Goal: Information Seeking & Learning: Find specific fact

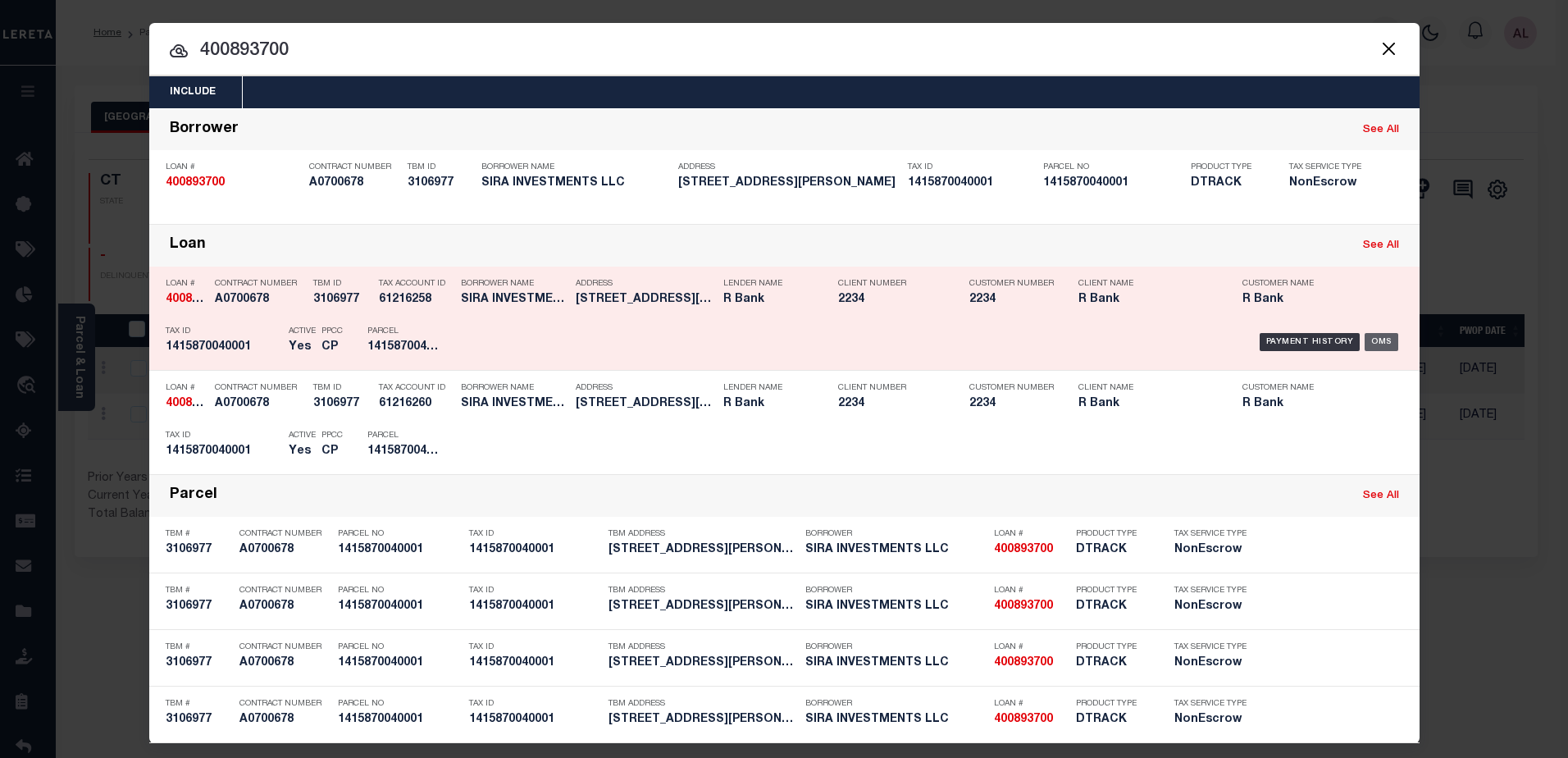
click at [1375, 339] on div "OMS" at bounding box center [1380, 342] width 34 height 18
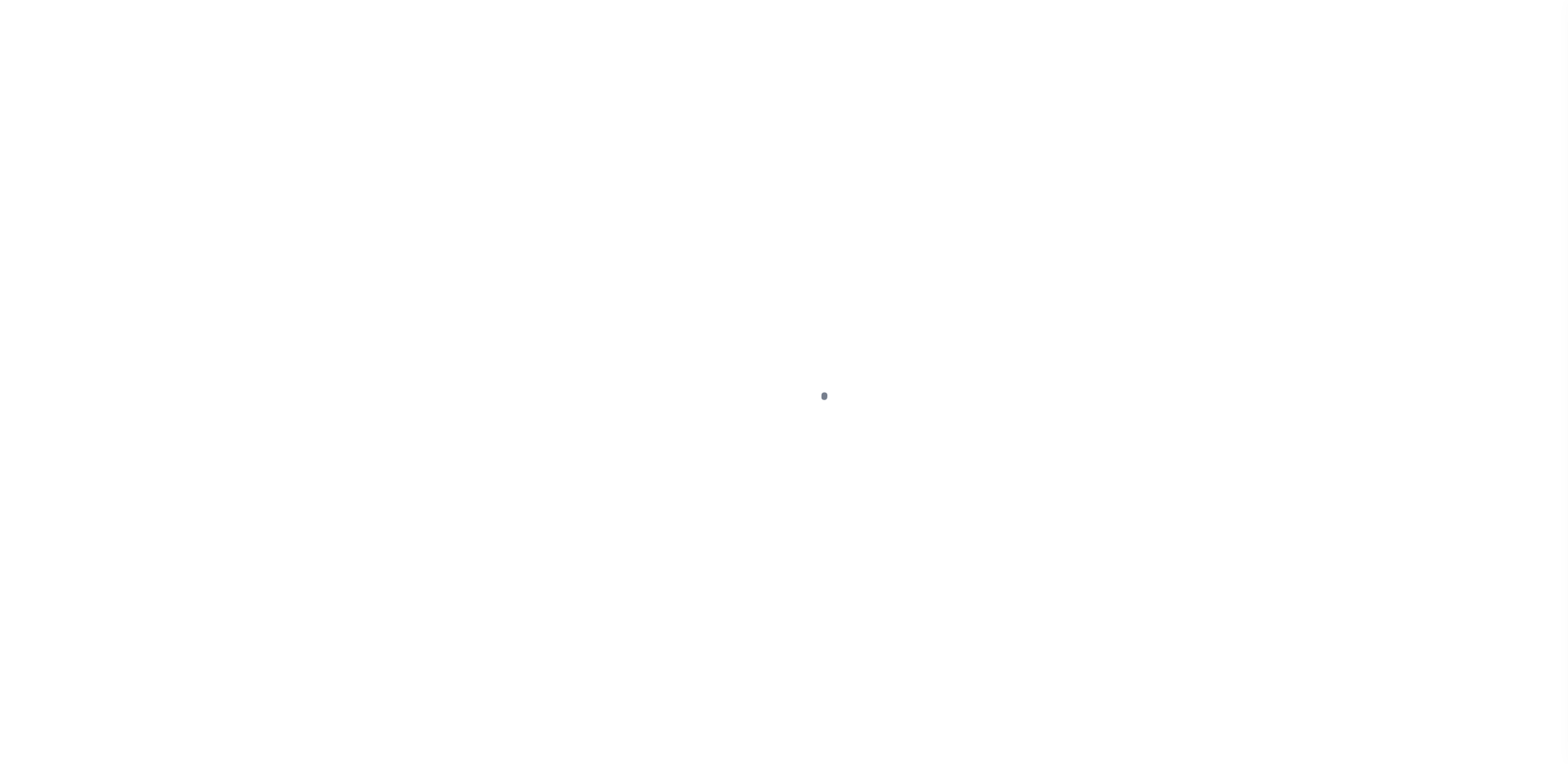
select select "NonEscrow"
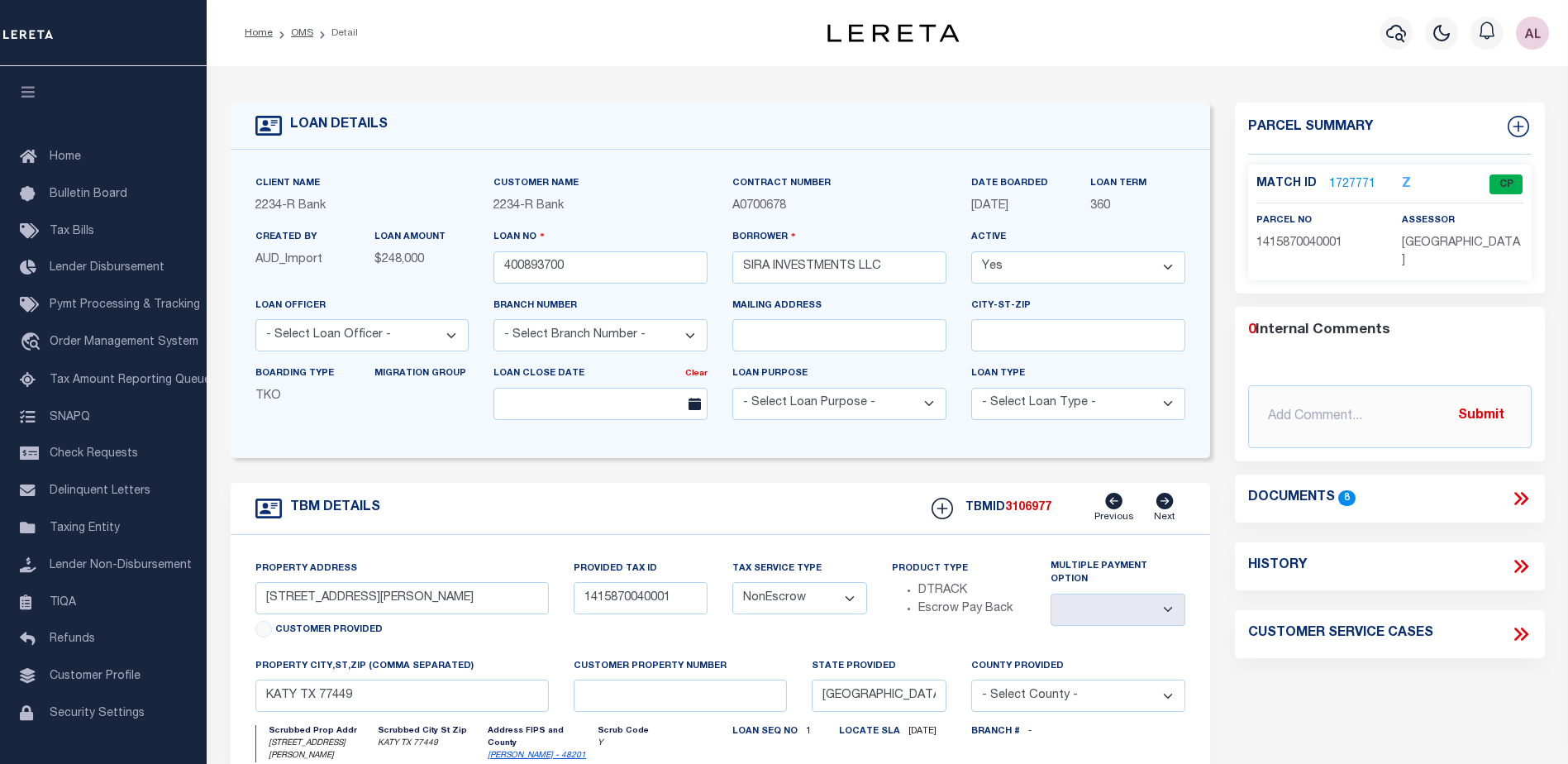
click at [1348, 178] on link "1727771" at bounding box center [1352, 185] width 46 height 17
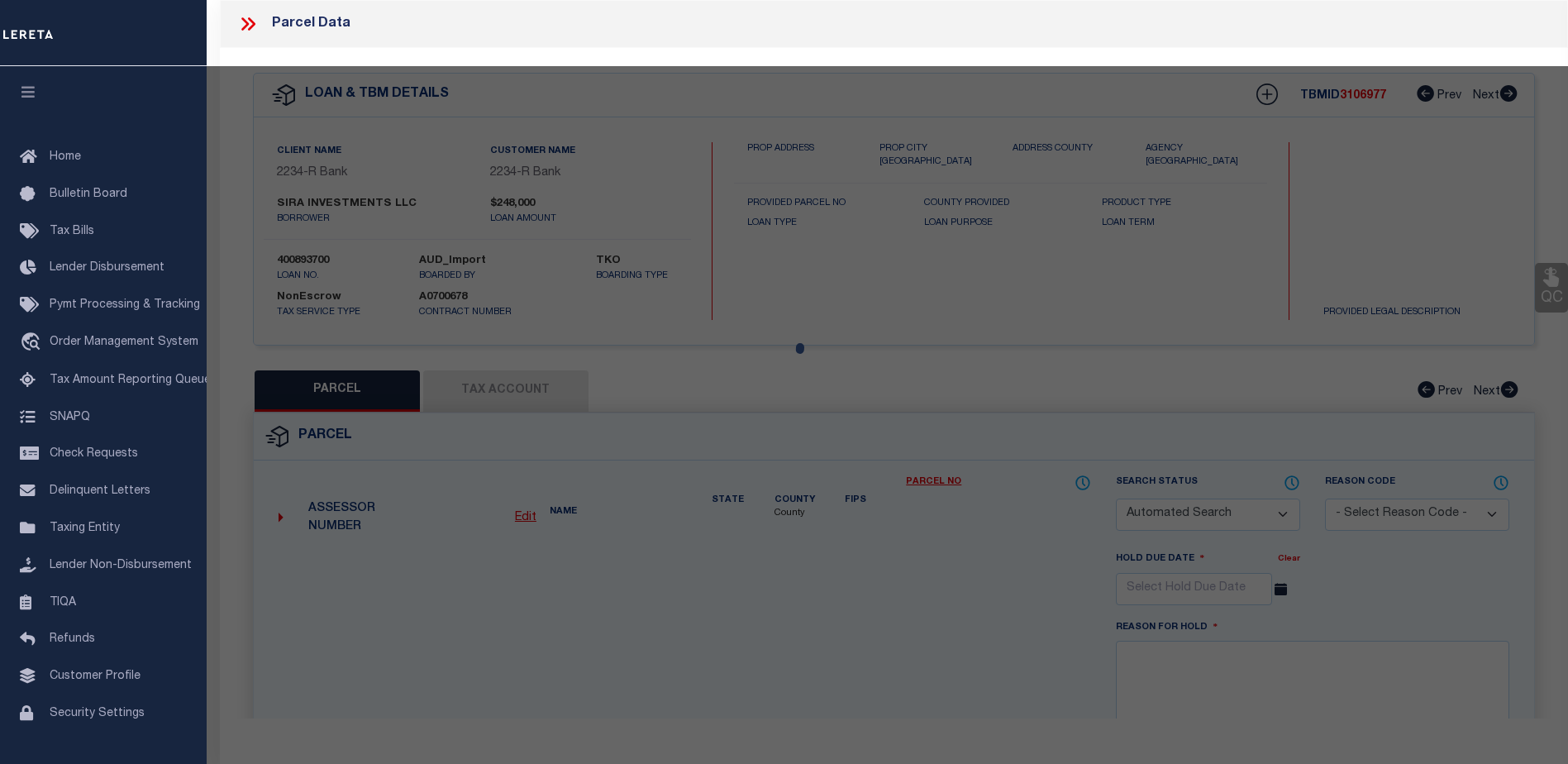
checkbox input "false"
select select "CP"
type input "SIRA INVESTMENTS LLC"
type input "2031 N MASON RD # 401"
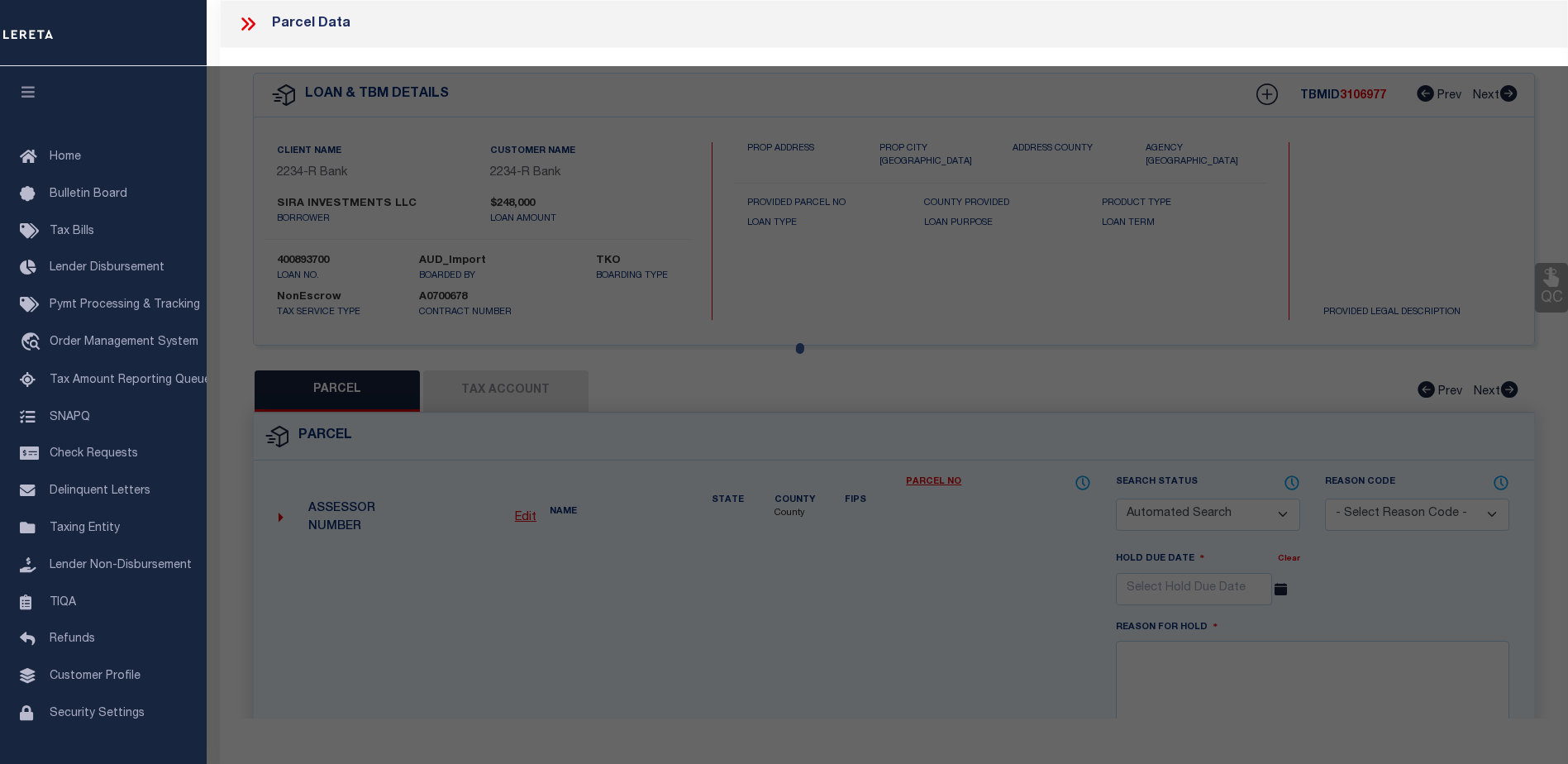
checkbox input "false"
type input "KATY, TX 77449"
type textarea "UNIT 401 BLDG 4 .0323 INT COMMON LAND & ELE OAKS AT MASON OFFICE PARK CONDO AME…"
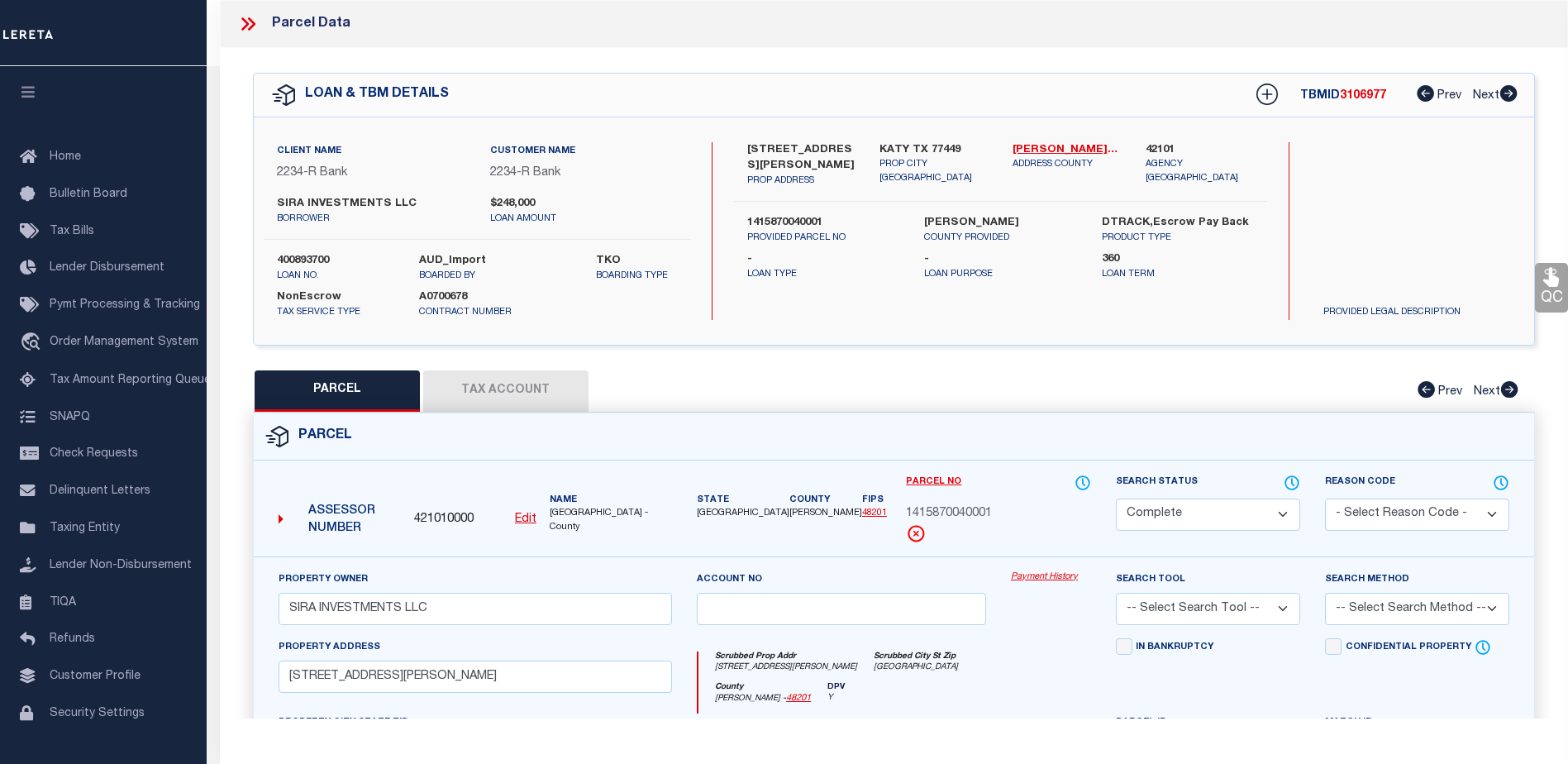
click at [1057, 578] on link "Payment History" at bounding box center [1051, 577] width 80 height 14
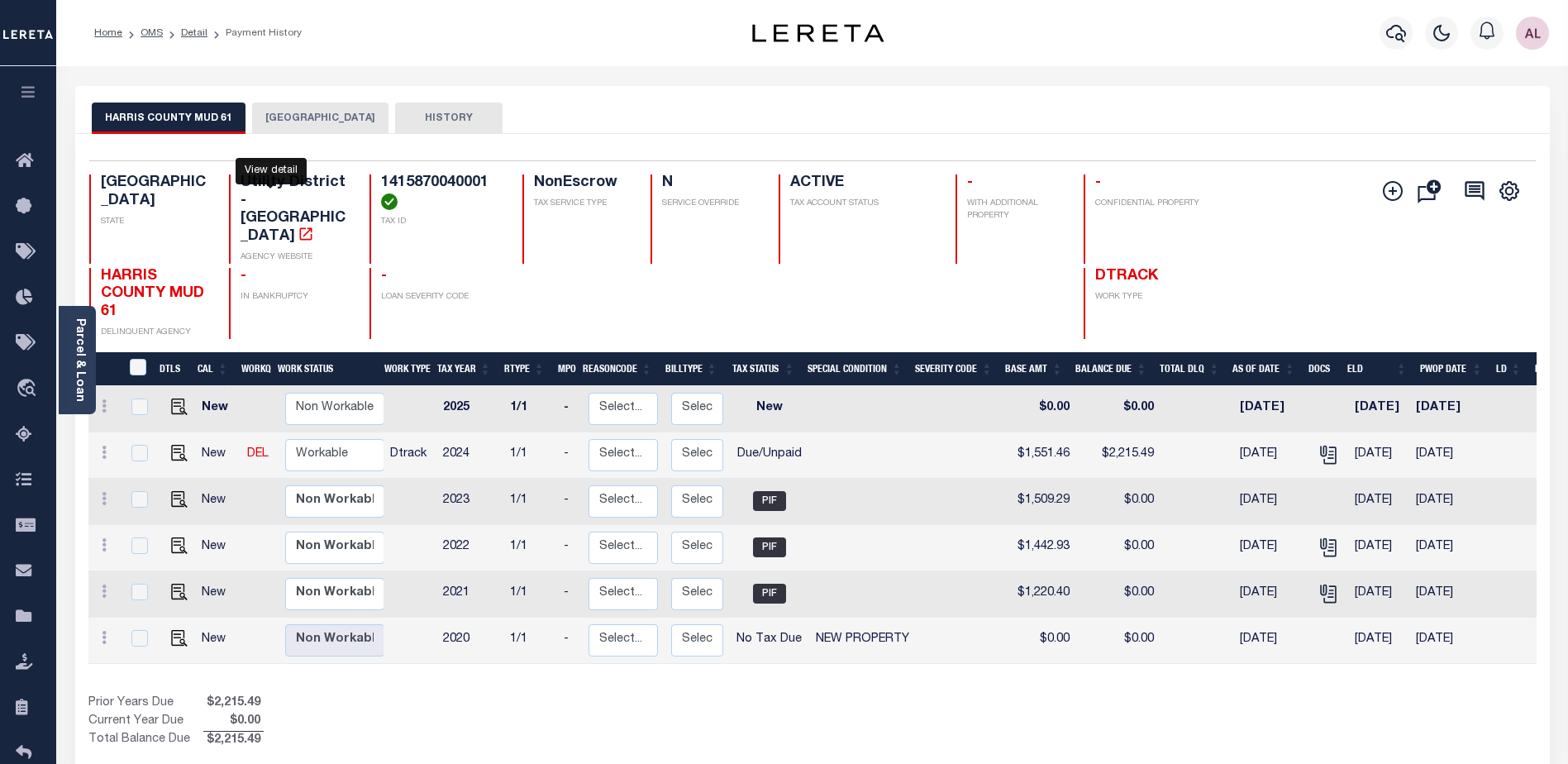
click at [300, 228] on icon "" at bounding box center [306, 234] width 12 height 12
click at [174, 399] on img "" at bounding box center [179, 406] width 17 height 17
checkbox input "true"
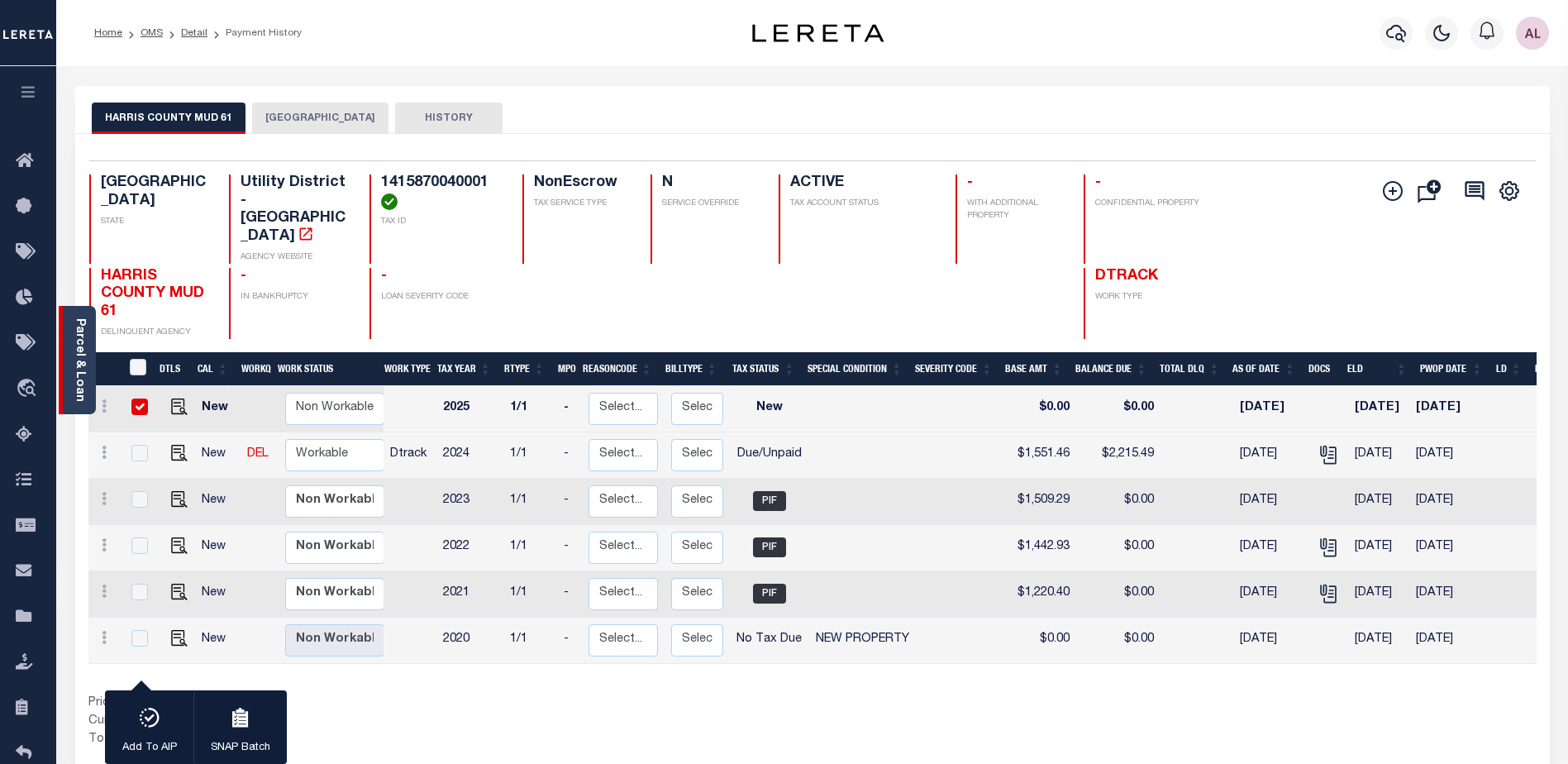
click at [78, 369] on link "Parcel & Loan" at bounding box center [78, 360] width 11 height 84
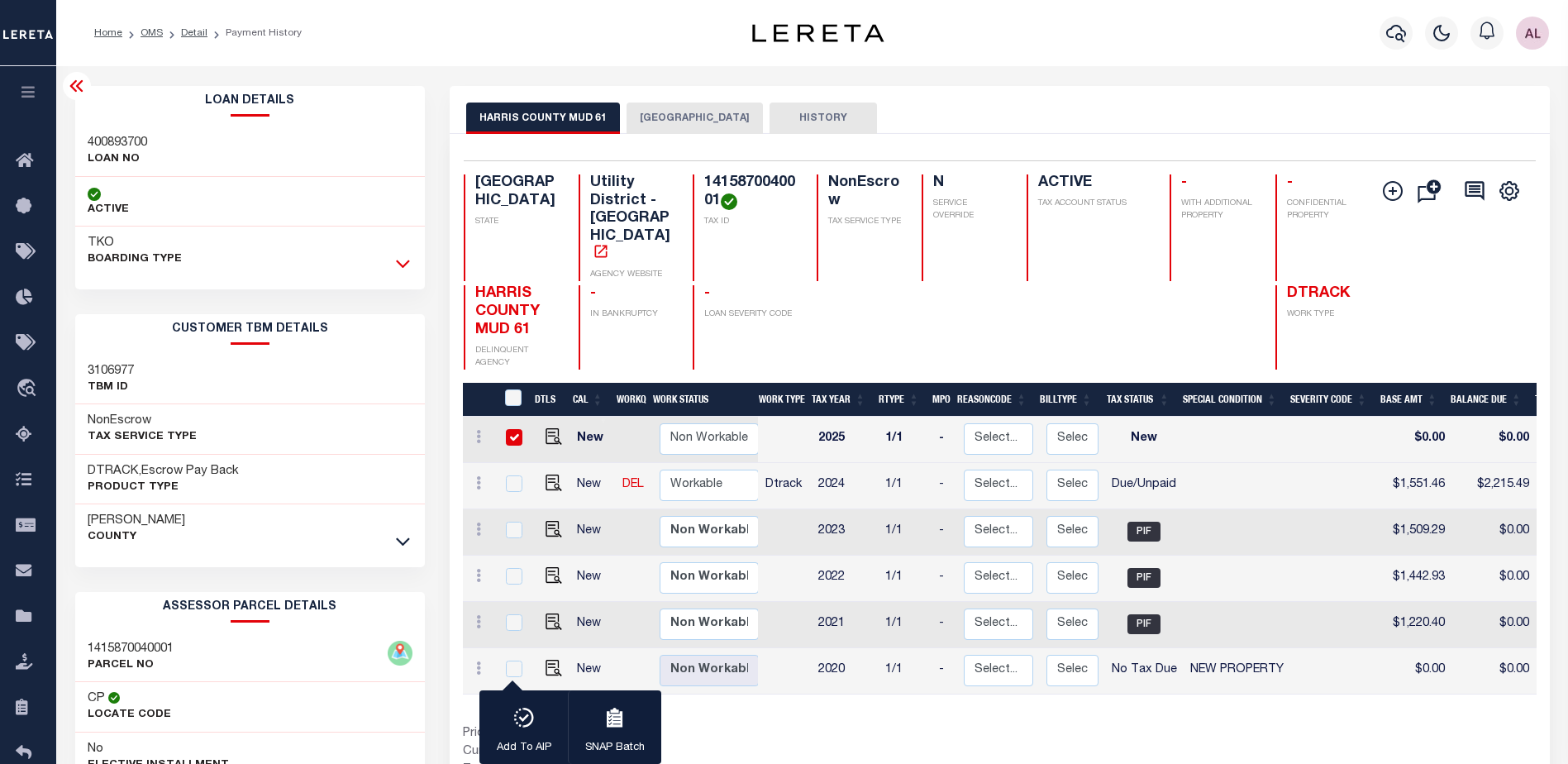
click at [406, 268] on icon at bounding box center [403, 263] width 14 height 17
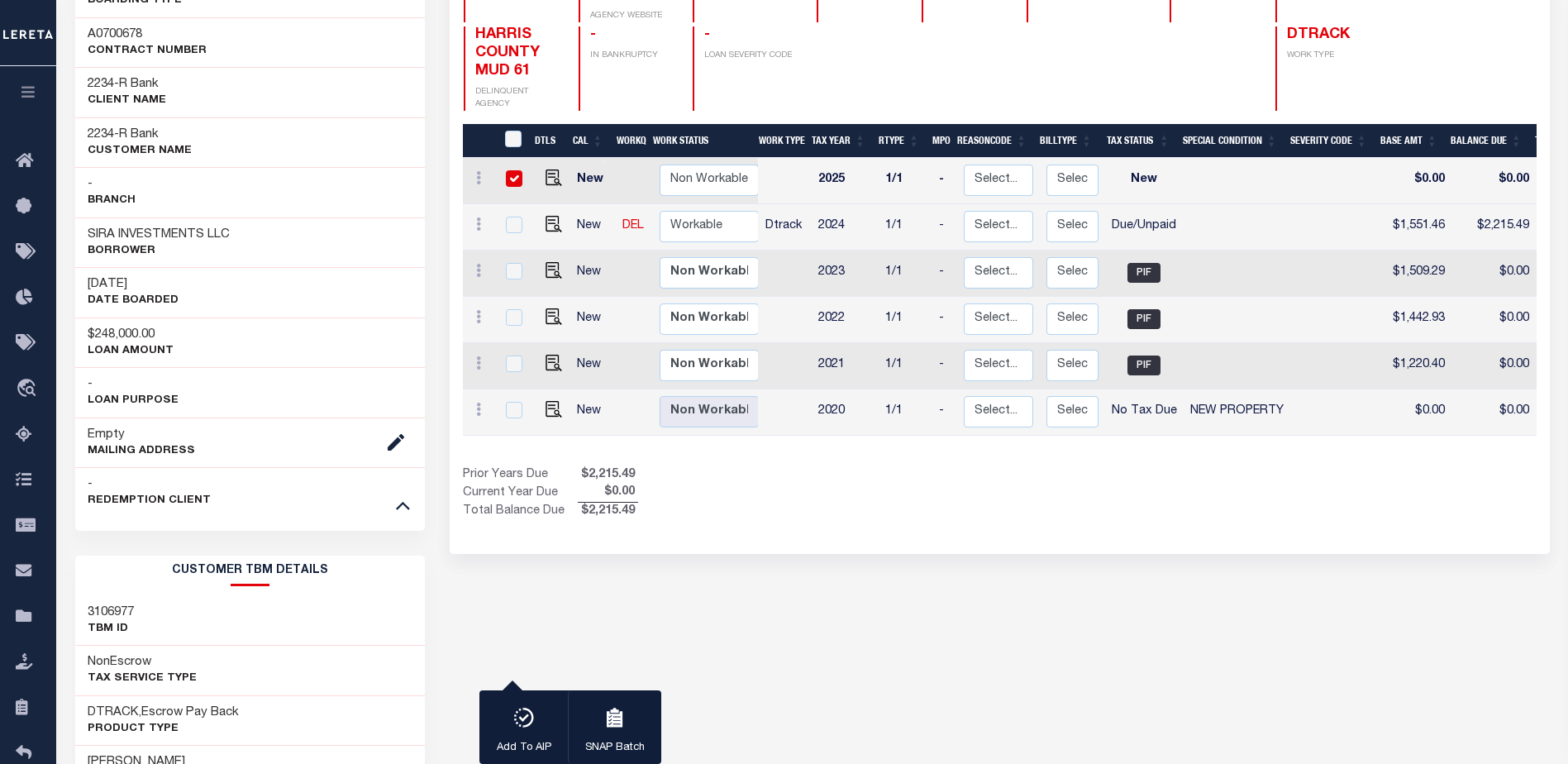
scroll to position [166, 0]
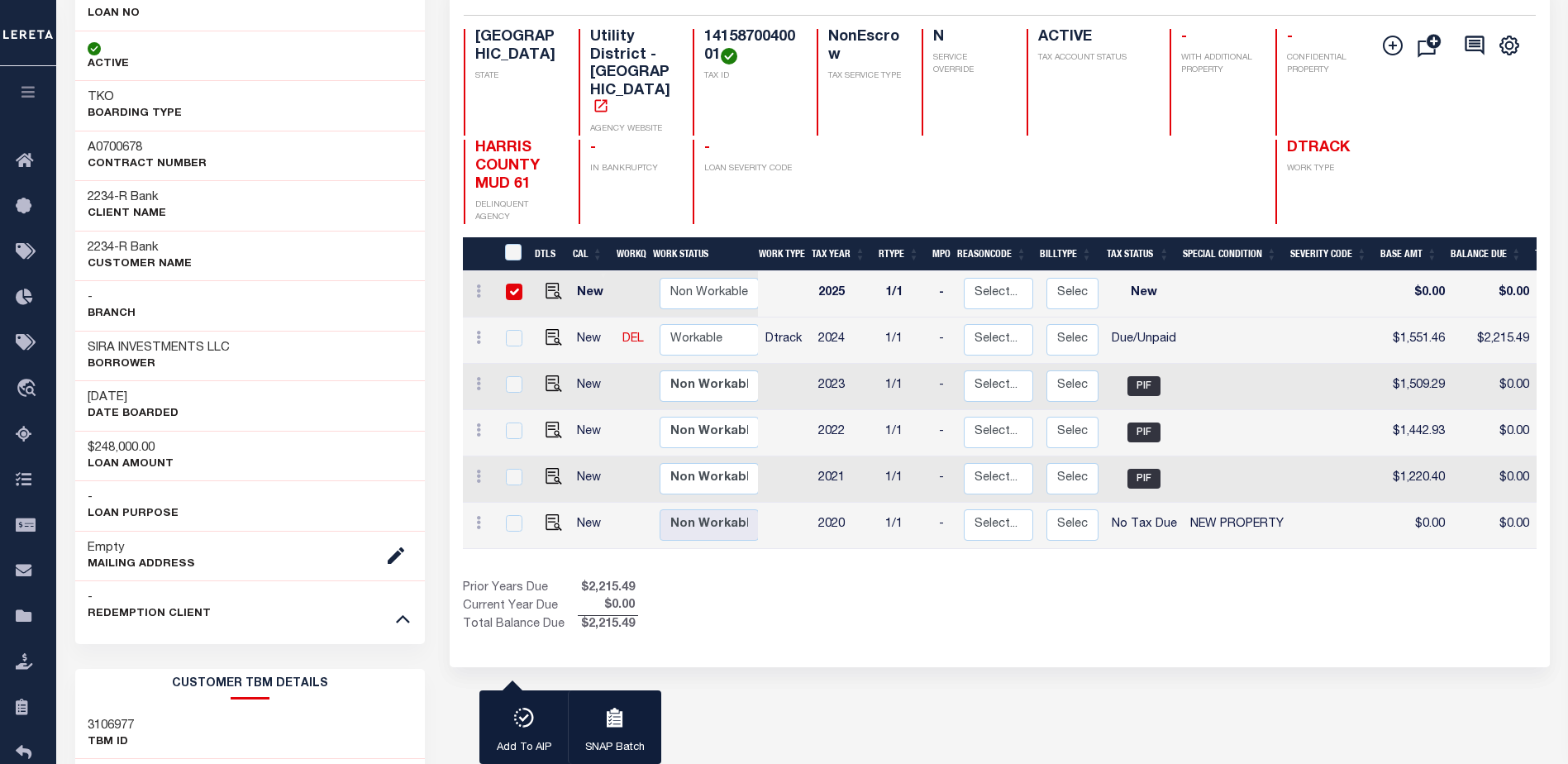
scroll to position [248, 0]
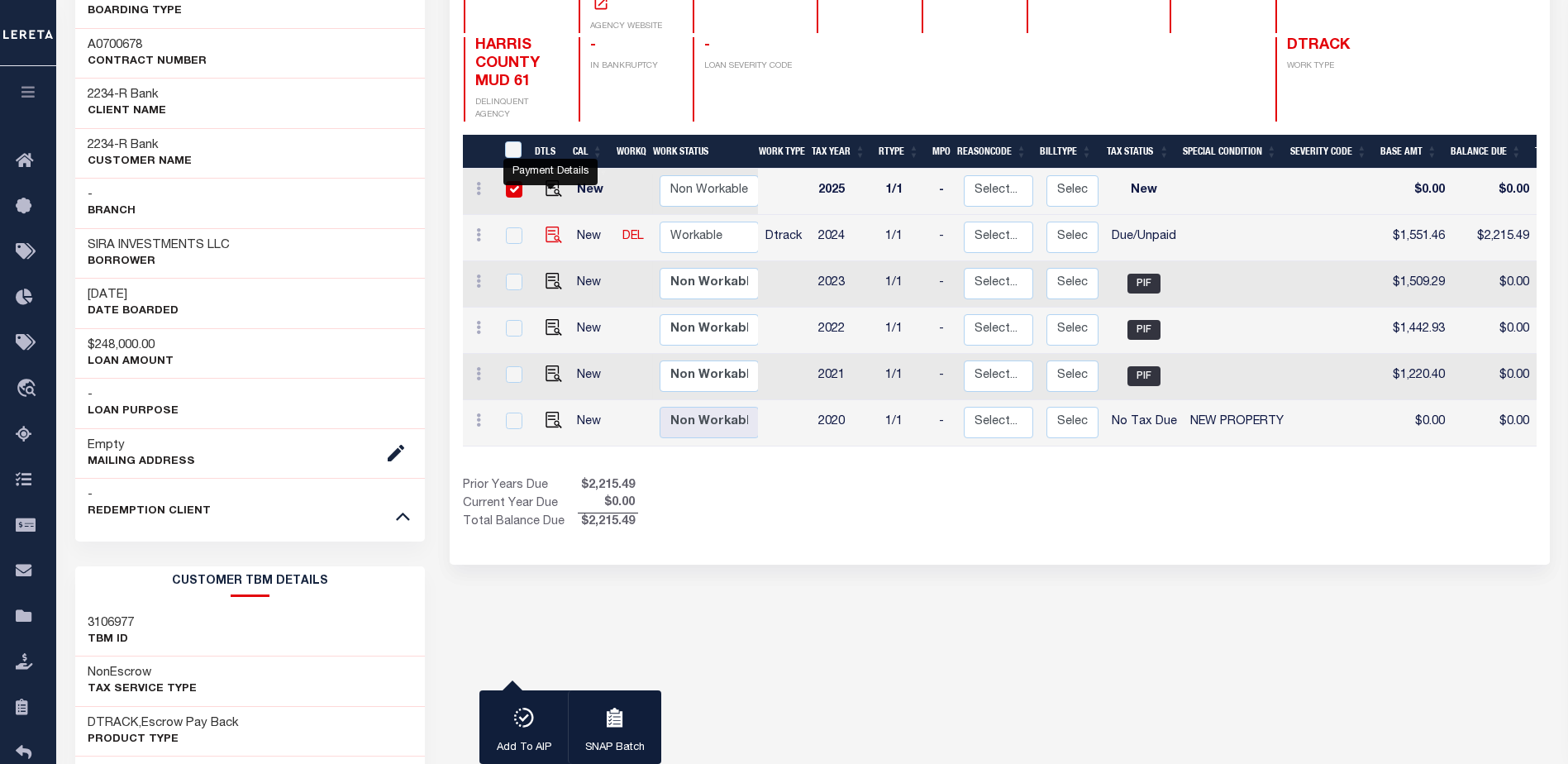
click at [548, 227] on img "" at bounding box center [554, 235] width 17 height 17
checkbox input "true"
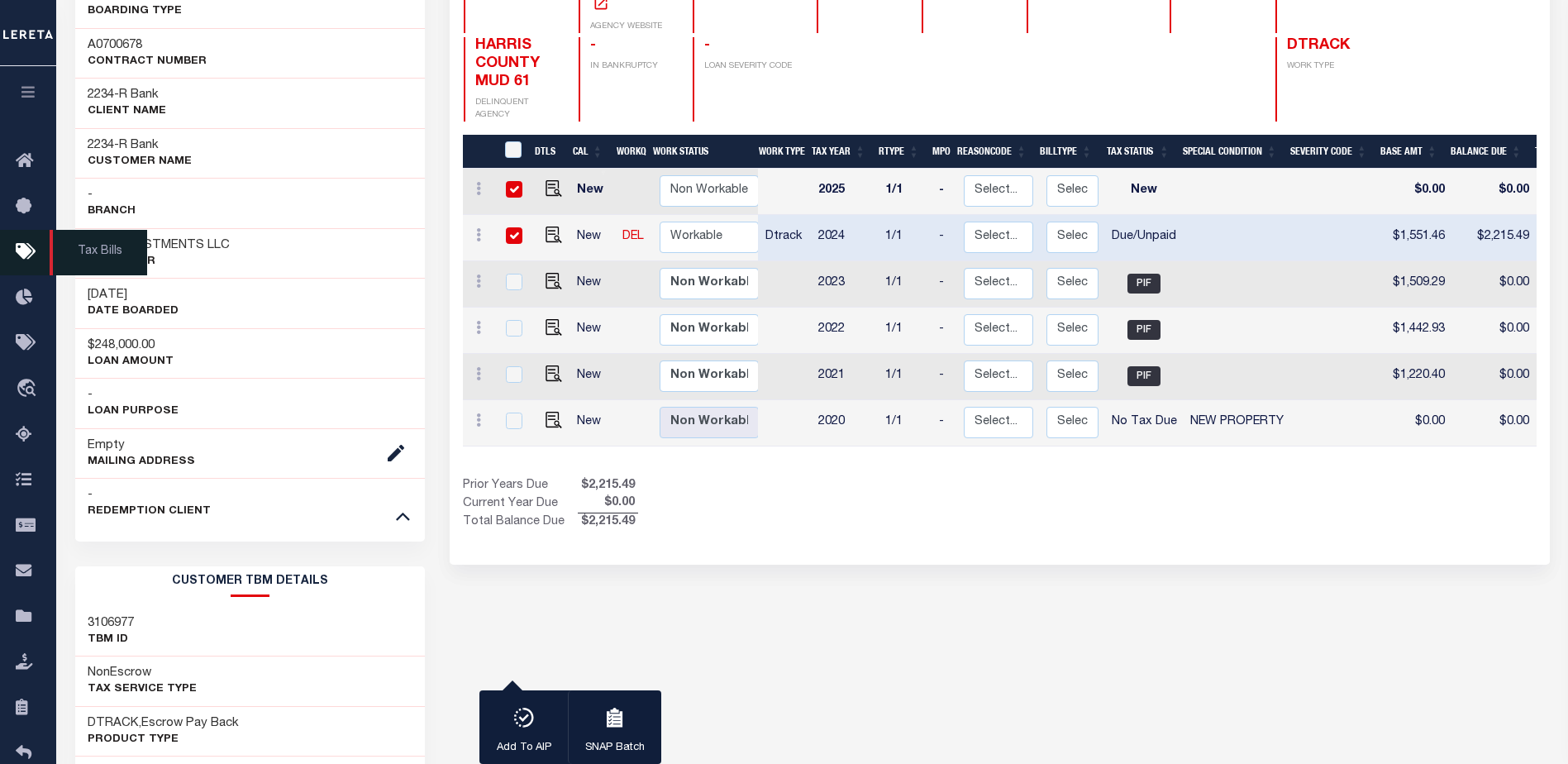
click at [28, 255] on icon at bounding box center [29, 253] width 26 height 21
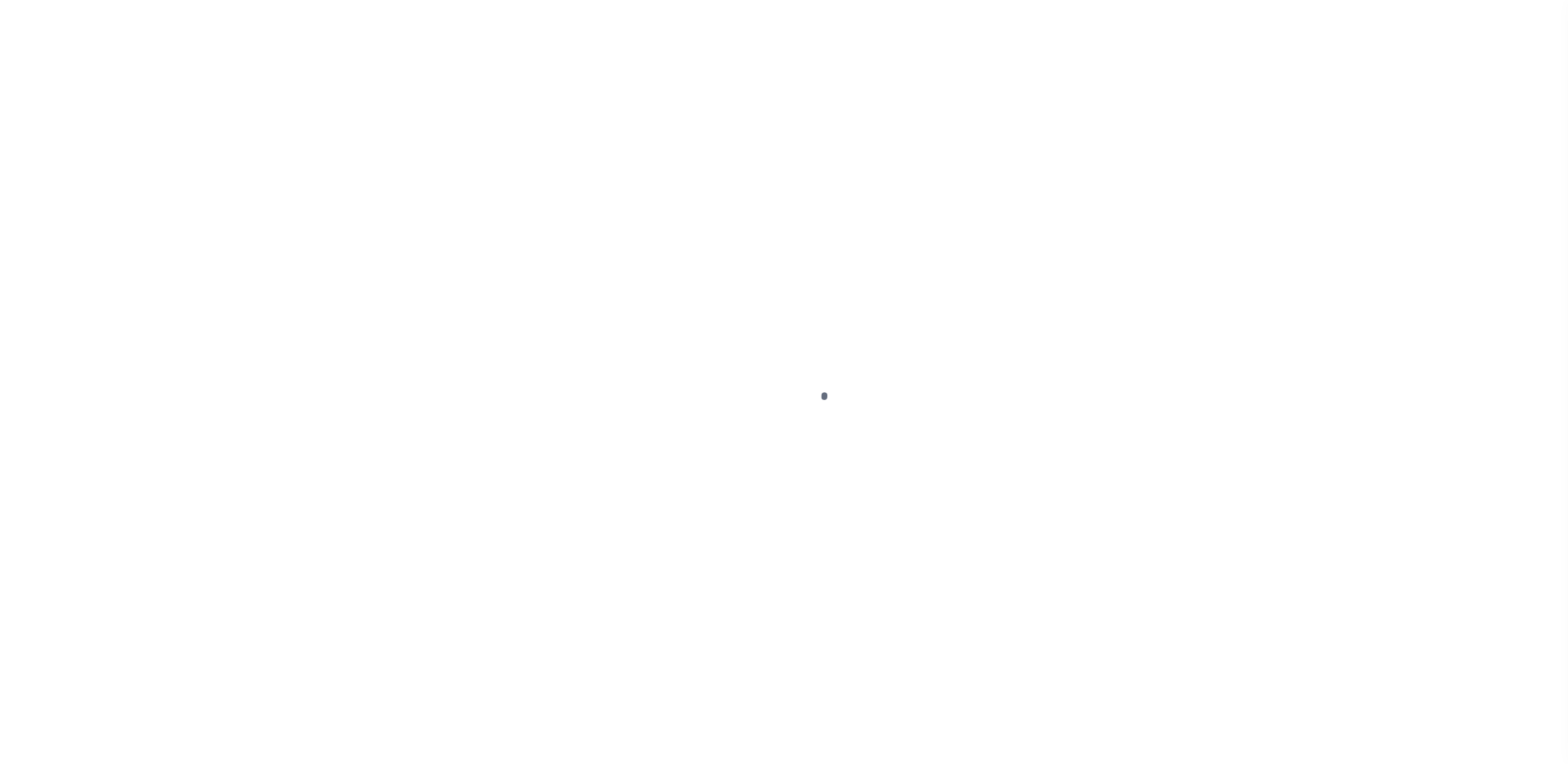
select select "NW2"
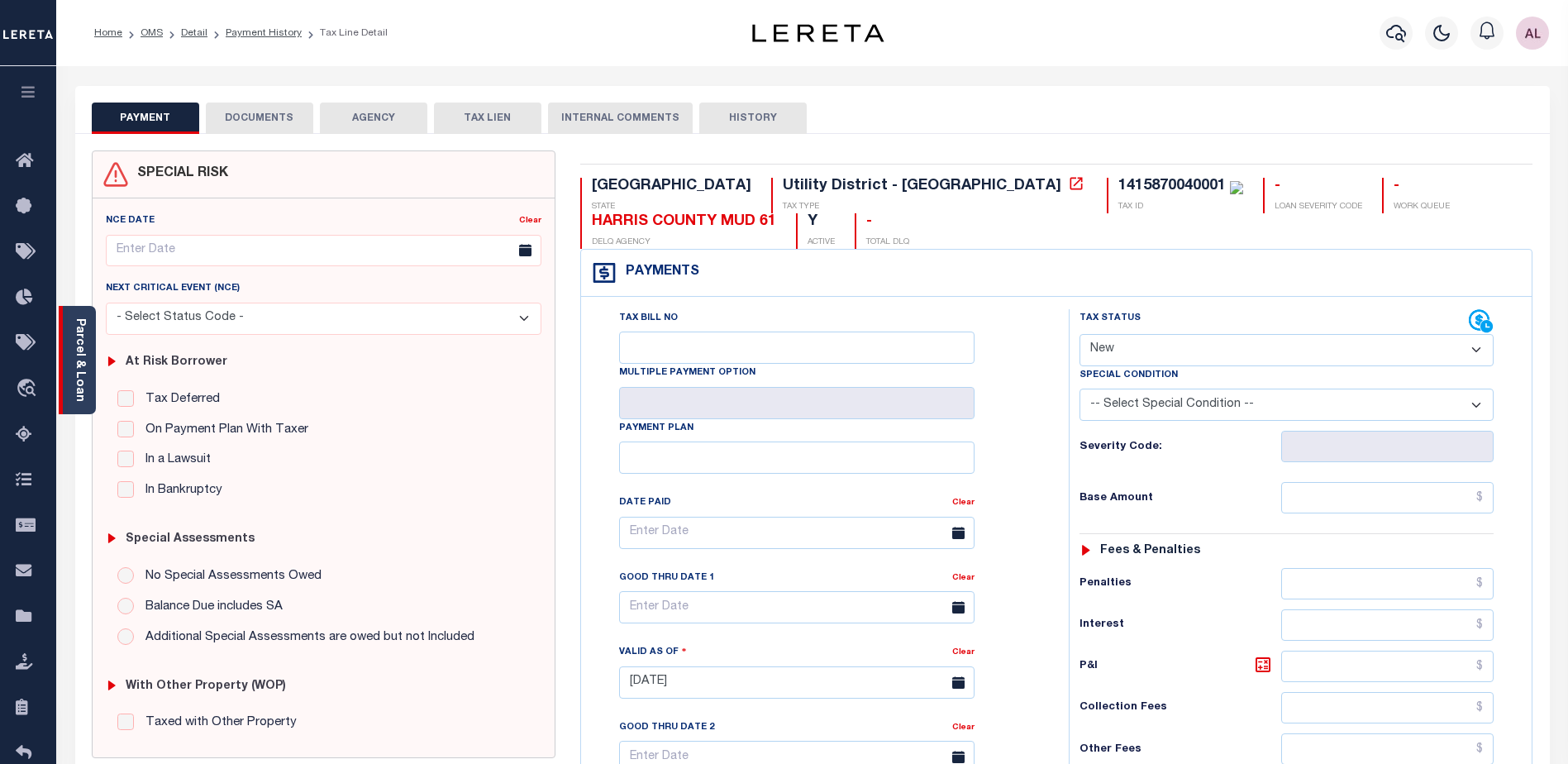
click at [82, 367] on link "Parcel & Loan" at bounding box center [78, 360] width 11 height 84
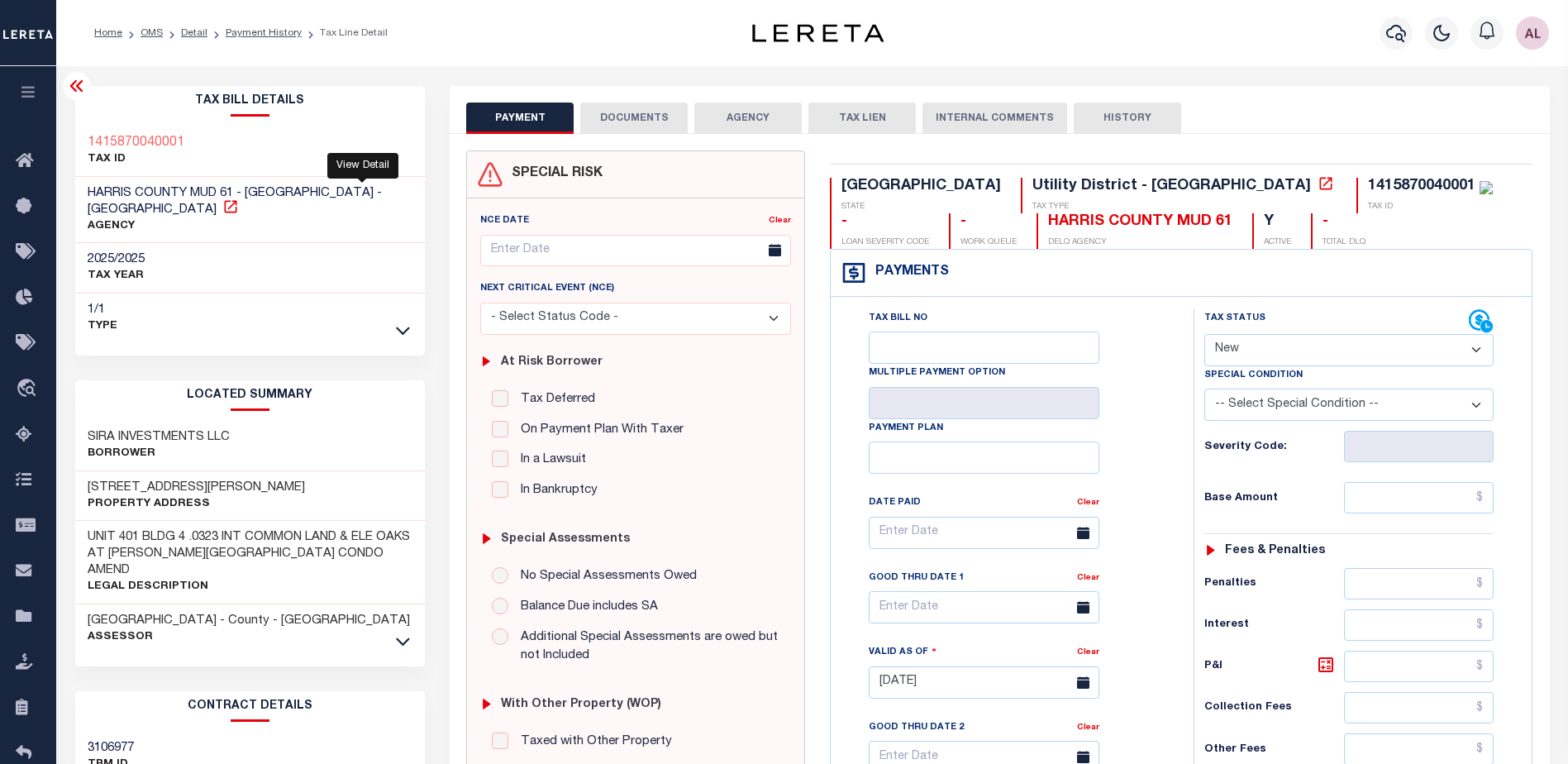
click at [236, 200] on icon at bounding box center [230, 206] width 12 height 12
drag, startPoint x: 191, startPoint y: 144, endPoint x: 78, endPoint y: 147, distance: 113.0
click at [78, 147] on div "1415870040001 TAX ID" at bounding box center [250, 152] width 351 height 51
copy h3 "1415870040001"
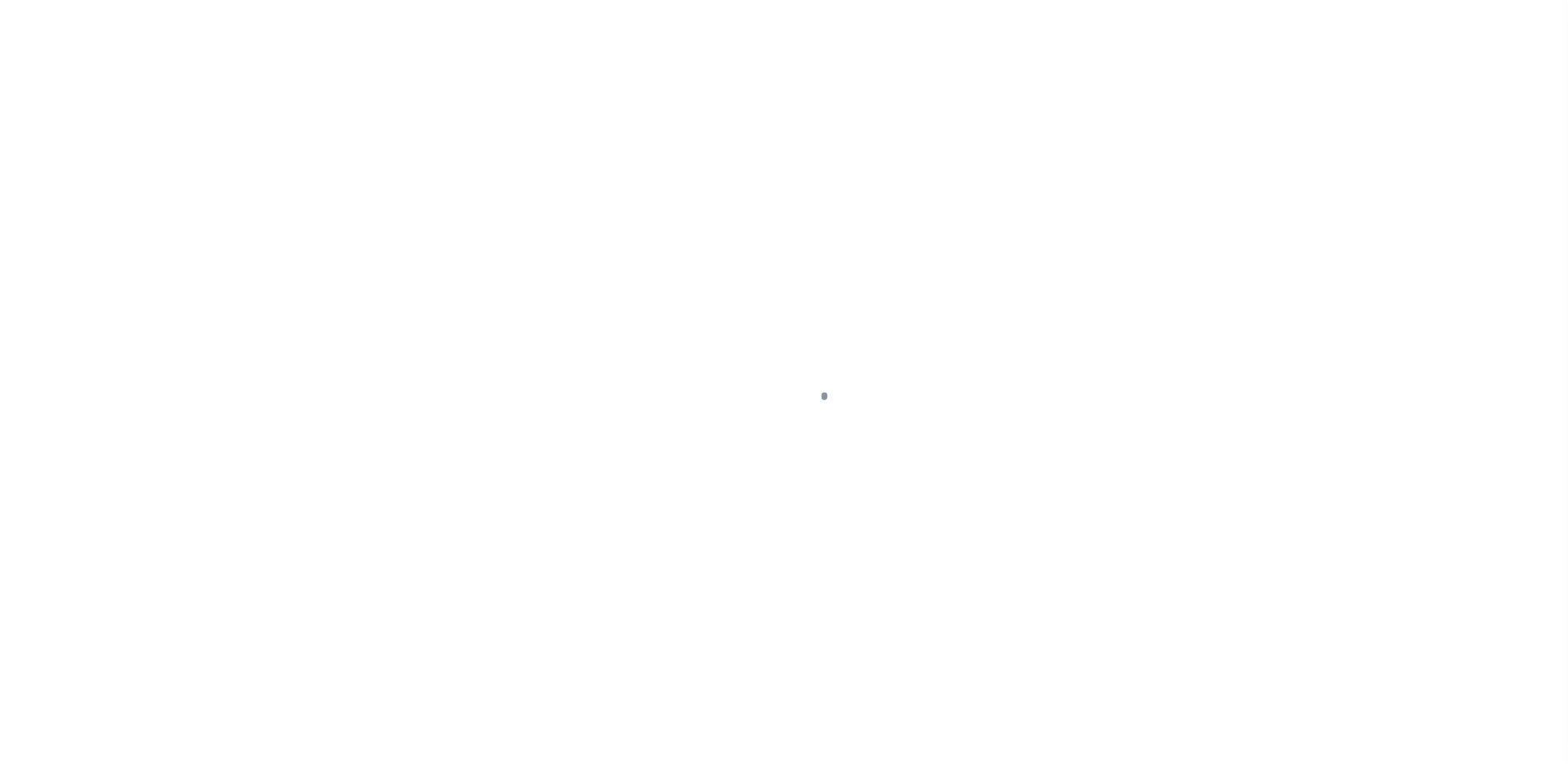
select select "DUE"
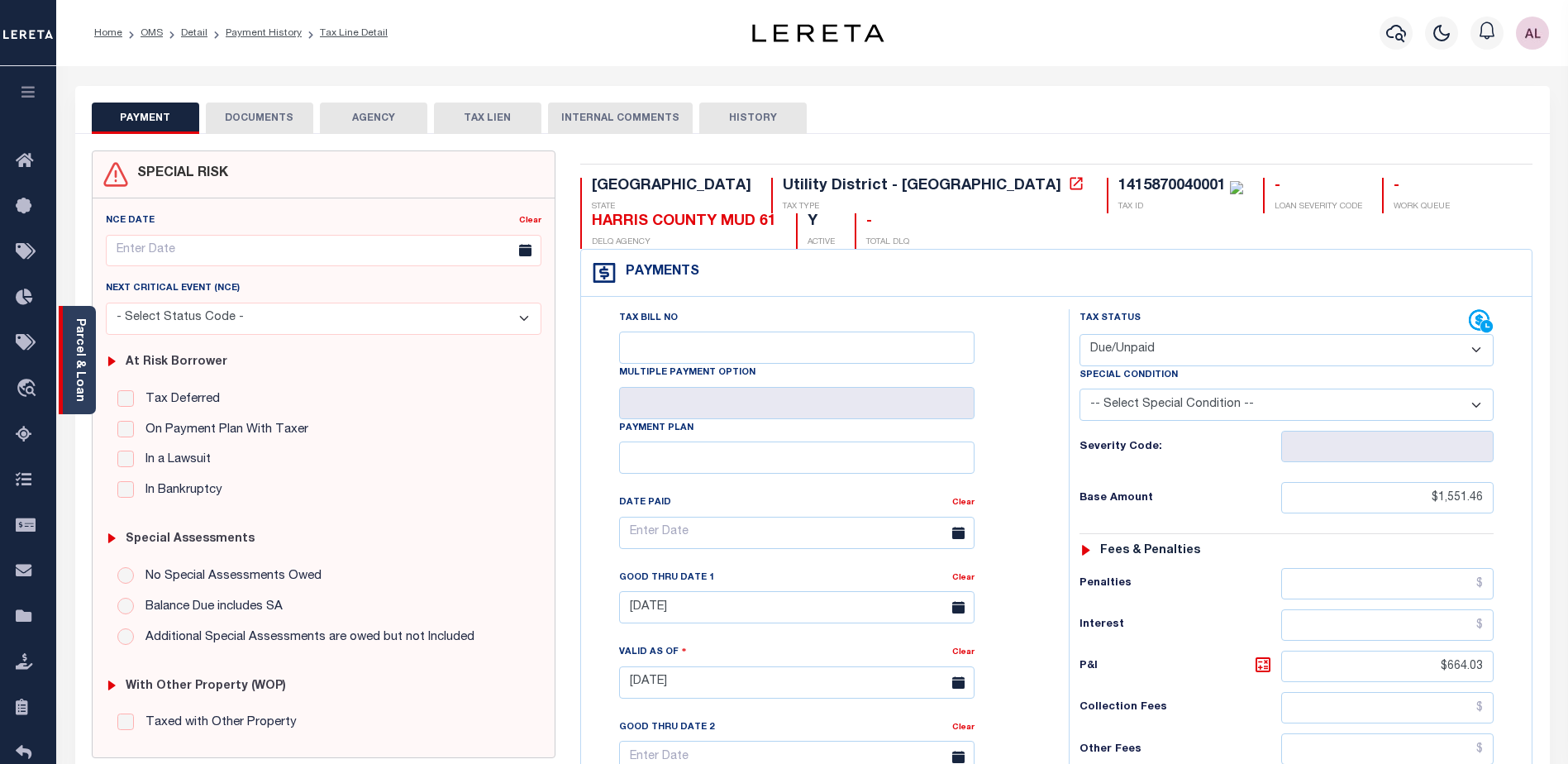
click at [82, 376] on link "Parcel & Loan" at bounding box center [78, 360] width 11 height 84
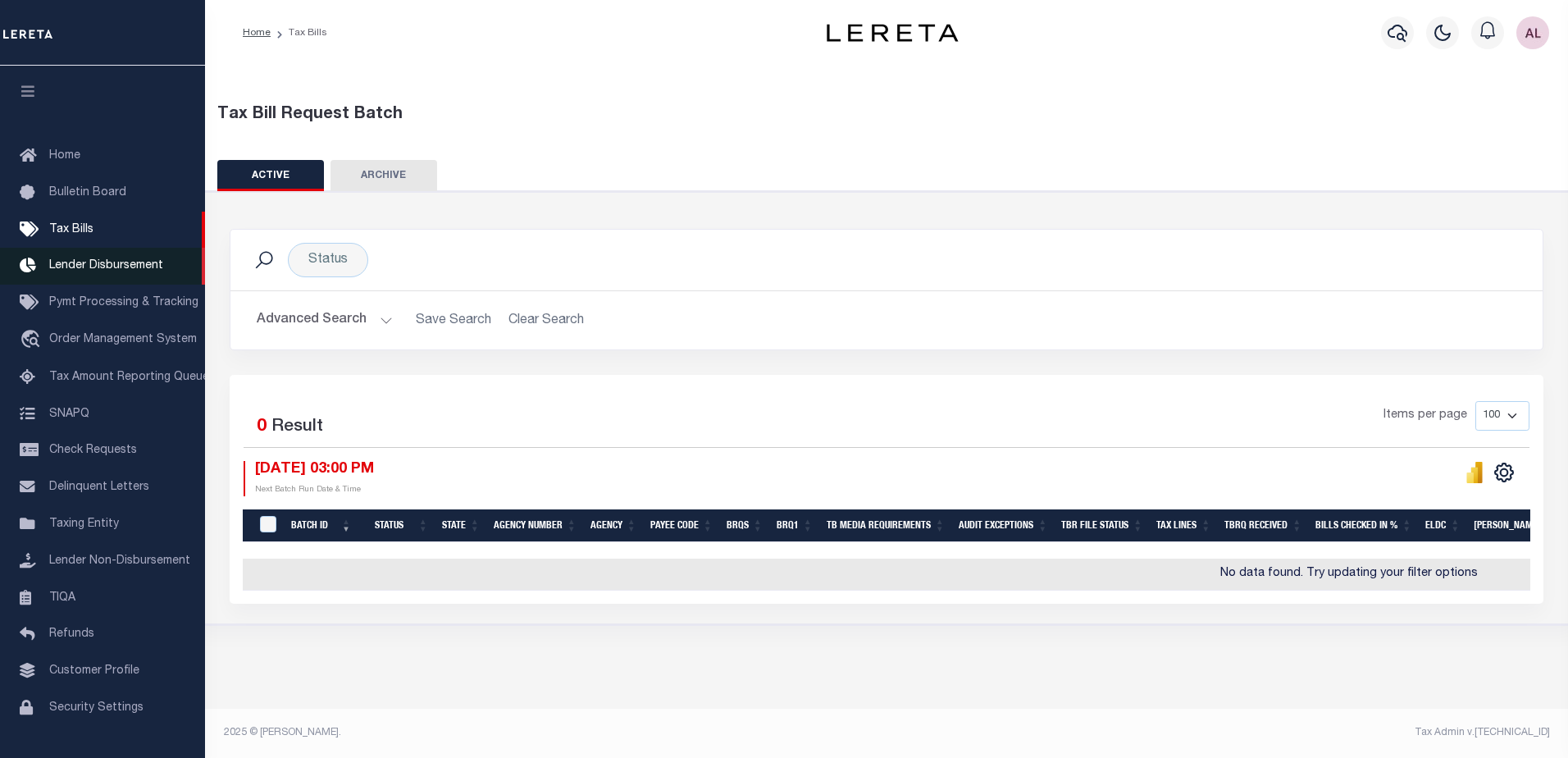
click at [20, 272] on icon at bounding box center [33, 267] width 26 height 21
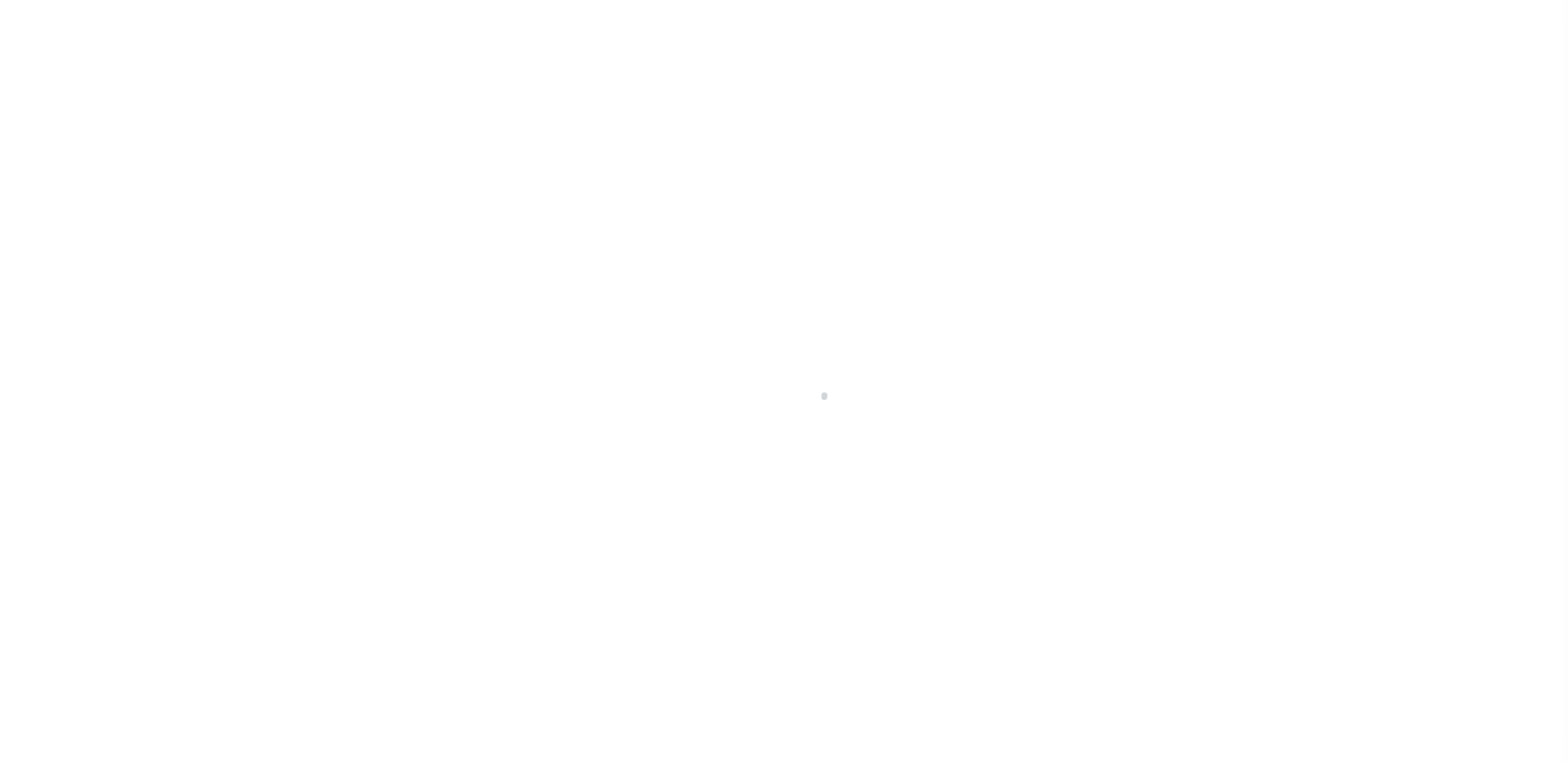
scroll to position [29, 0]
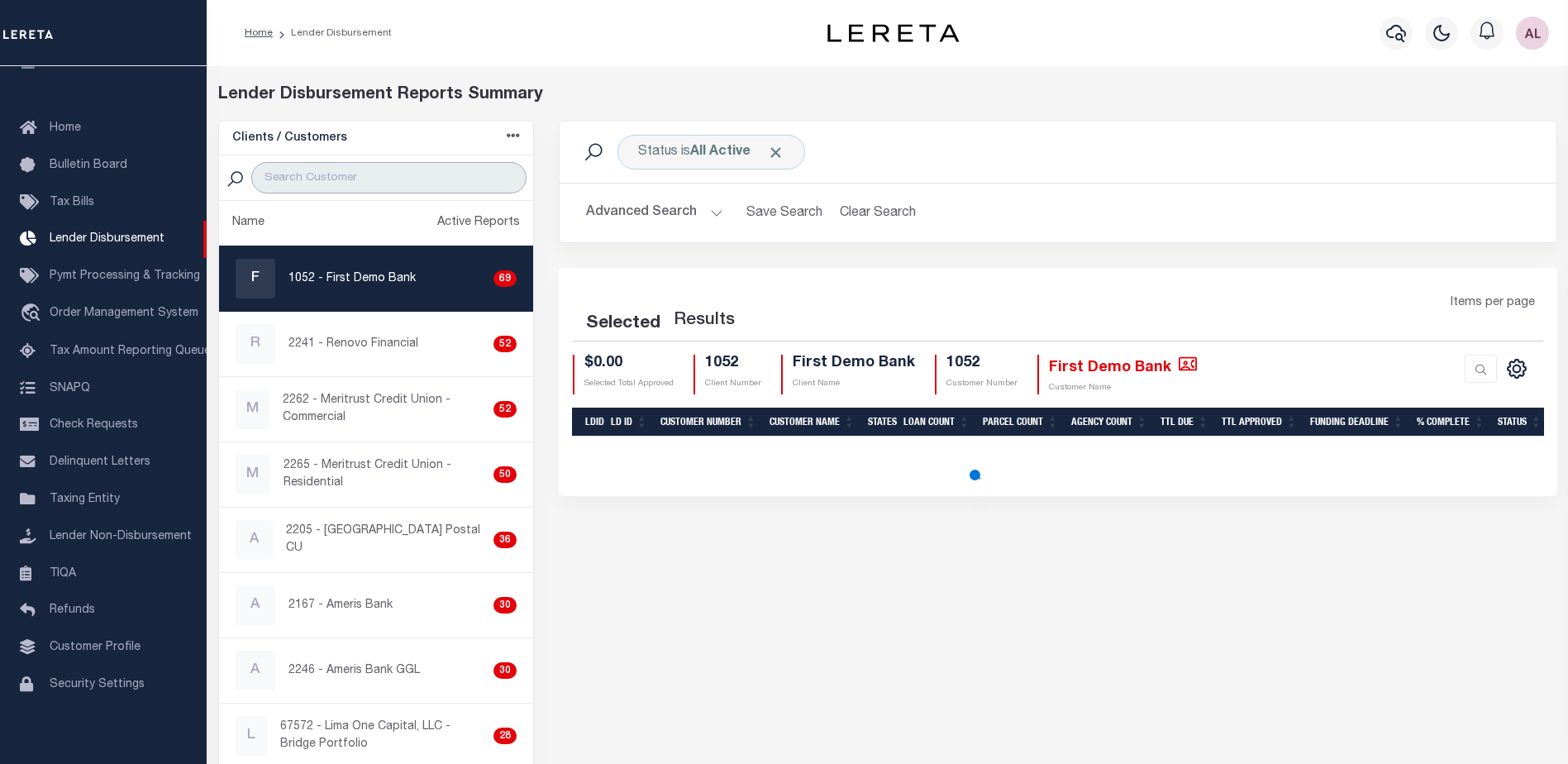
click at [351, 171] on input "search" at bounding box center [389, 178] width 276 height 31
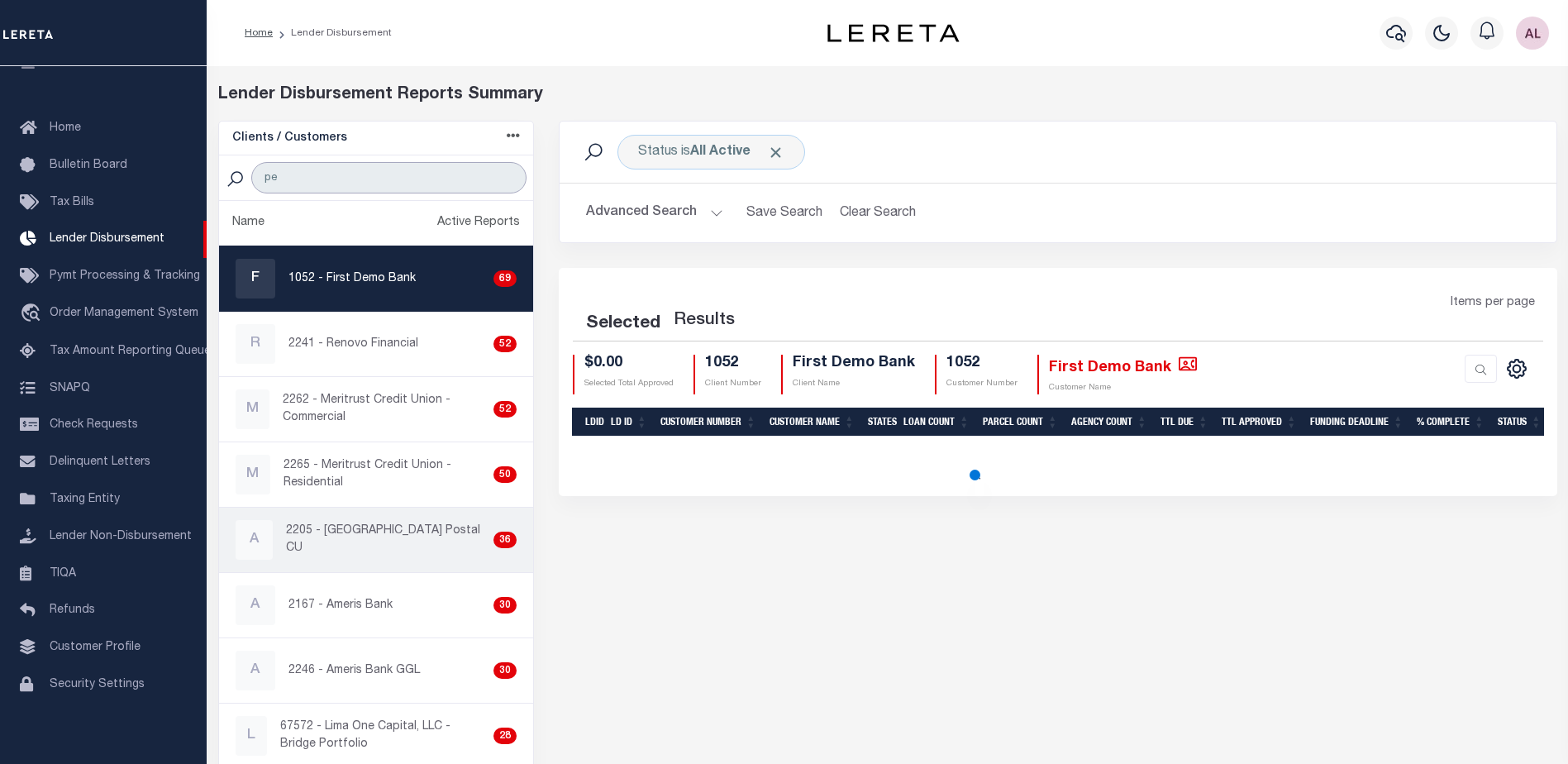
type input "pen"
select select "200"
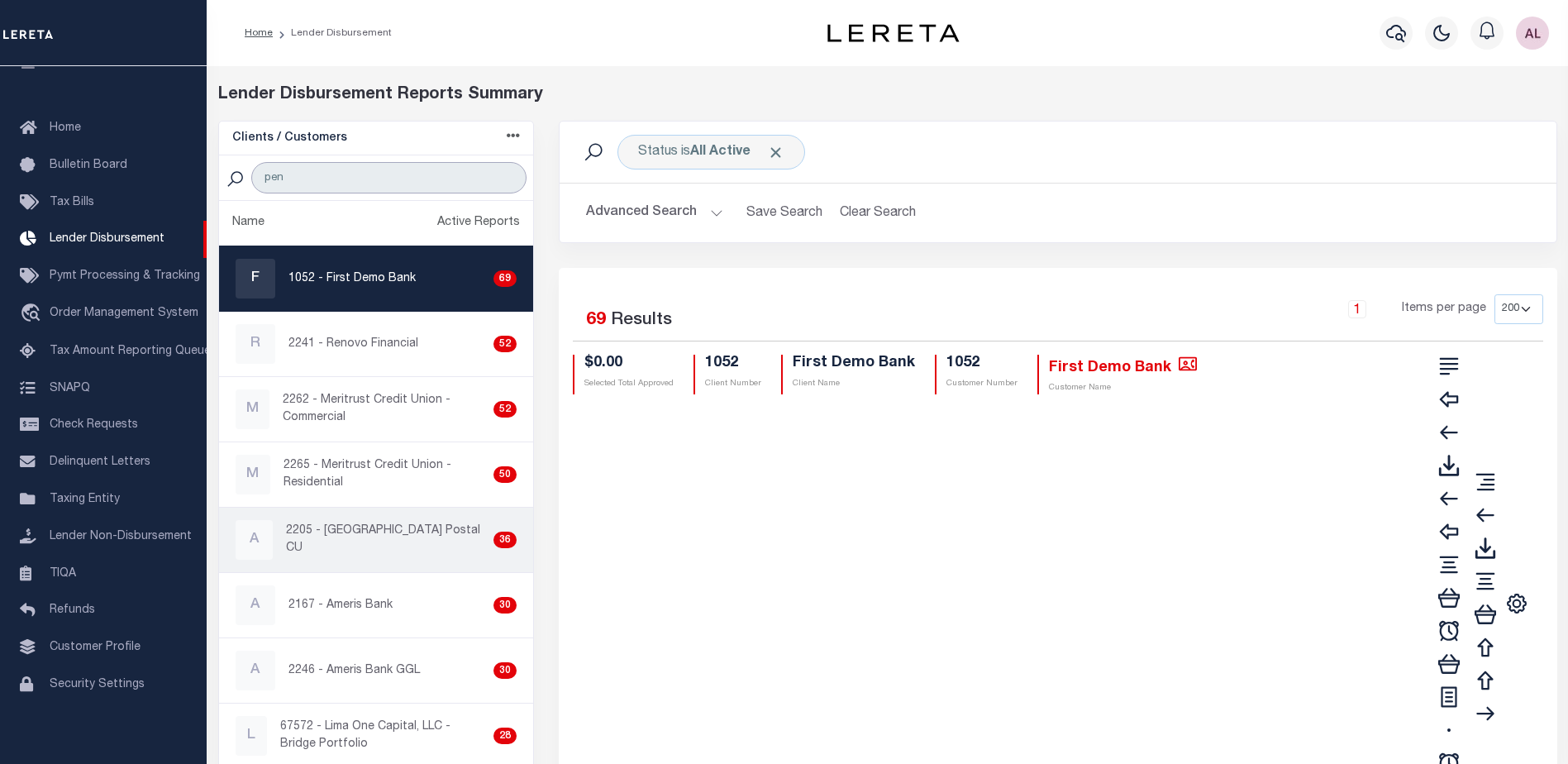
type input "penn"
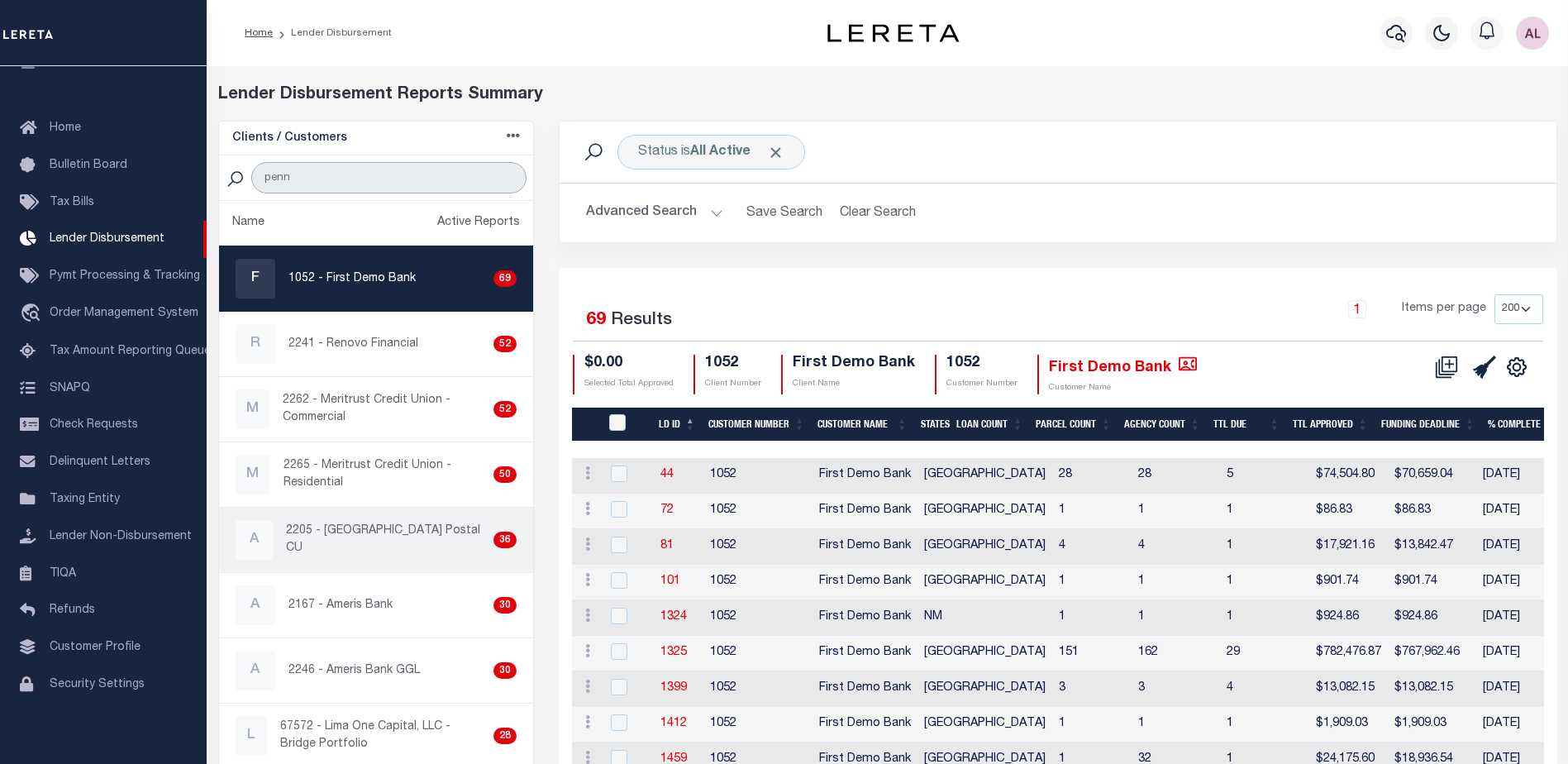
select select "200"
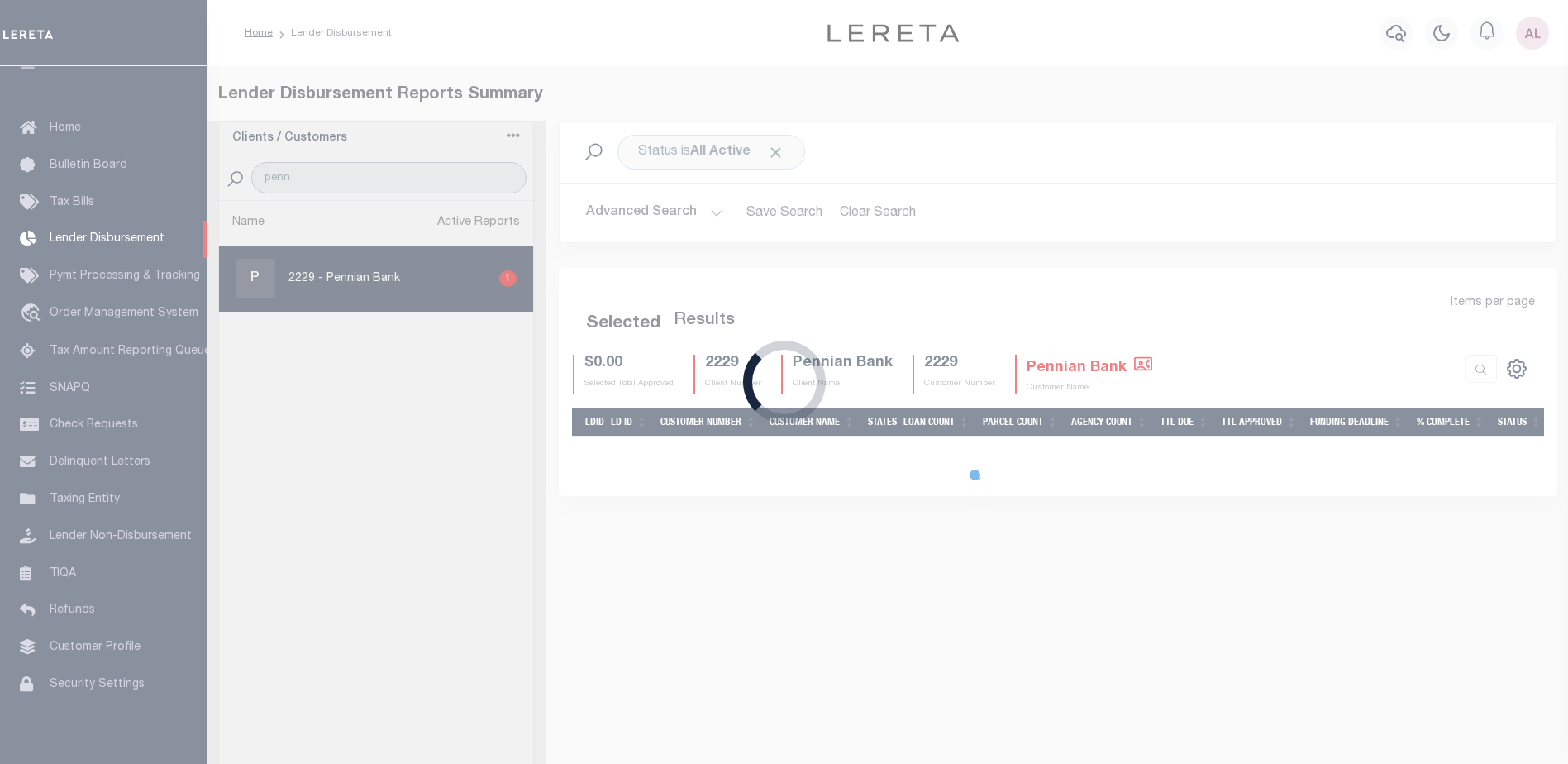
select select "200"
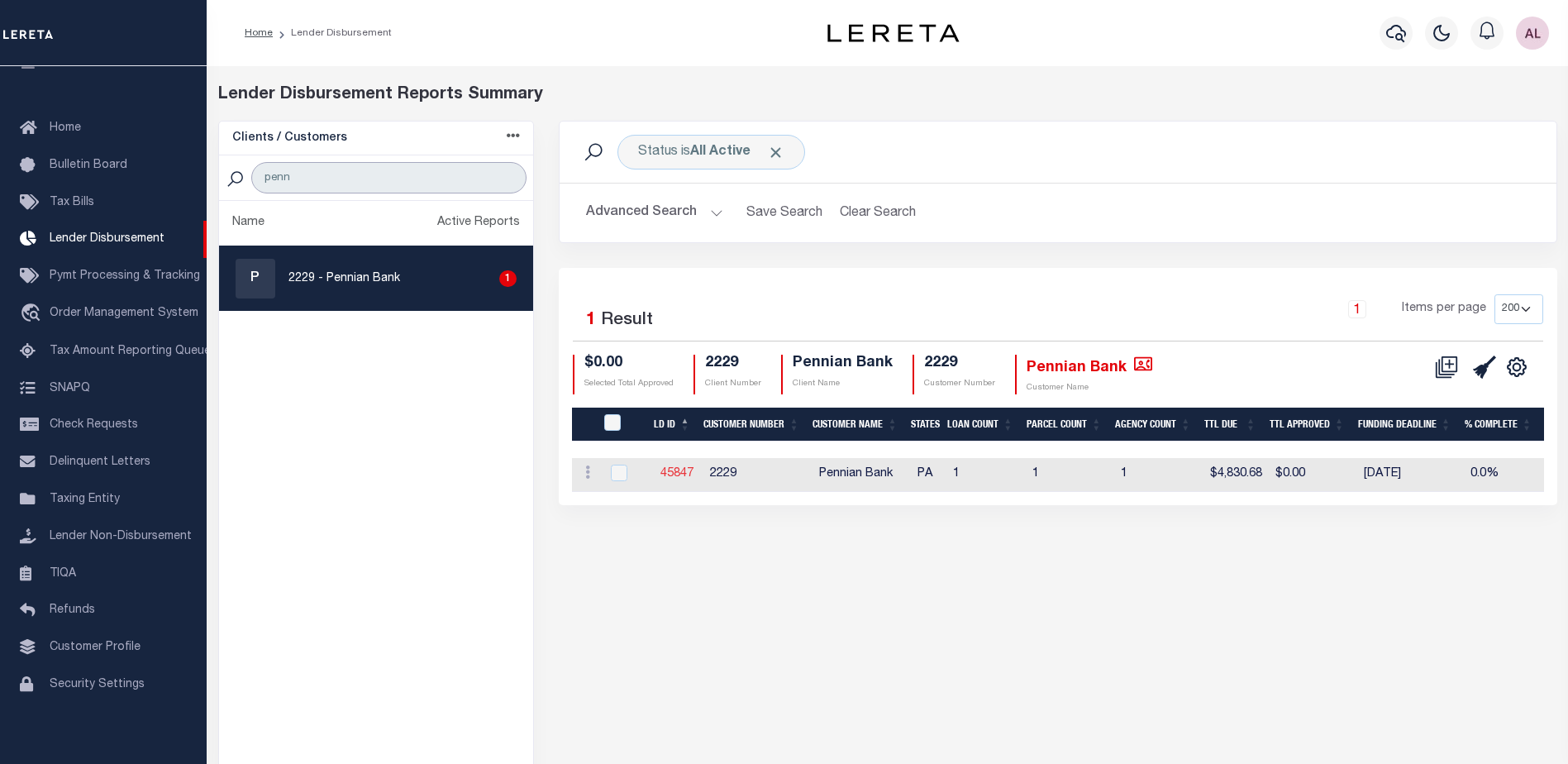
type input "penn"
click at [680, 474] on link "45847" at bounding box center [677, 474] width 33 height 11
checkbox input "true"
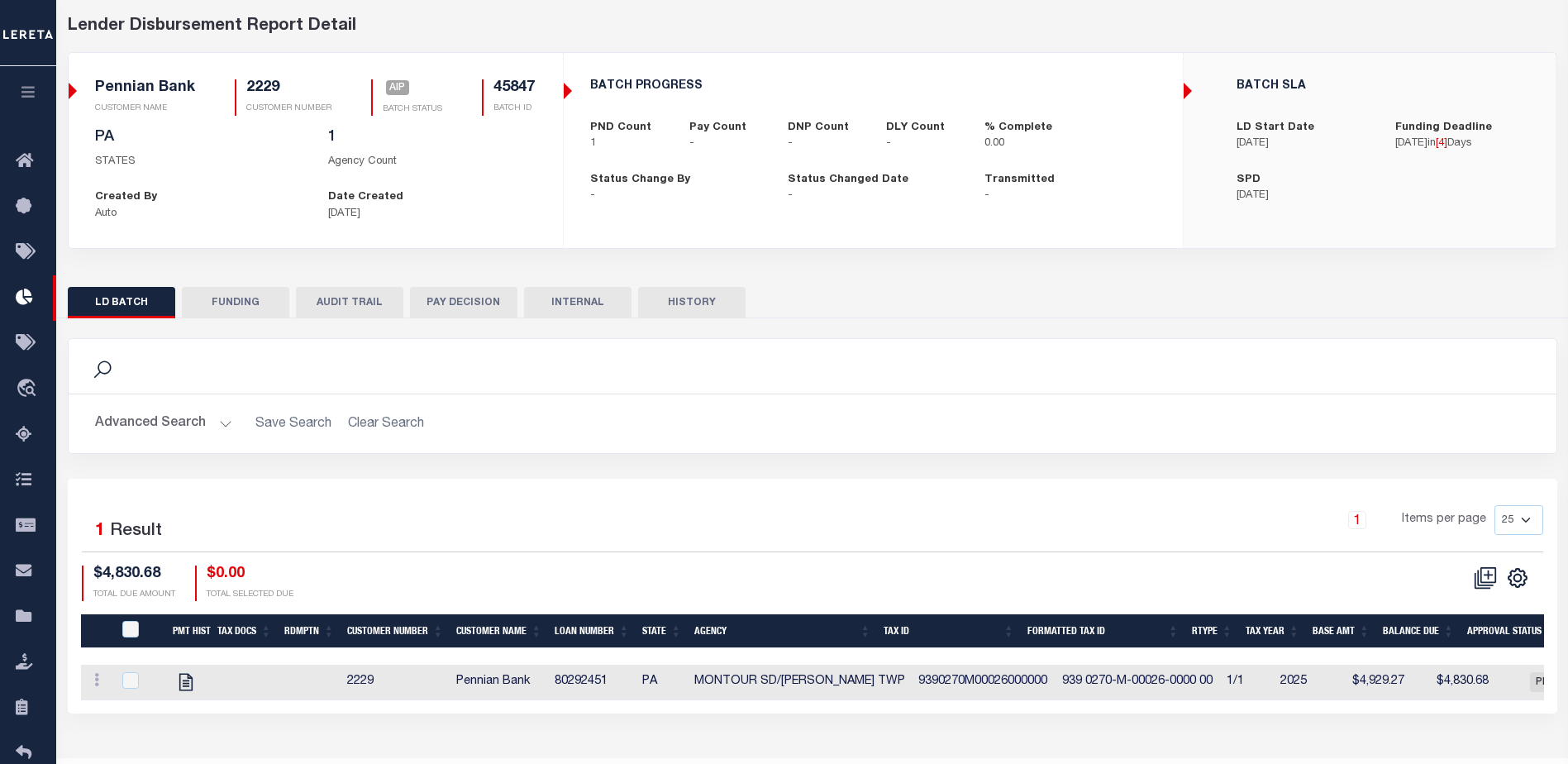
scroll to position [113, 0]
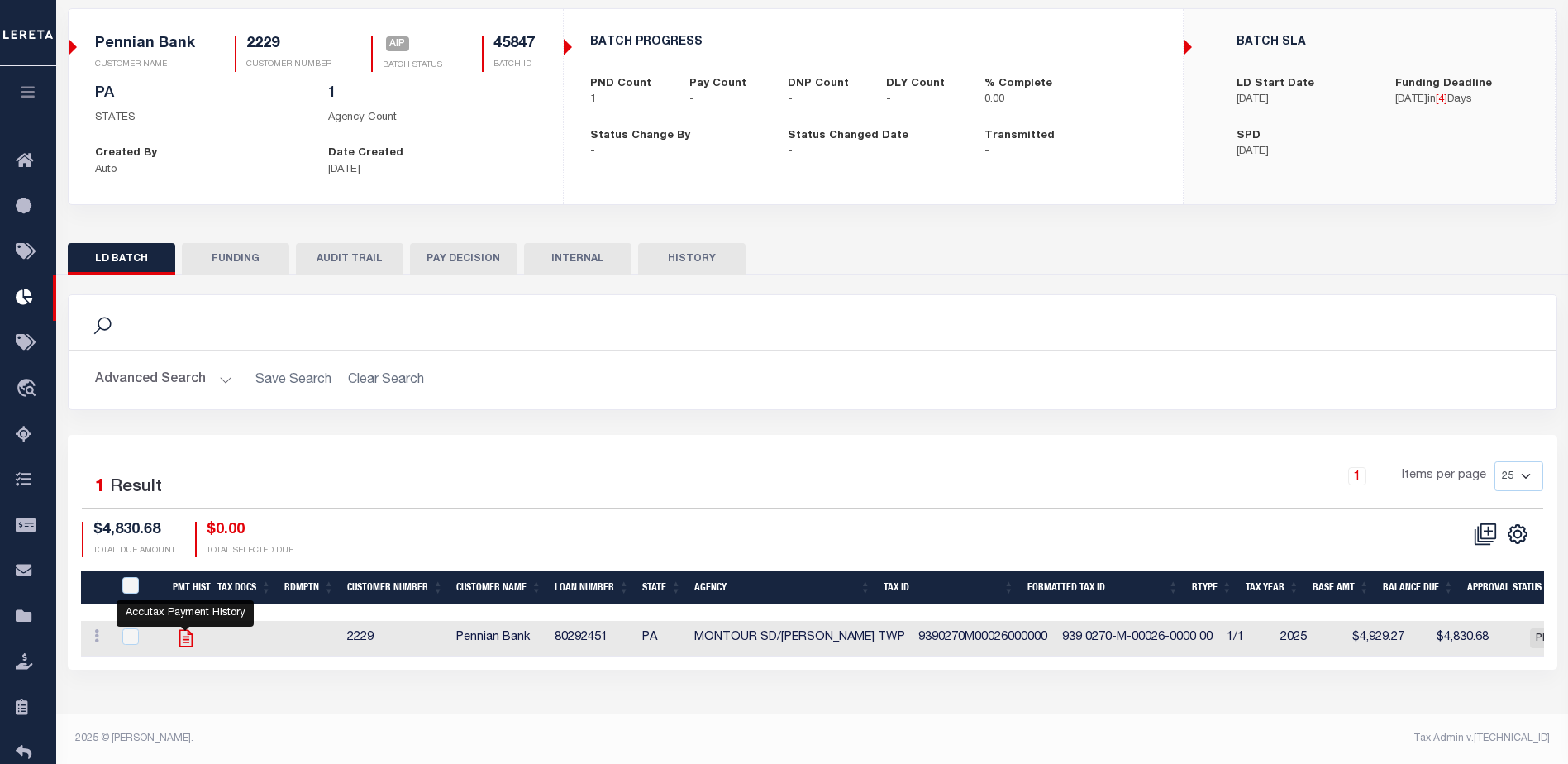
click at [187, 644] on icon "" at bounding box center [185, 638] width 13 height 17
checkbox input "true"
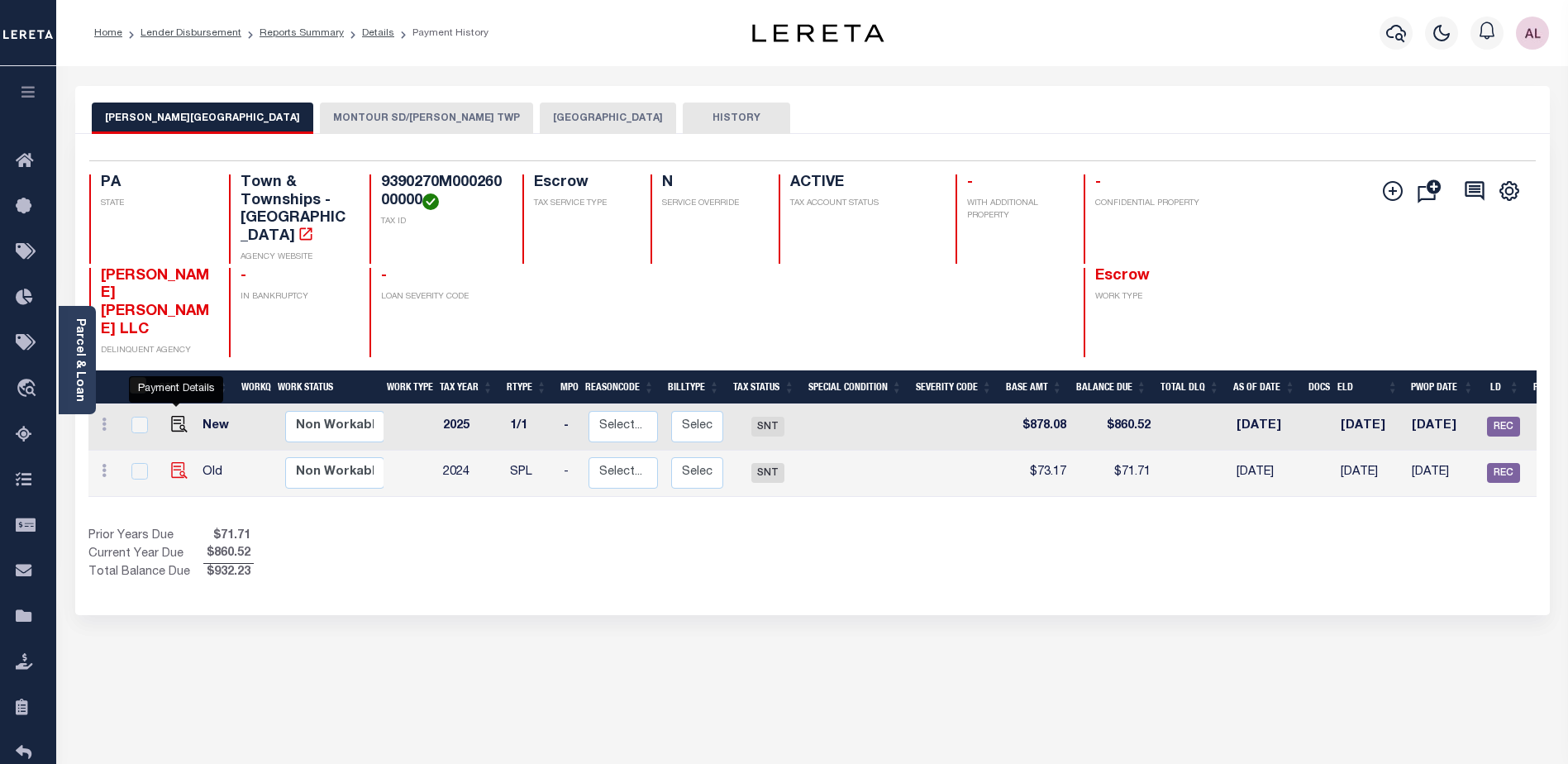
click at [174, 462] on img "" at bounding box center [179, 470] width 17 height 17
checkbox input "true"
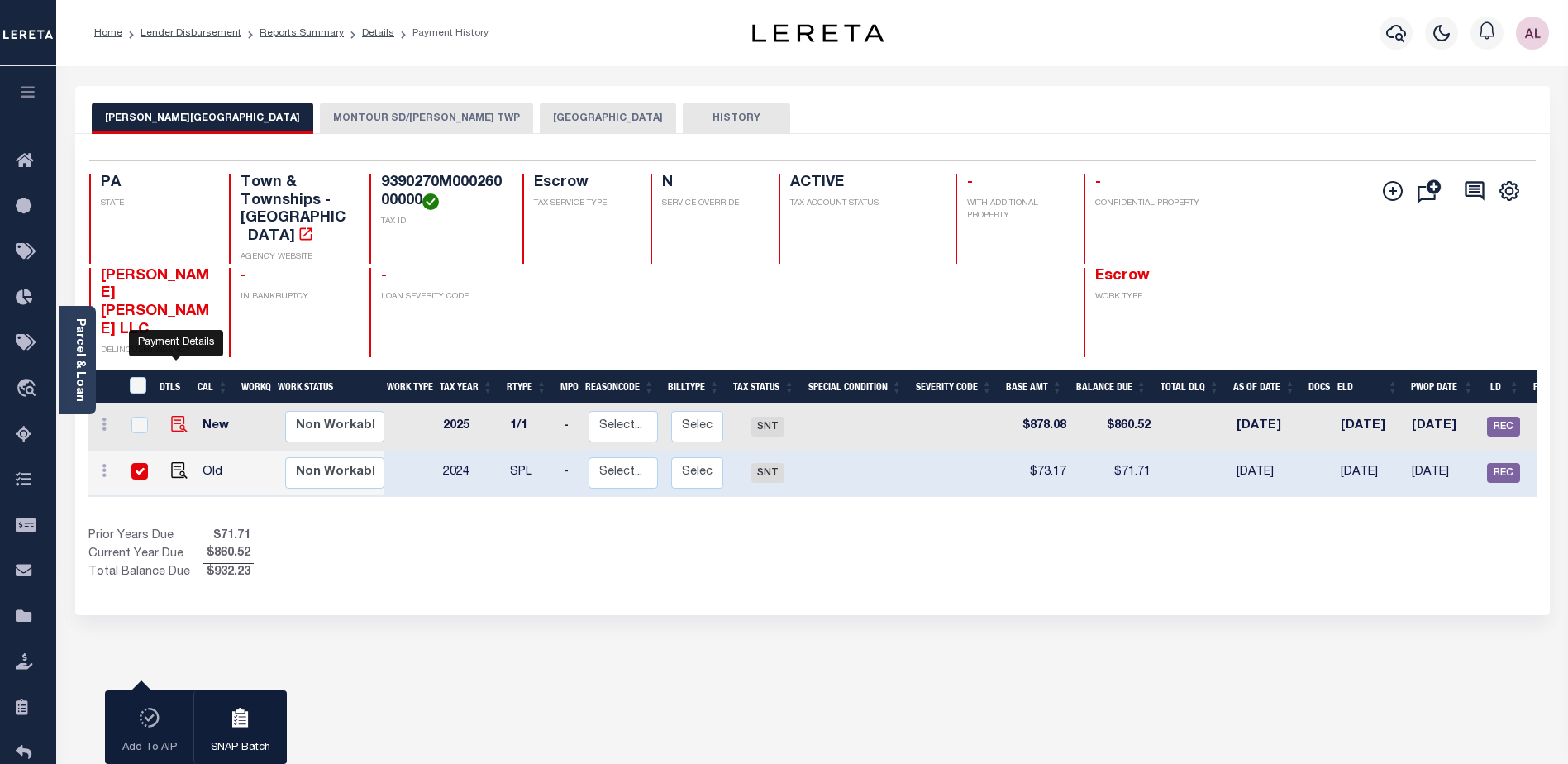
click at [181, 416] on img "" at bounding box center [179, 424] width 17 height 17
checkbox input "true"
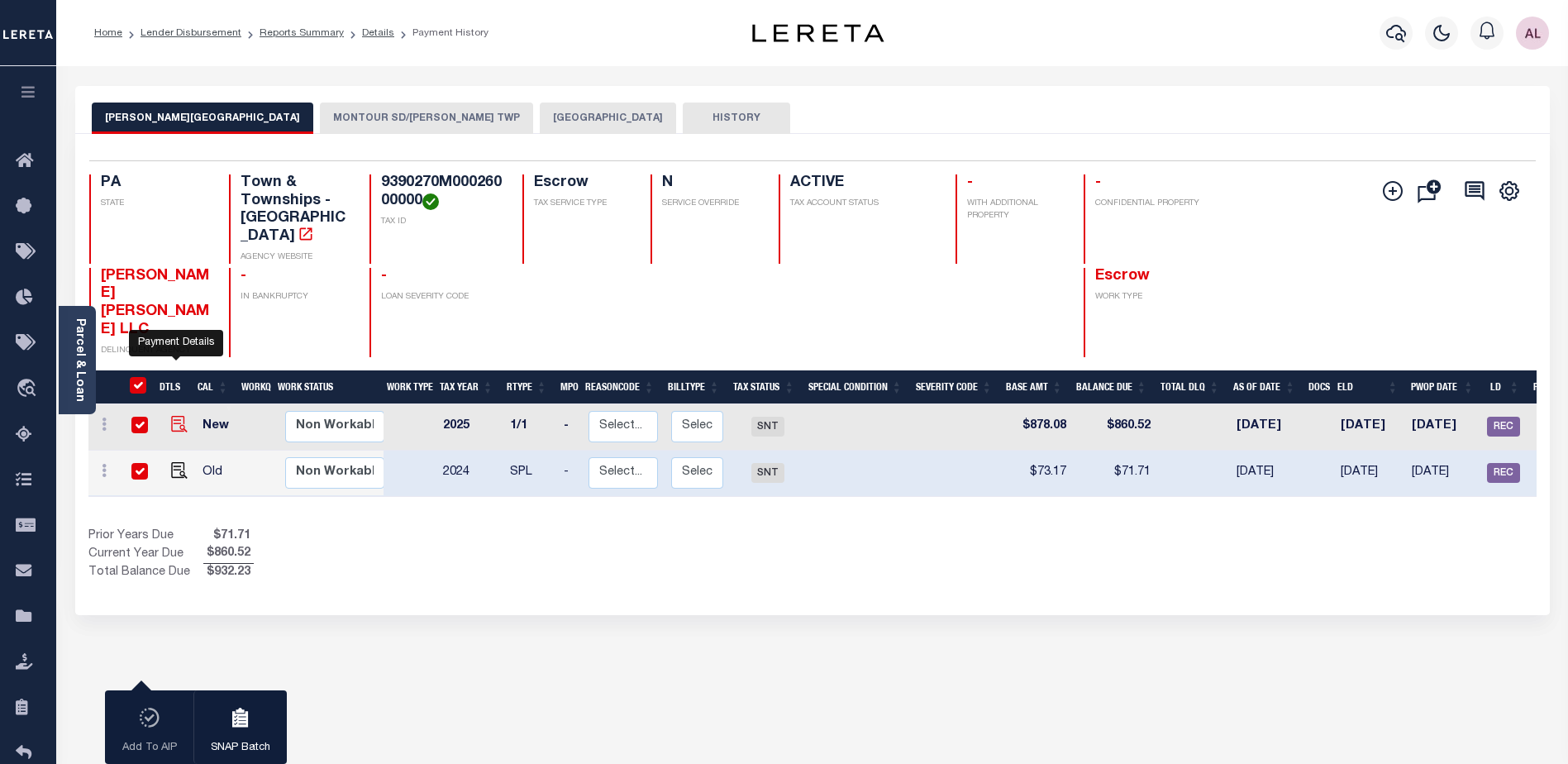
checkbox input "true"
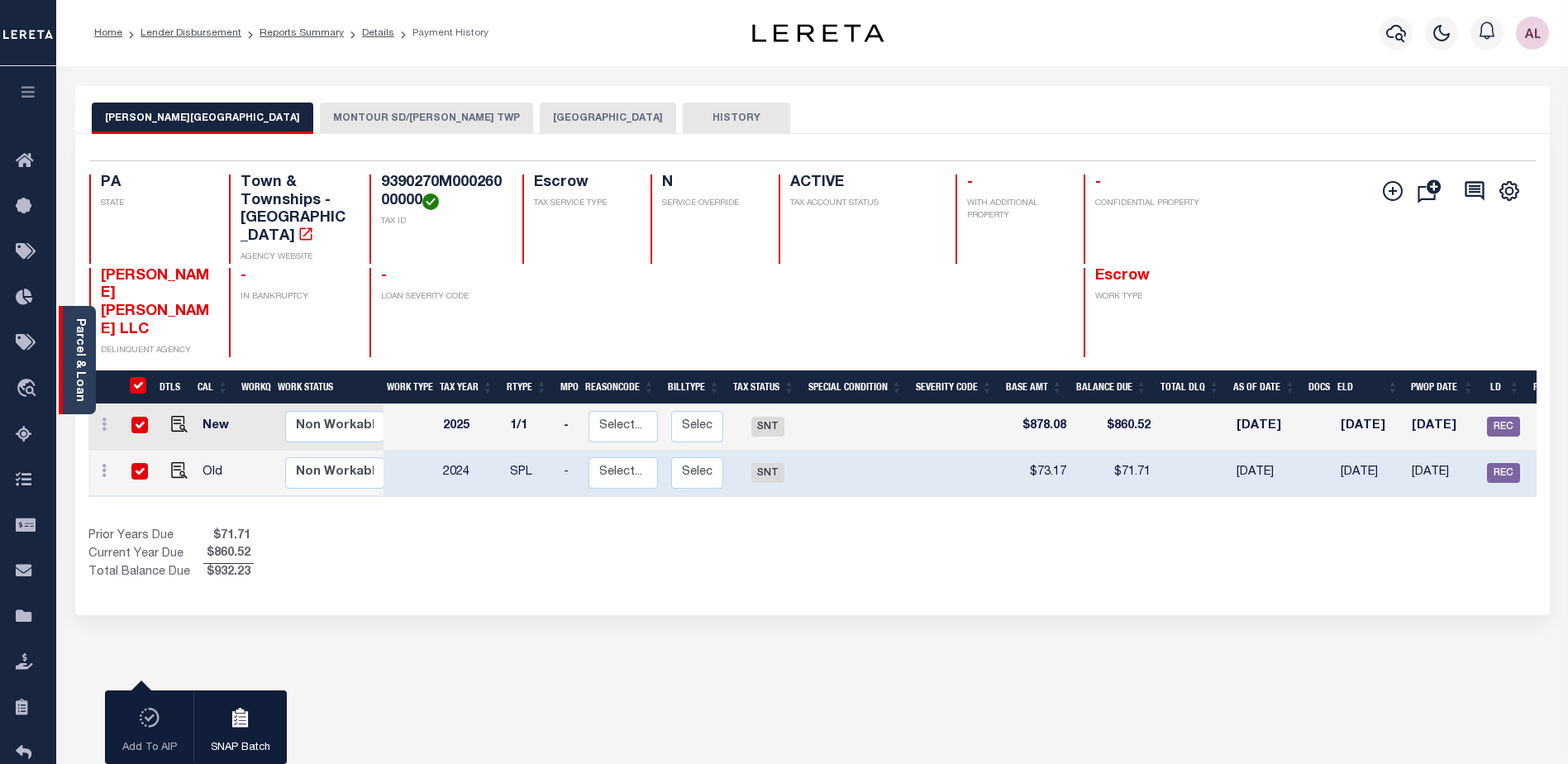
click at [73, 382] on link "Parcel & Loan" at bounding box center [78, 360] width 11 height 84
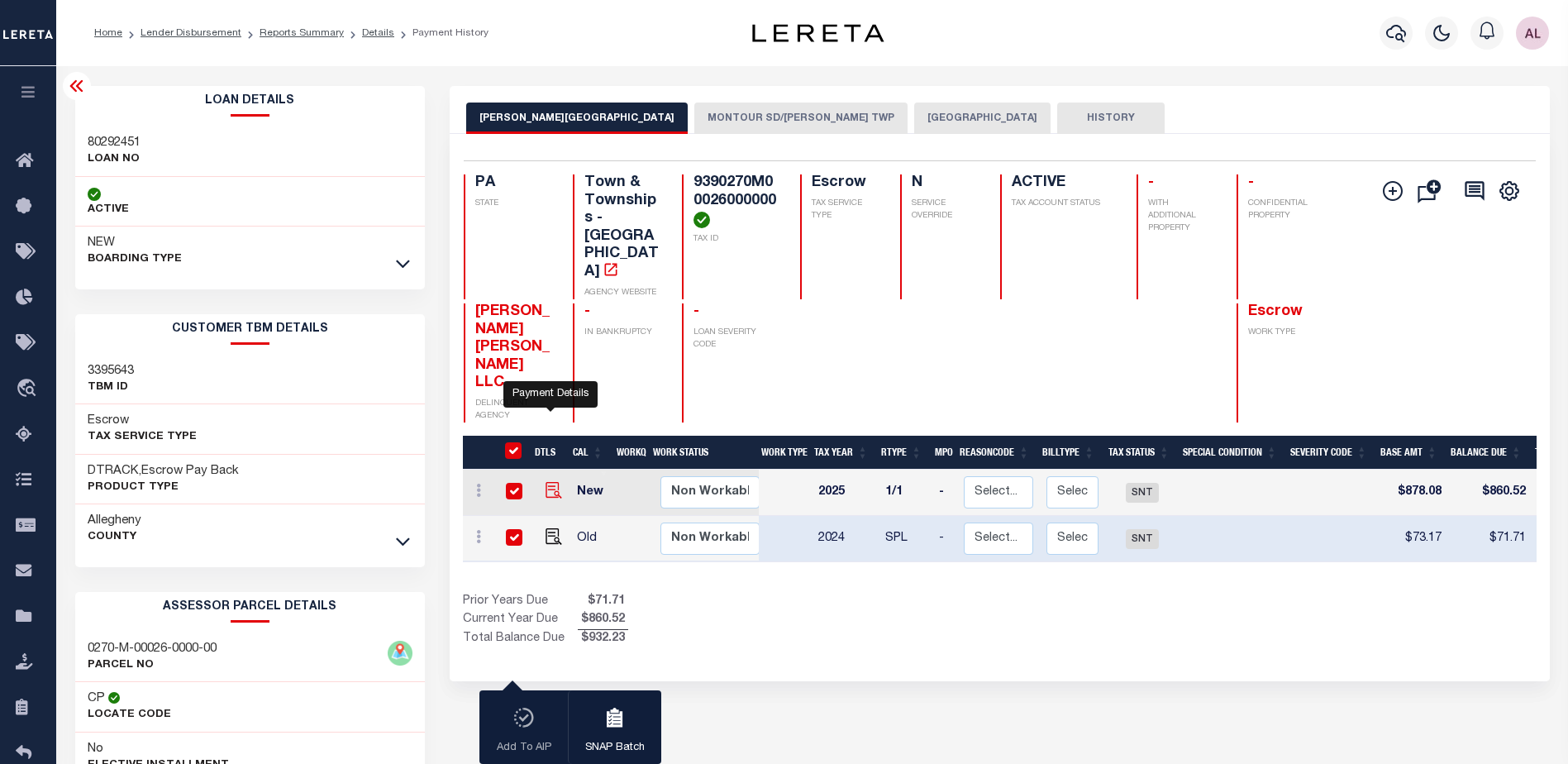
click at [549, 482] on img "" at bounding box center [554, 490] width 17 height 17
checkbox input "false"
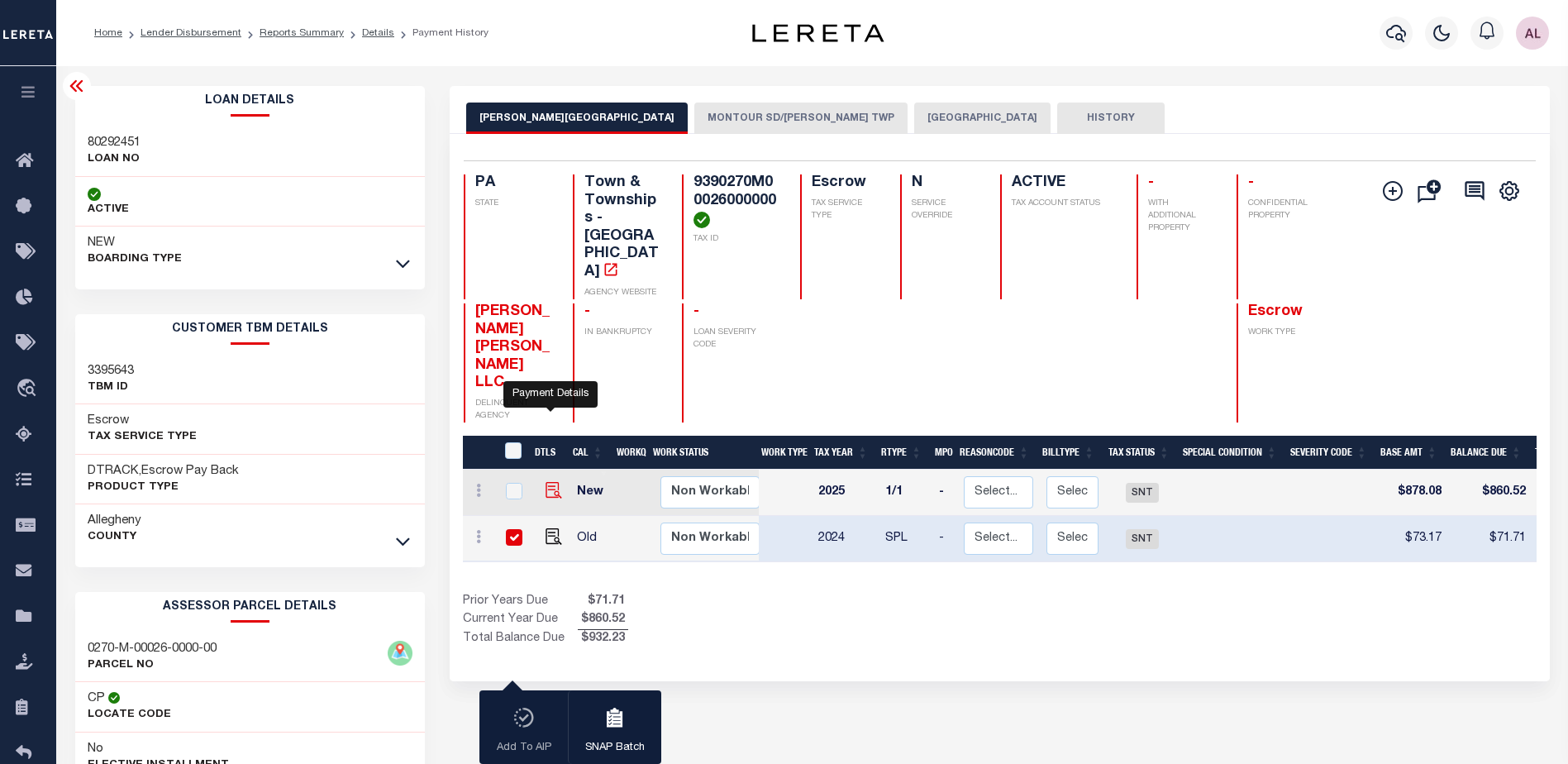
checkbox input "false"
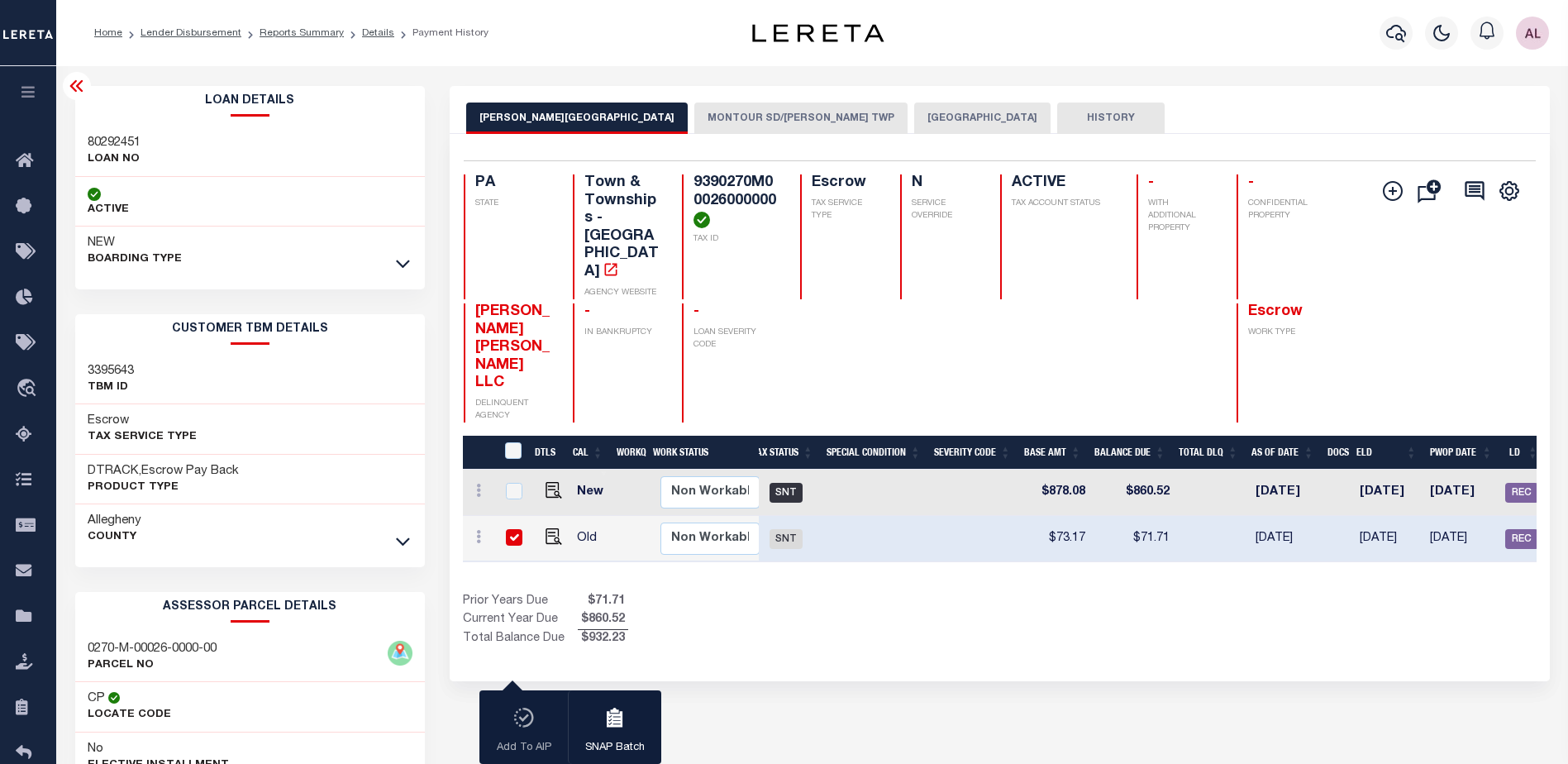
scroll to position [0, 308]
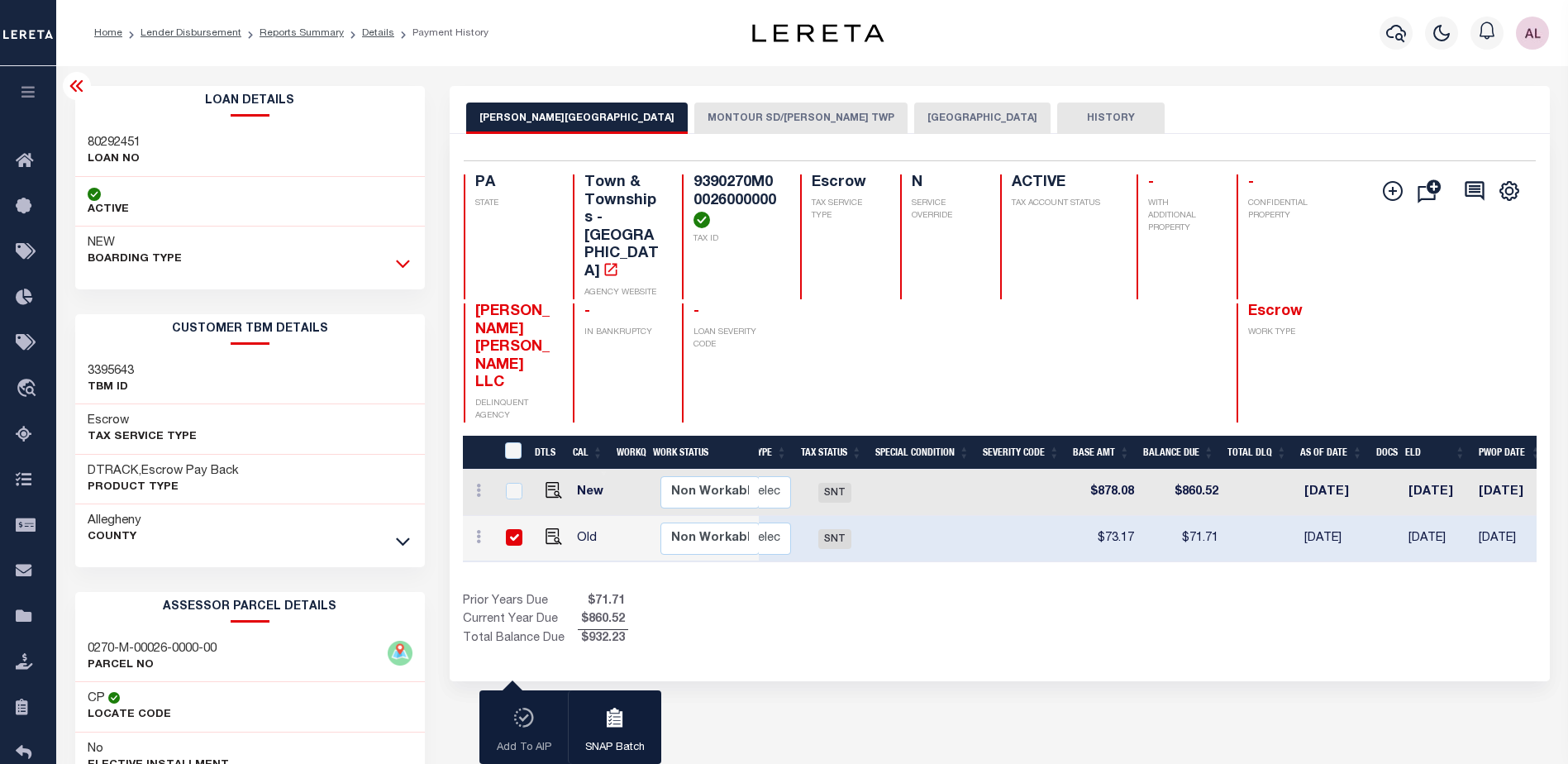
click at [401, 269] on icon at bounding box center [403, 263] width 14 height 17
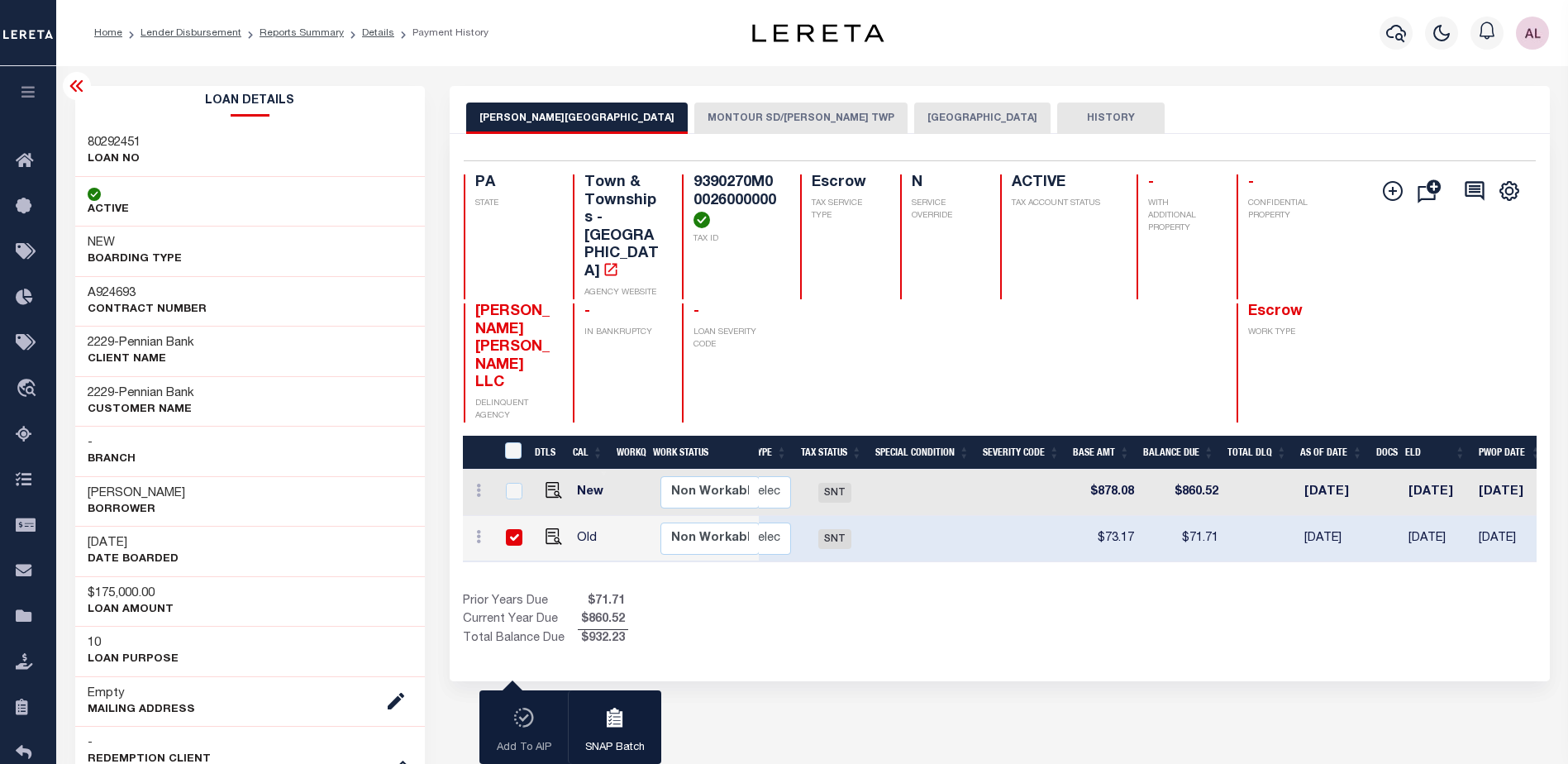
drag, startPoint x: 1005, startPoint y: 507, endPoint x: 1046, endPoint y: 501, distance: 41.4
click at [1027, 503] on div "DTLS CAL WorkQ Work Status Work Type Tax Year RType MPO ReasonCode BillType Tax…" at bounding box center [999, 542] width 1074 height 213
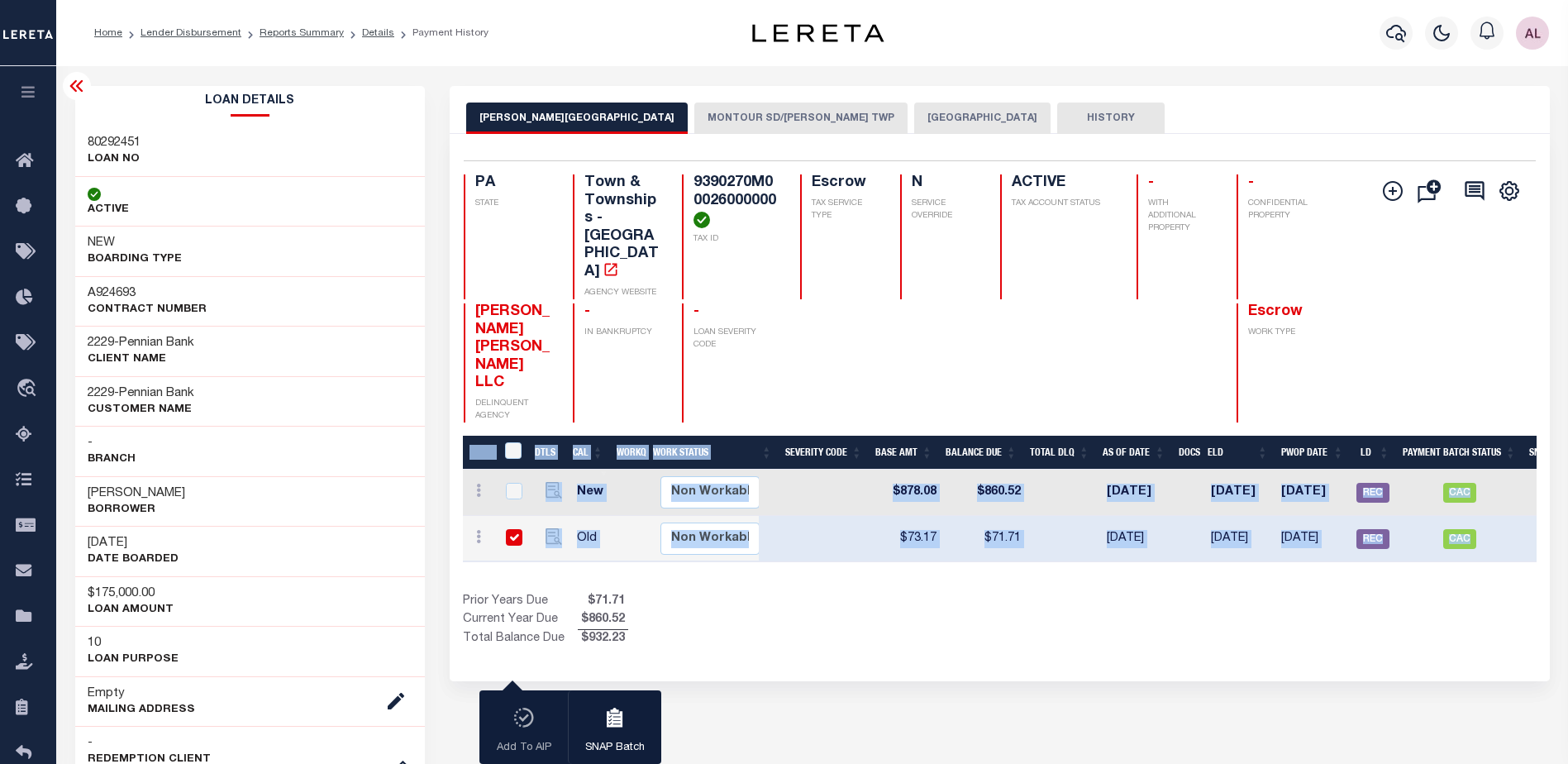
scroll to position [0, 0]
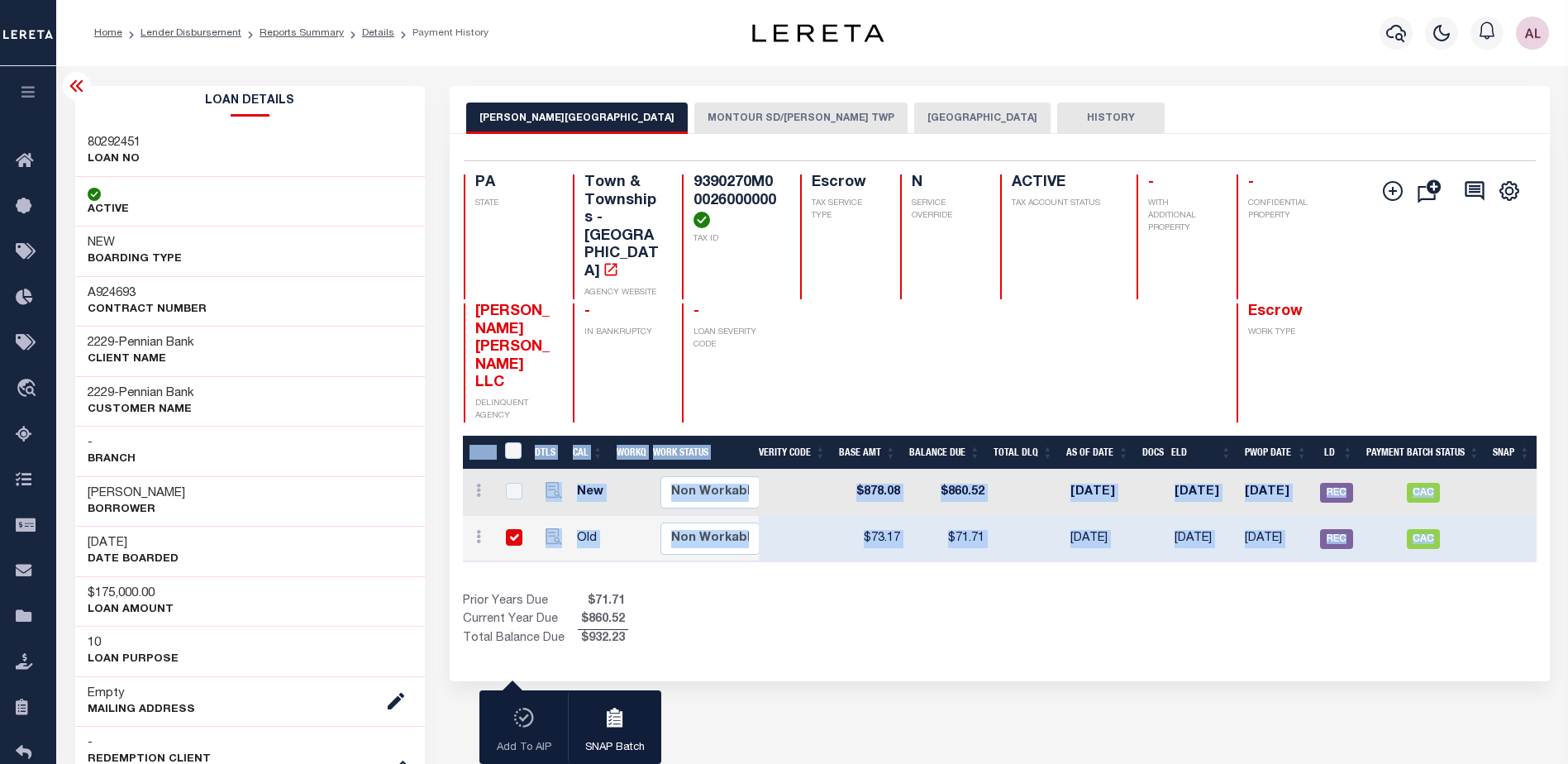
click at [1192, 593] on div "Show Tax Lines before Bill Release Date Prior Years Due $71.71 Current Year Due…" at bounding box center [999, 621] width 1074 height 56
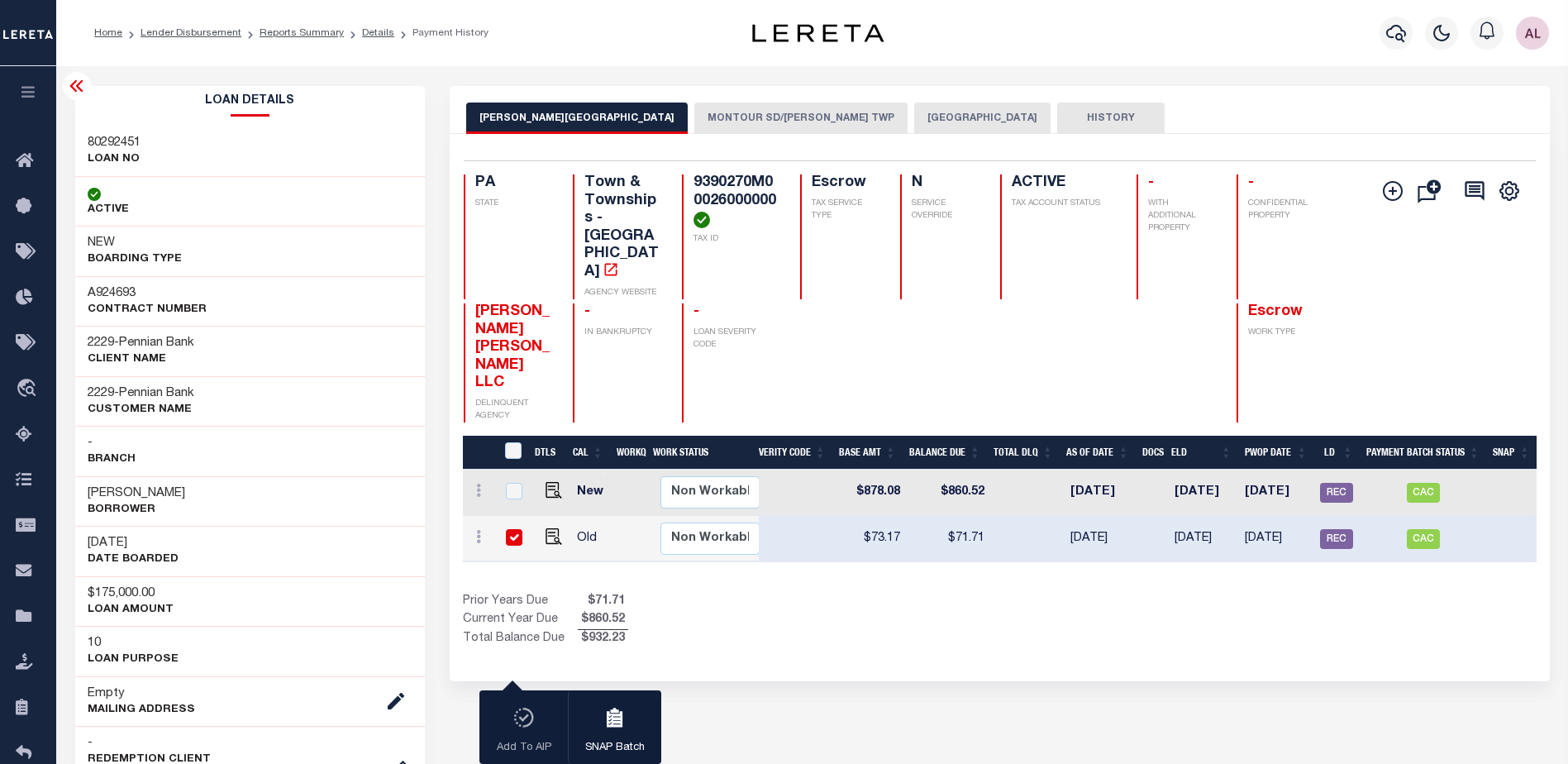
drag, startPoint x: 1291, startPoint y: 505, endPoint x: 1183, endPoint y: 506, distance: 108.0
click at [1193, 505] on div "DTLS CAL WorkQ Work Status Work Type Tax Year RType MPO ReasonCode BillType Tax…" at bounding box center [999, 542] width 1074 height 213
click at [32, 338] on icon at bounding box center [29, 344] width 26 height 21
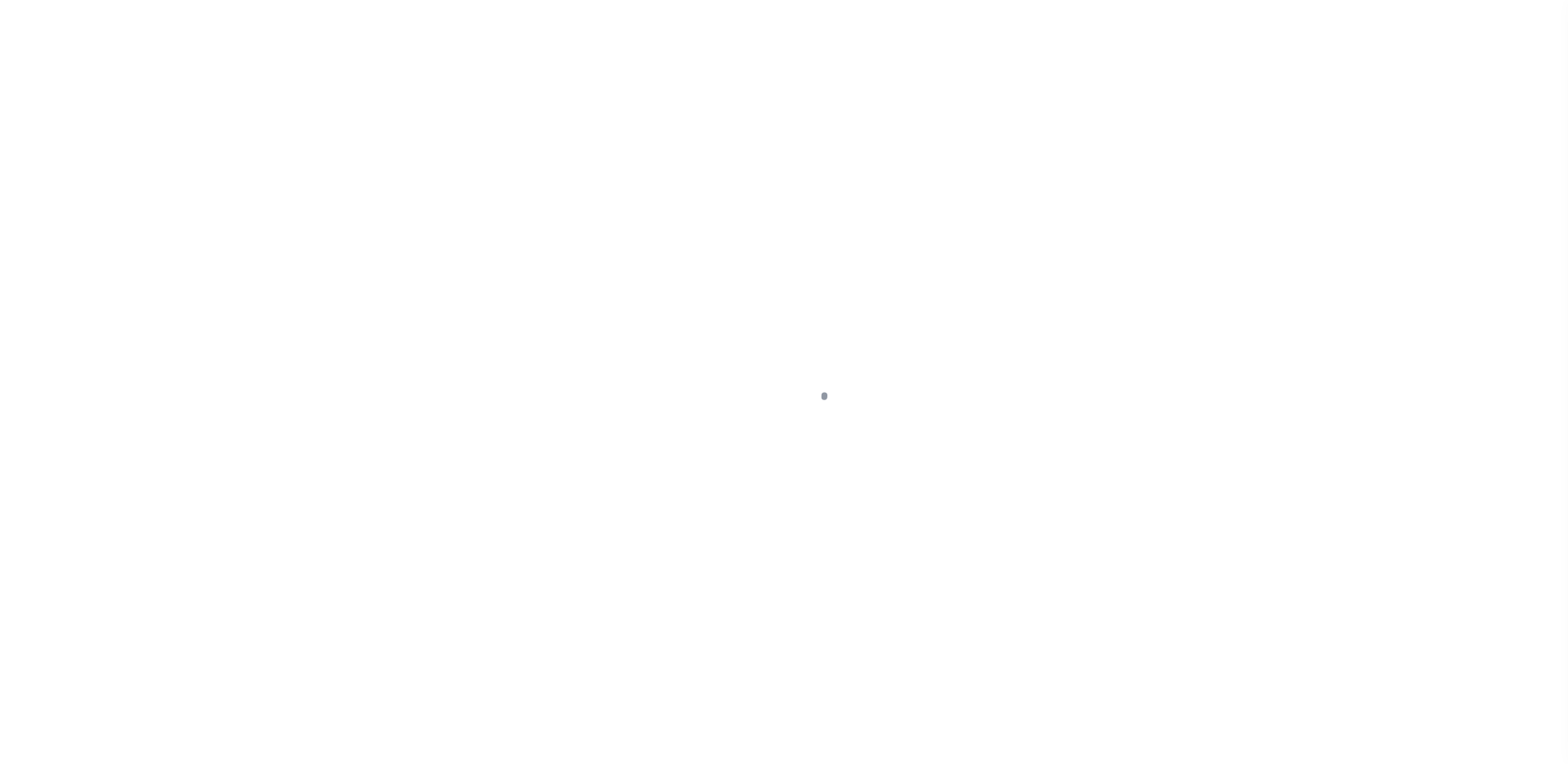
select select "SNT"
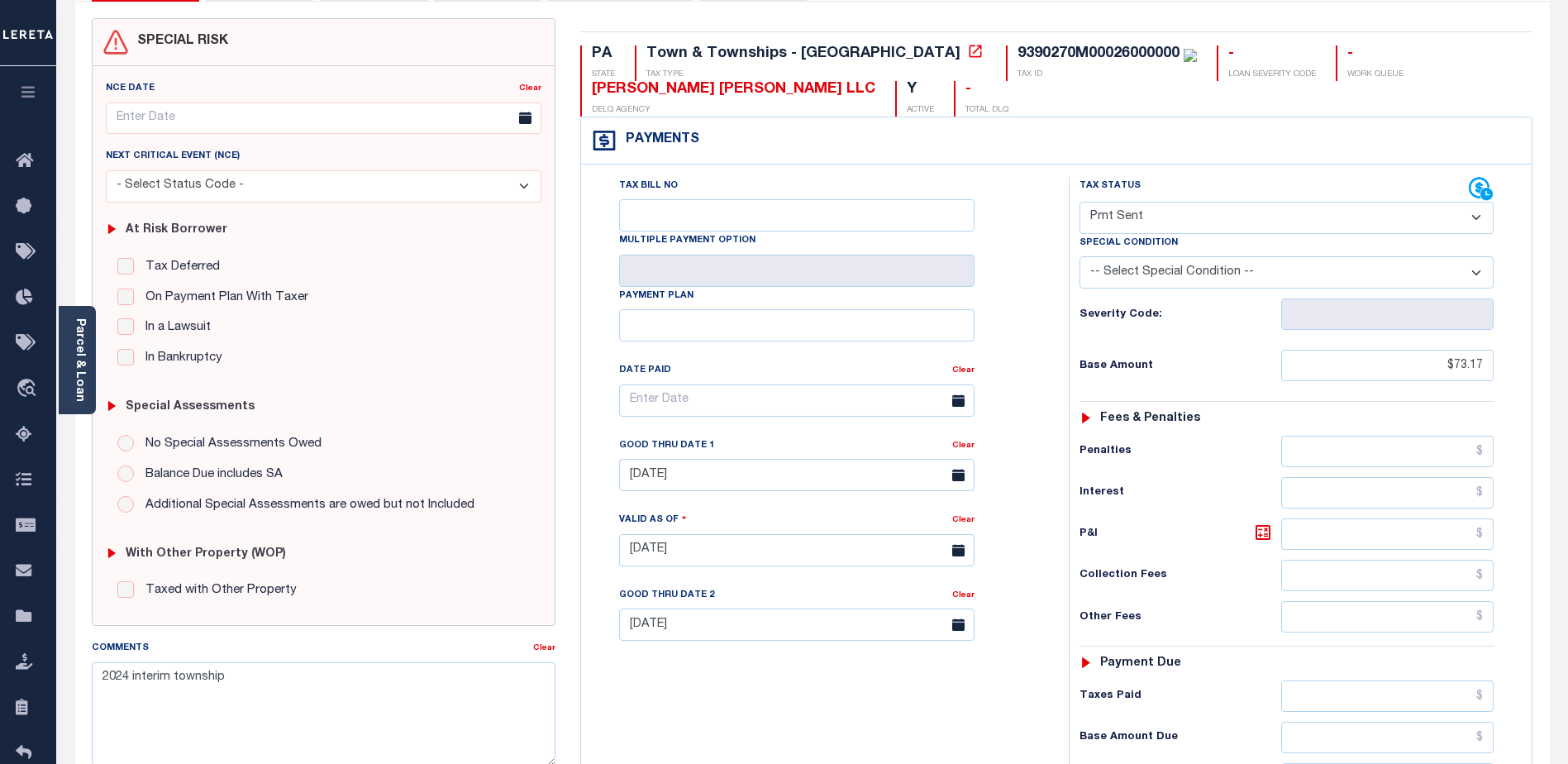
scroll to position [83, 0]
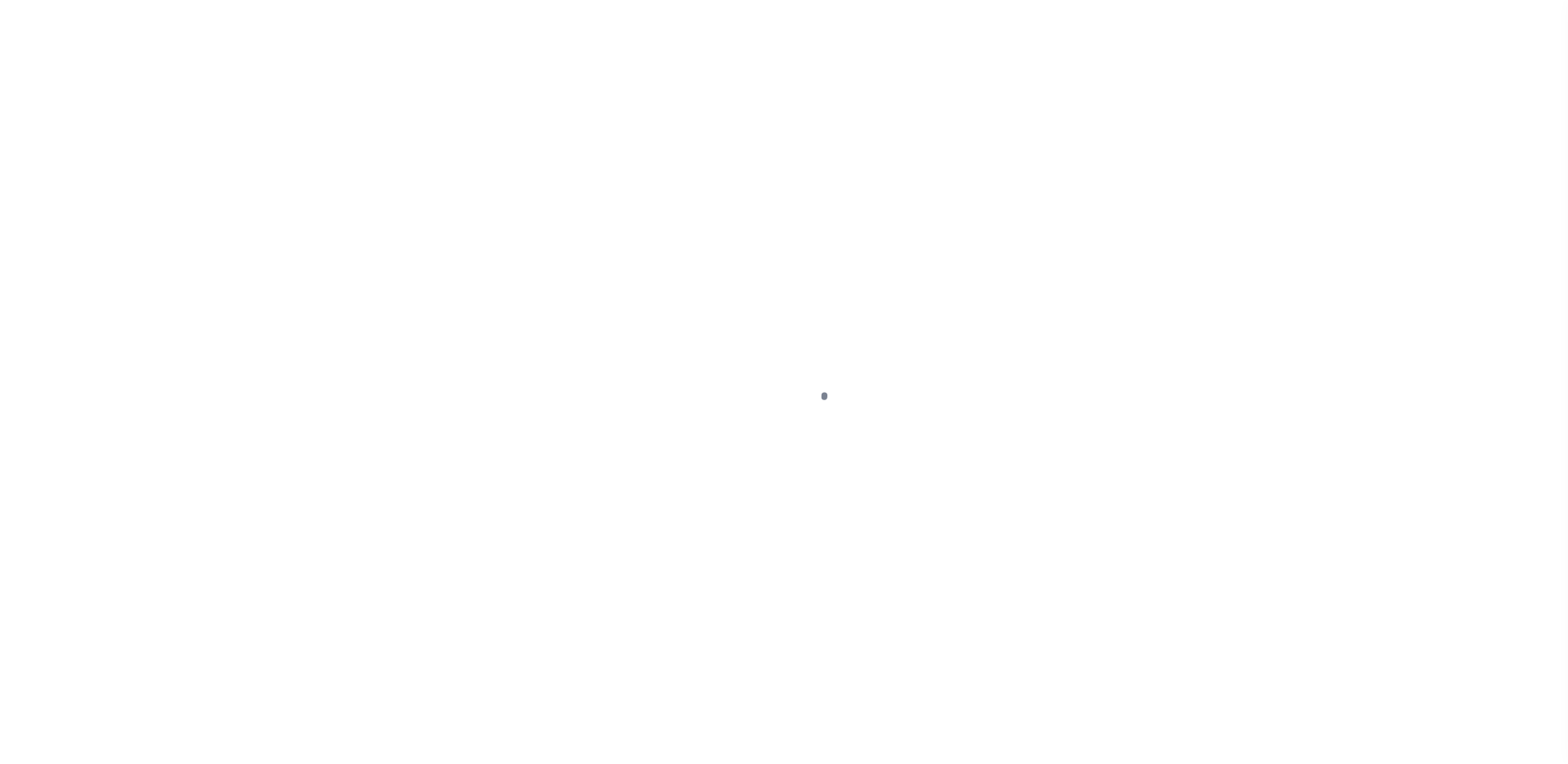
select select "SNT"
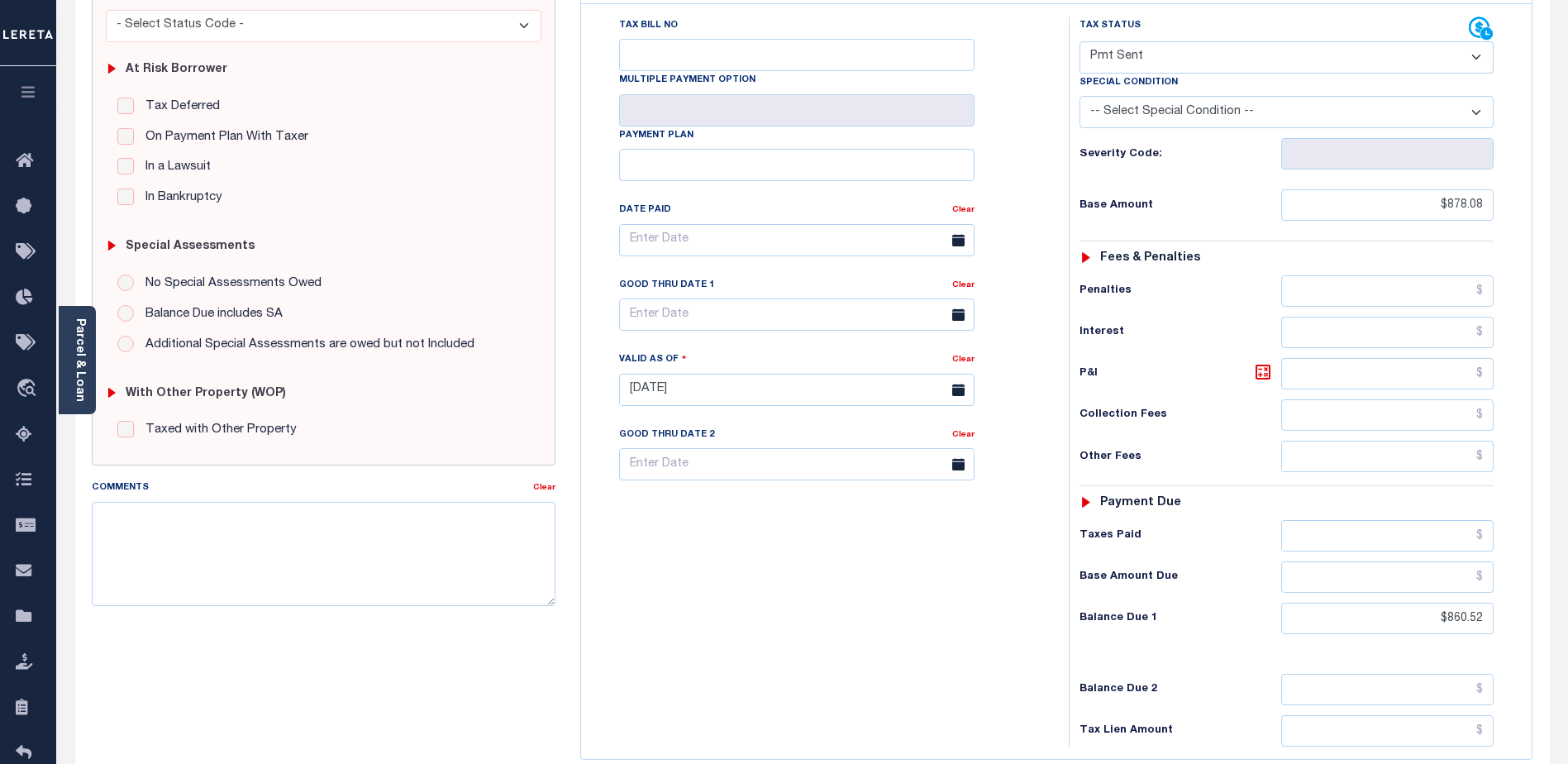
scroll to position [83, 0]
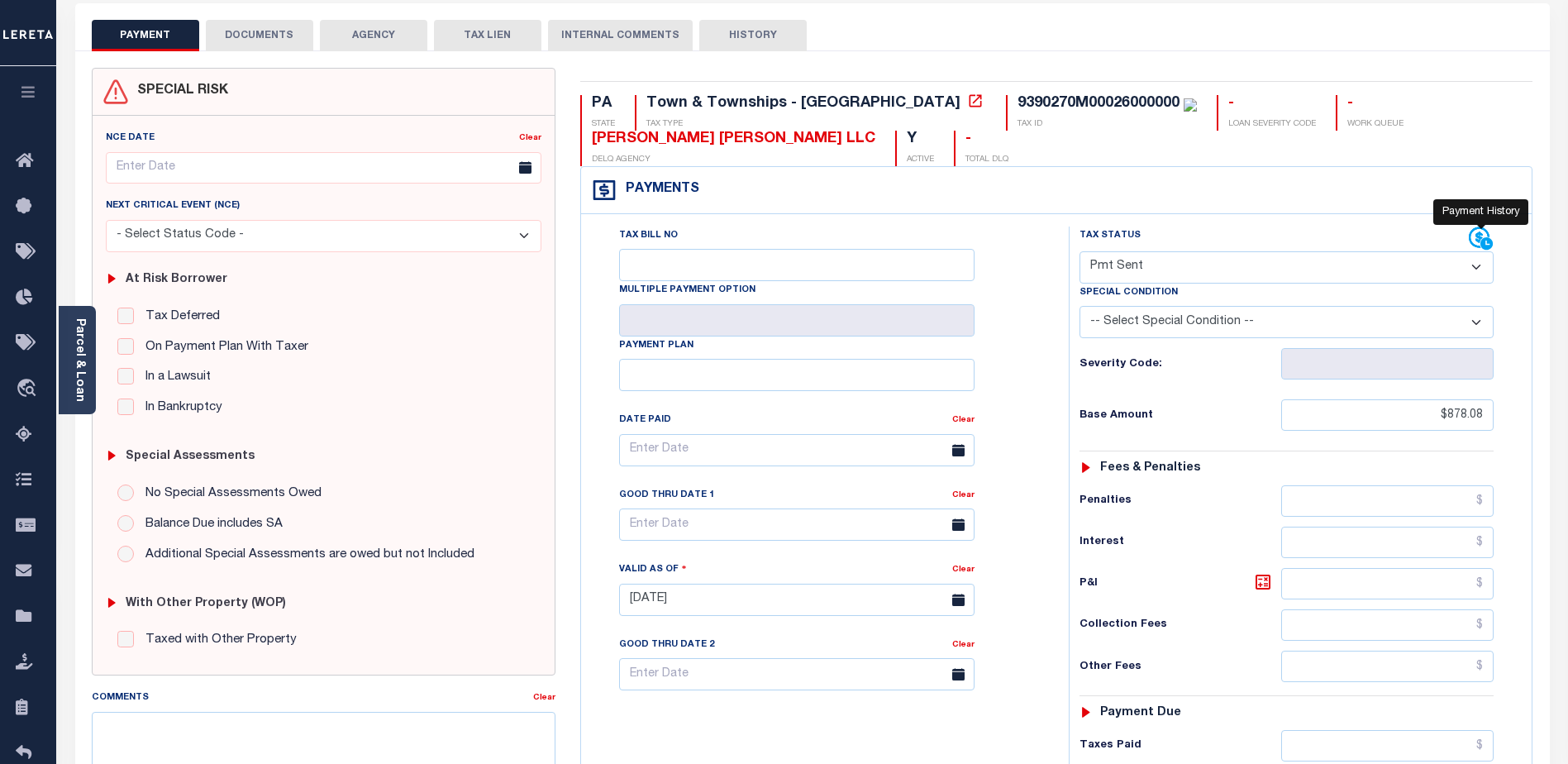
click at [1475, 242] on icon at bounding box center [1482, 239] width 24 height 24
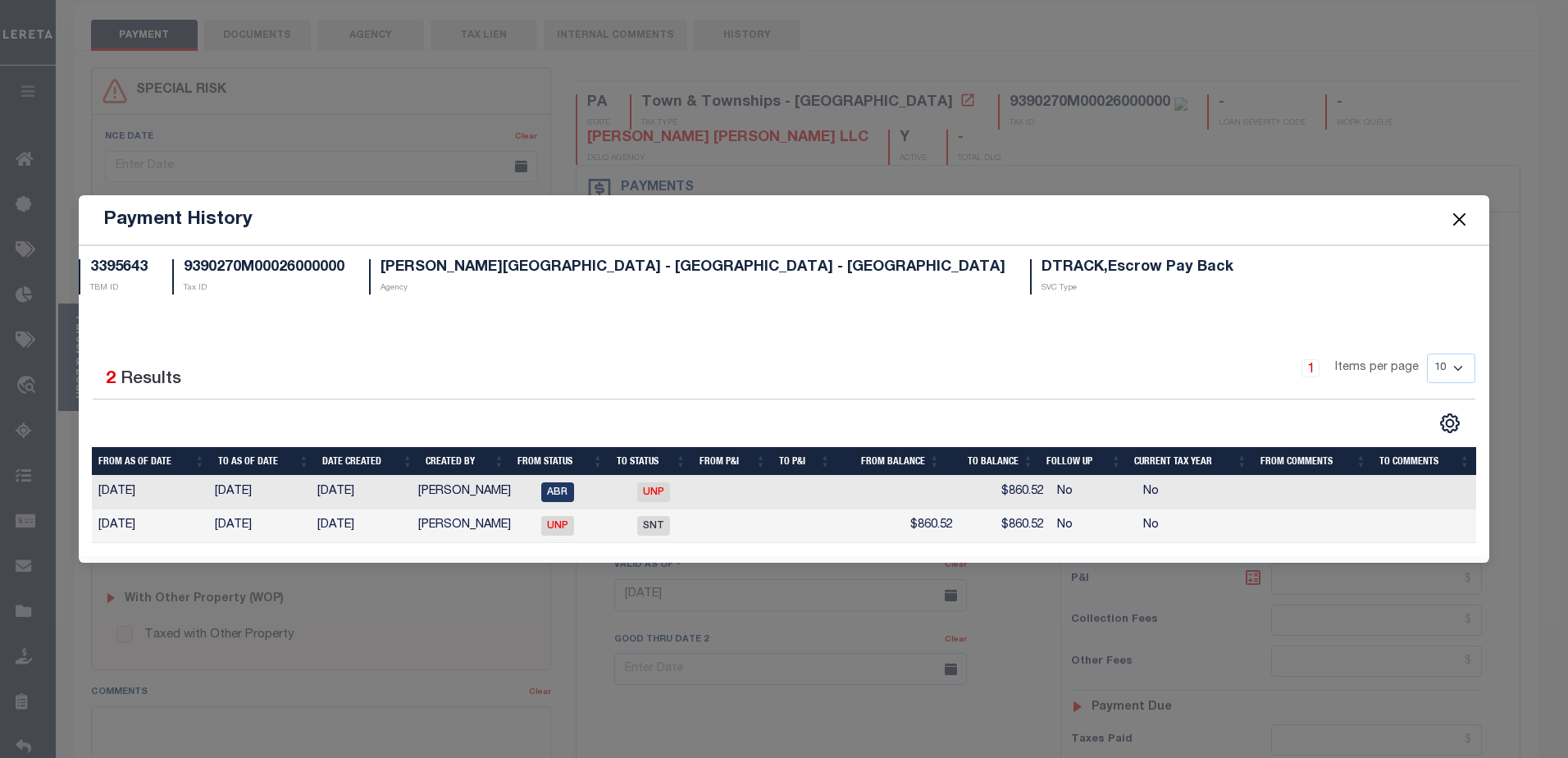
click at [1457, 219] on button "Close" at bounding box center [1458, 220] width 22 height 22
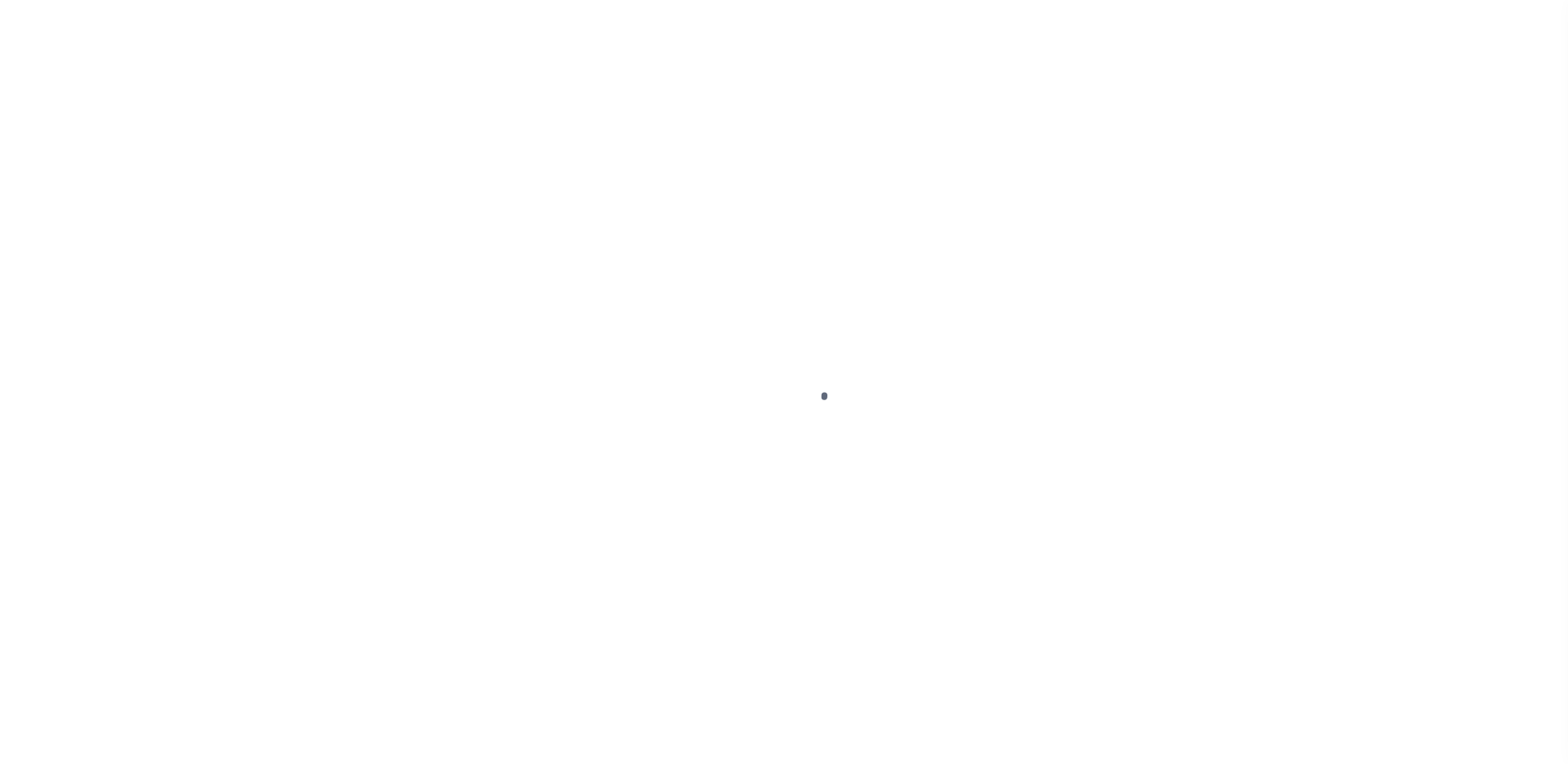
select select "SNT"
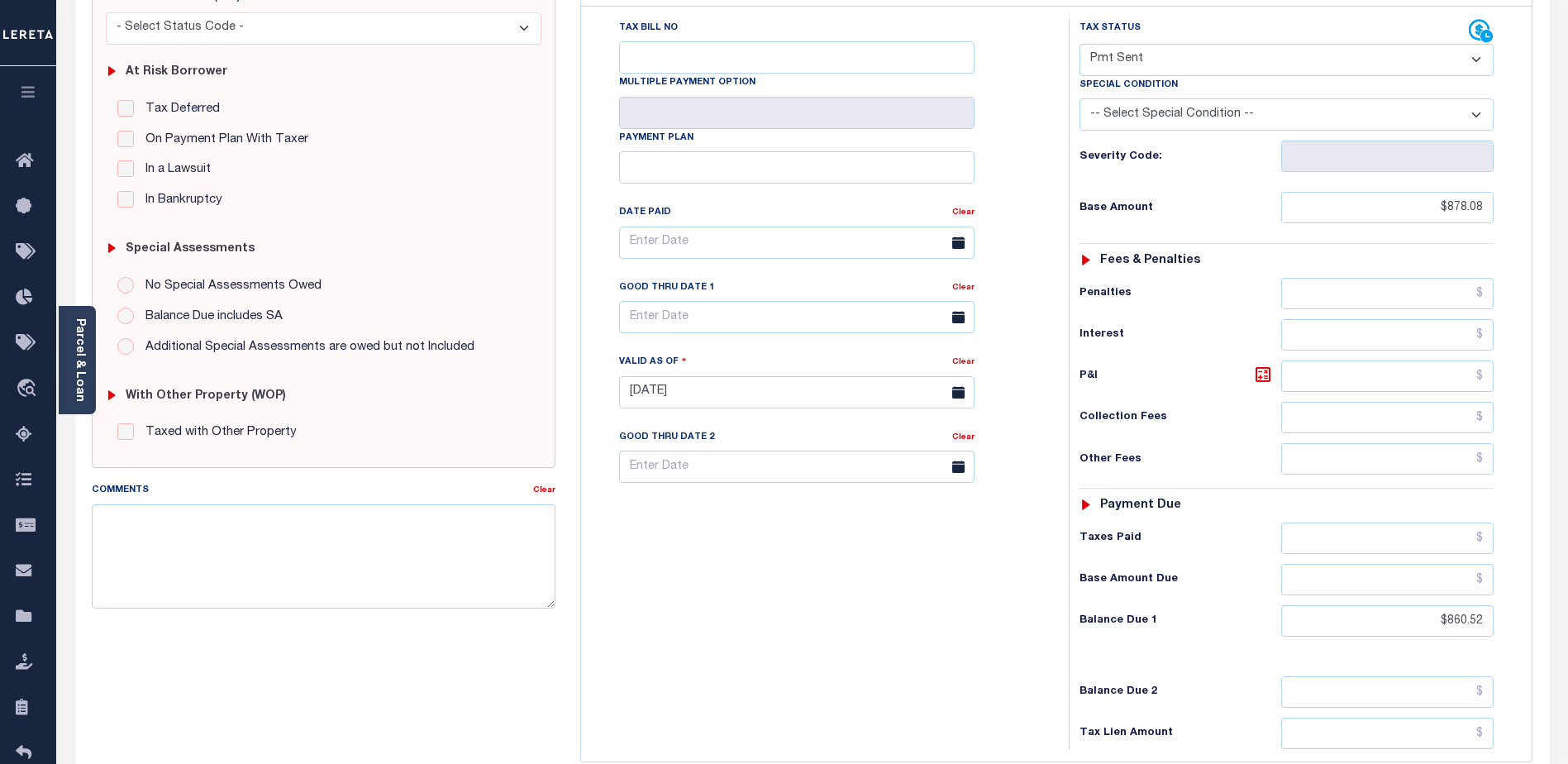
scroll to position [331, 0]
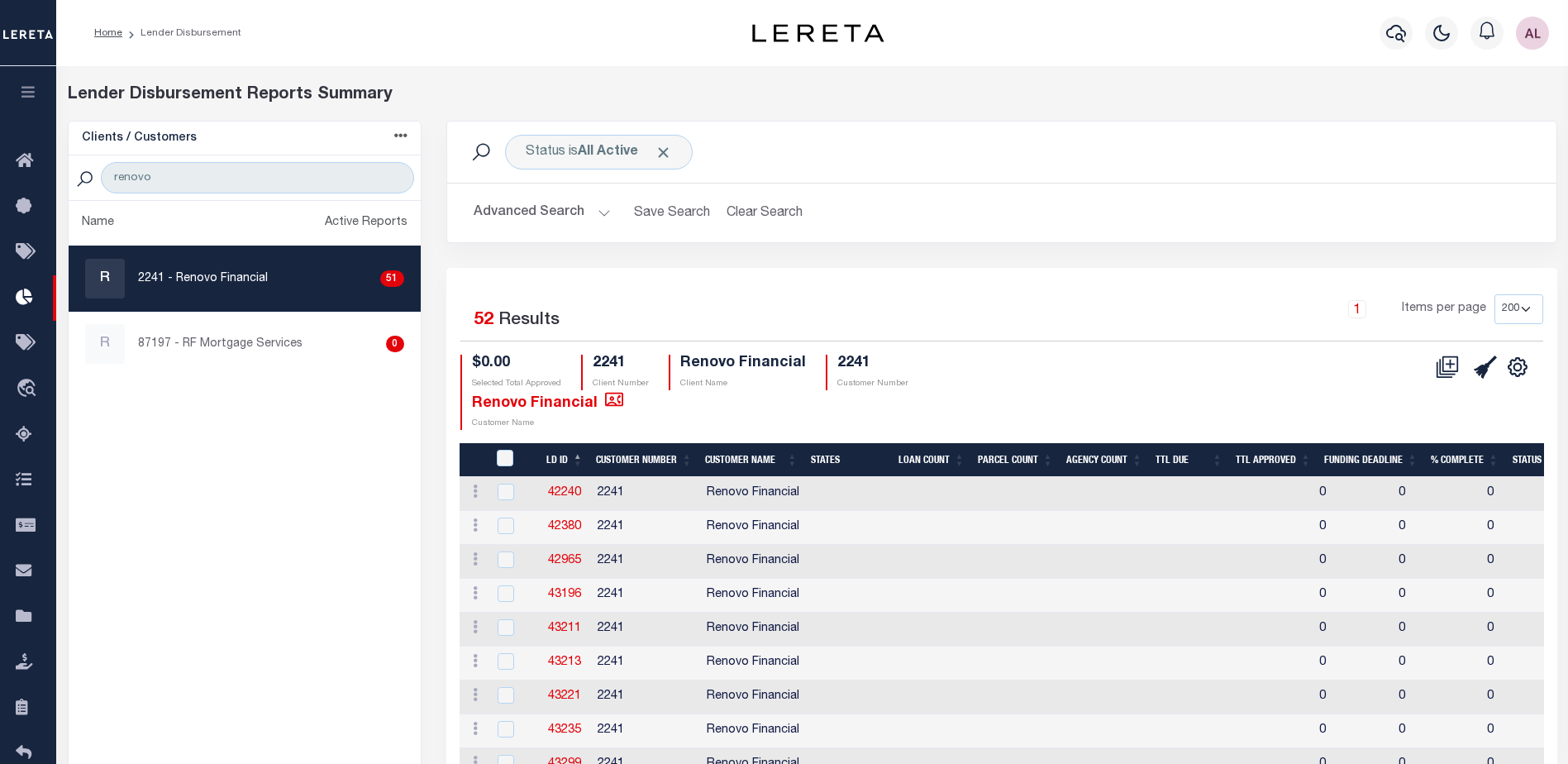
select select "200"
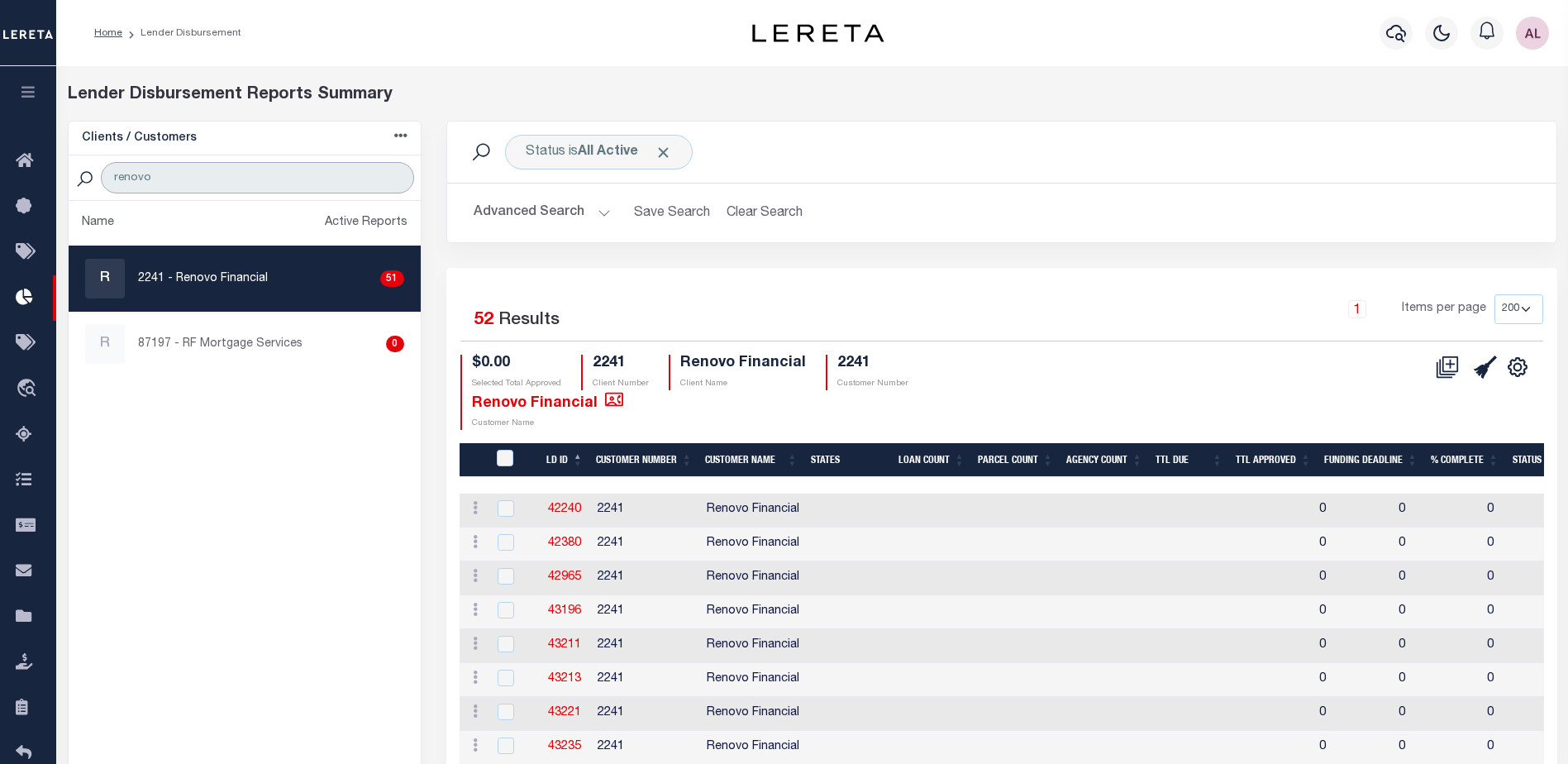
drag, startPoint x: 197, startPoint y: 169, endPoint x: 75, endPoint y: 170, distance: 122.0
click at [75, 170] on div "renovo" at bounding box center [245, 178] width 352 height 45
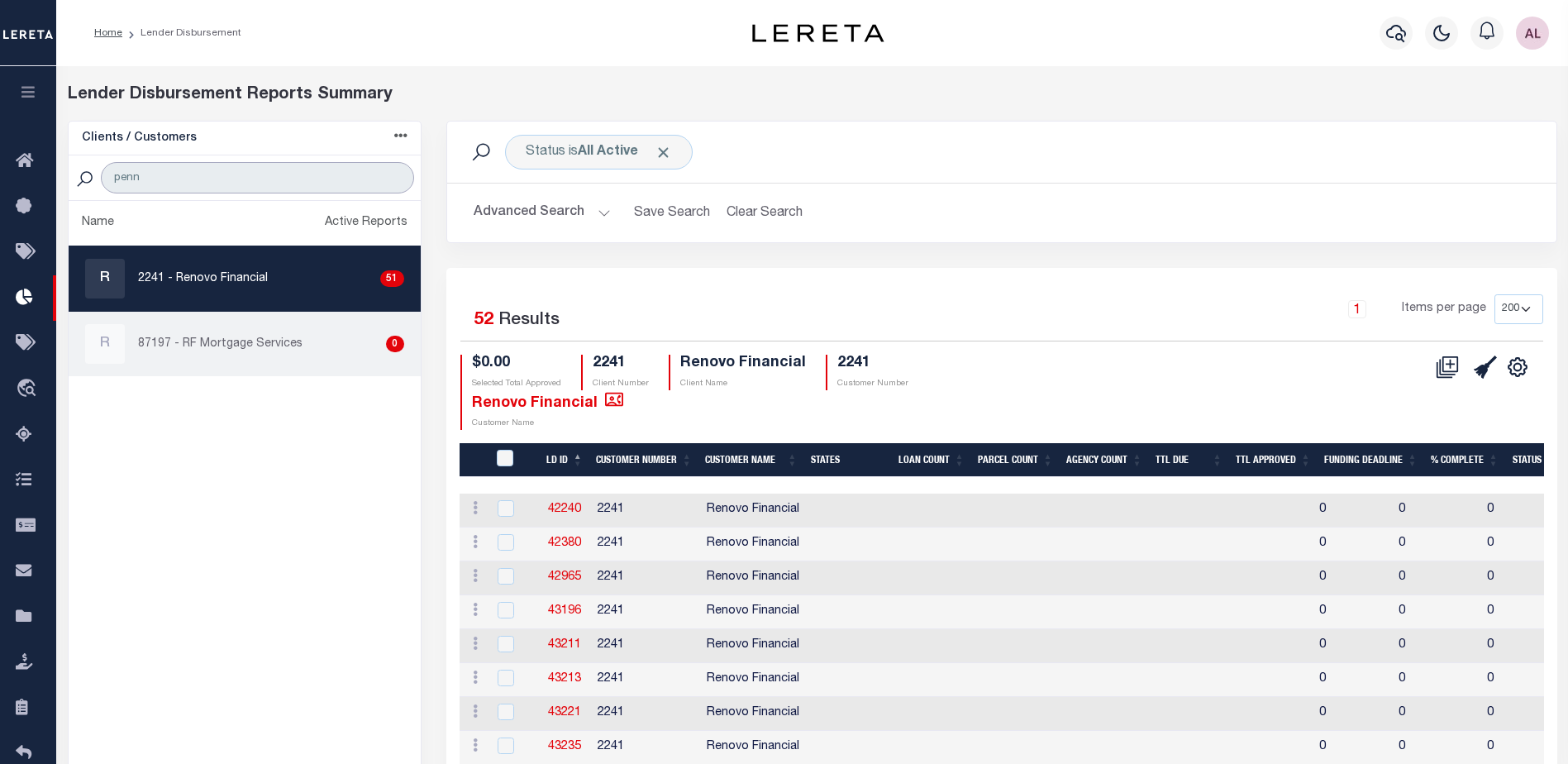
type input "penni"
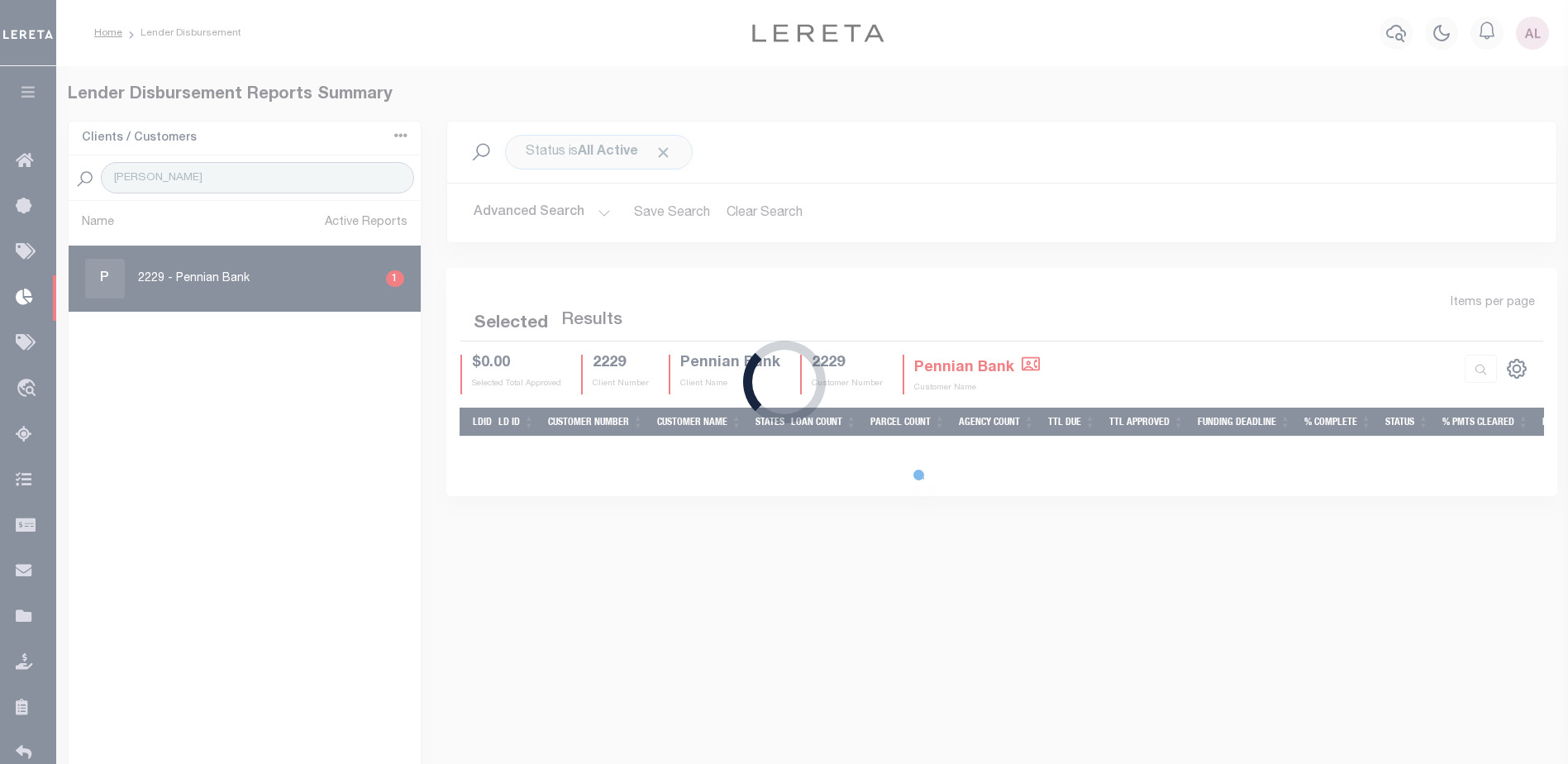
select select "200"
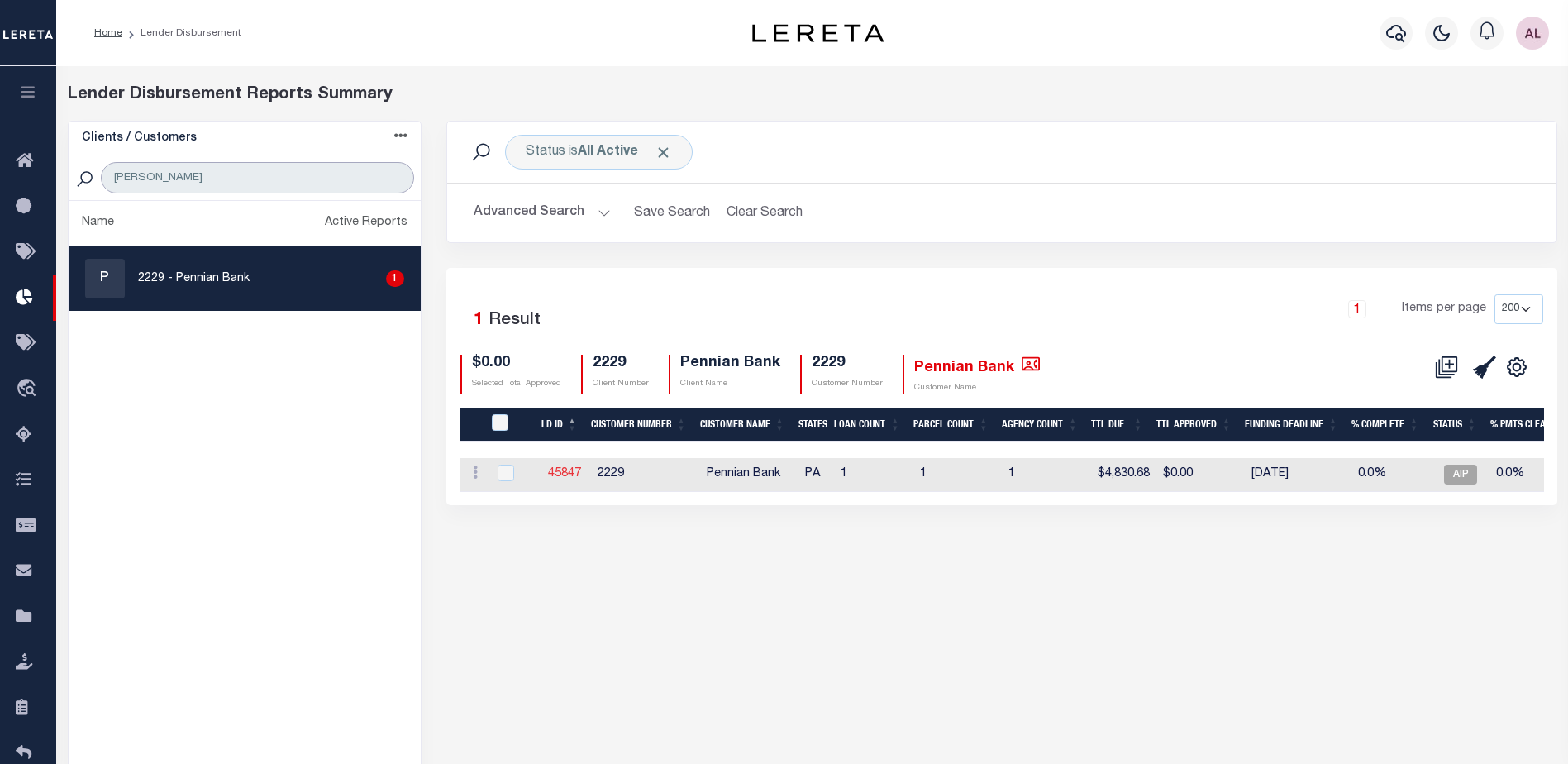
type input "penni"
click at [558, 474] on link "45847" at bounding box center [565, 474] width 33 height 11
checkbox input "true"
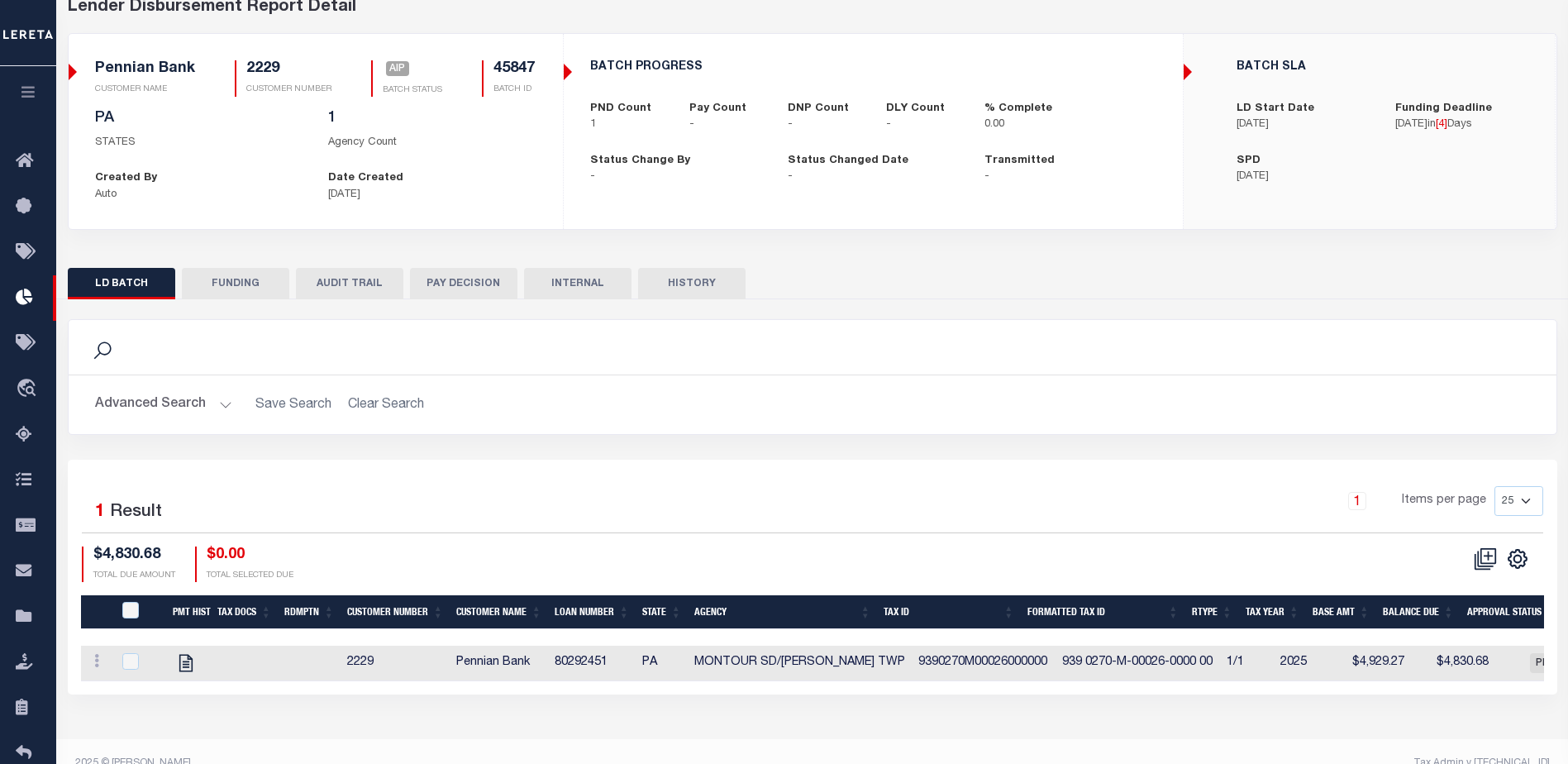
scroll to position [113, 0]
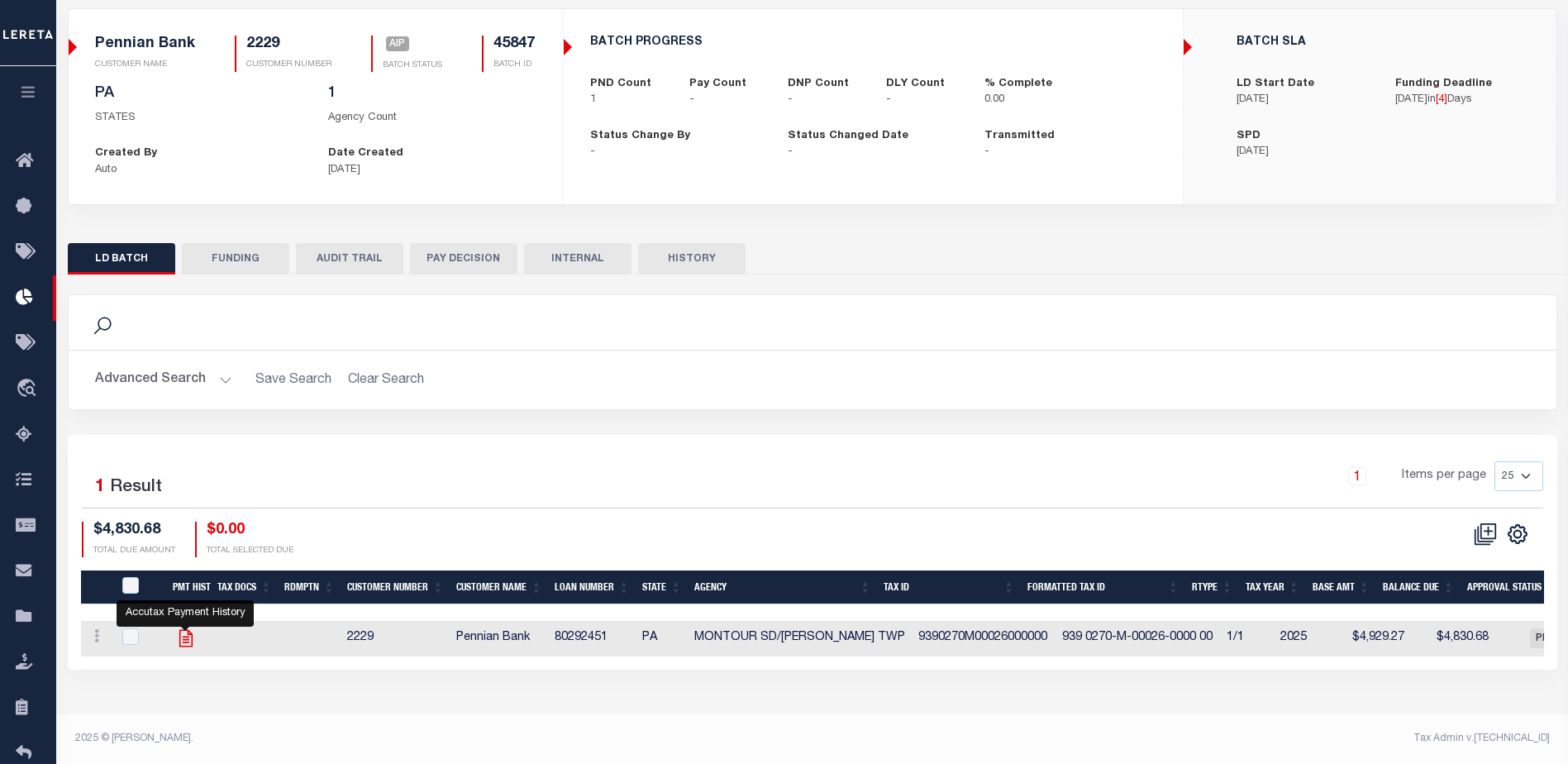
click at [187, 636] on icon "" at bounding box center [185, 638] width 13 height 17
checkbox input "true"
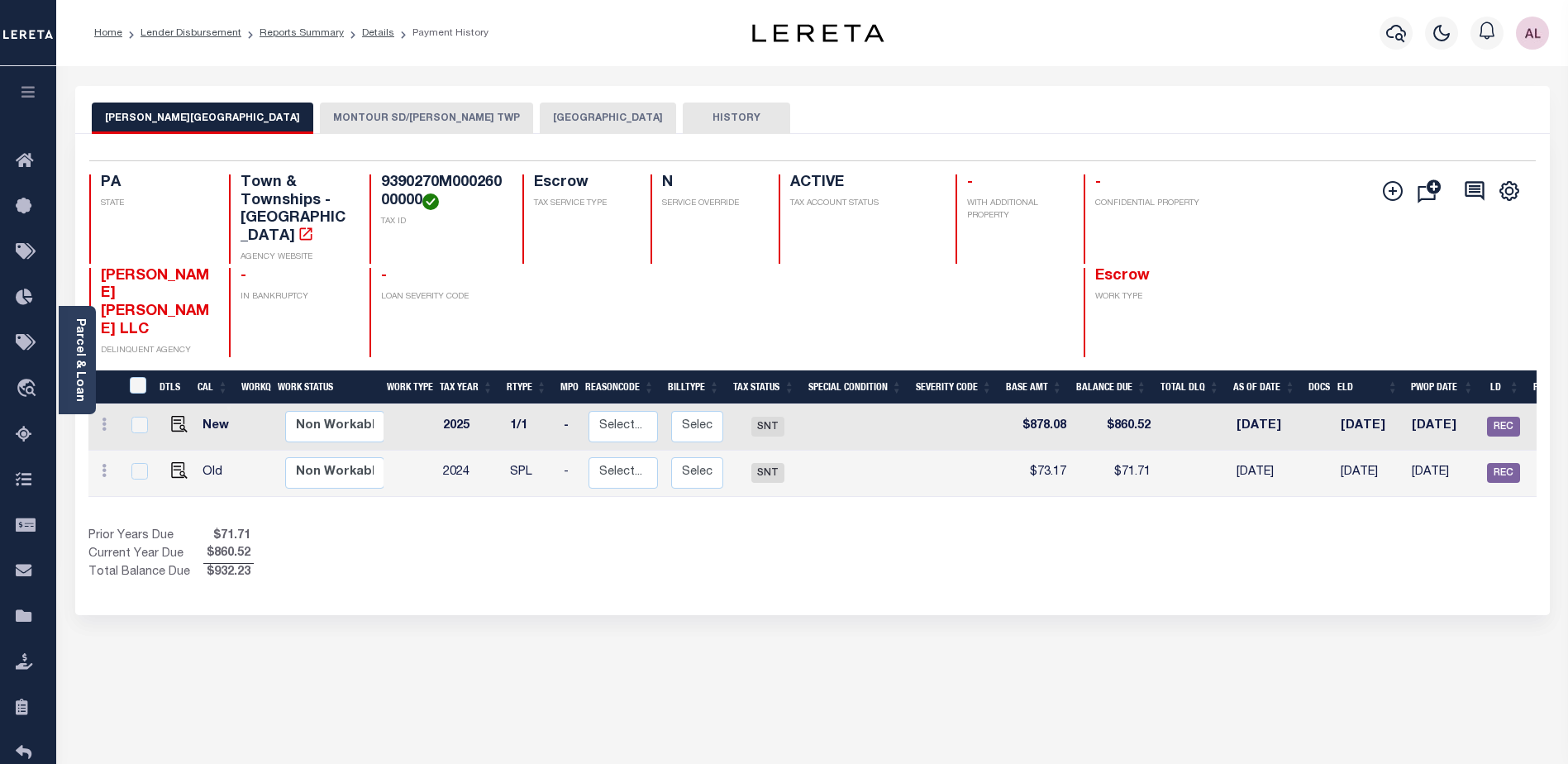
click at [336, 107] on button "MONTOUR SD/[PERSON_NAME] TWP" at bounding box center [426, 119] width 214 height 31
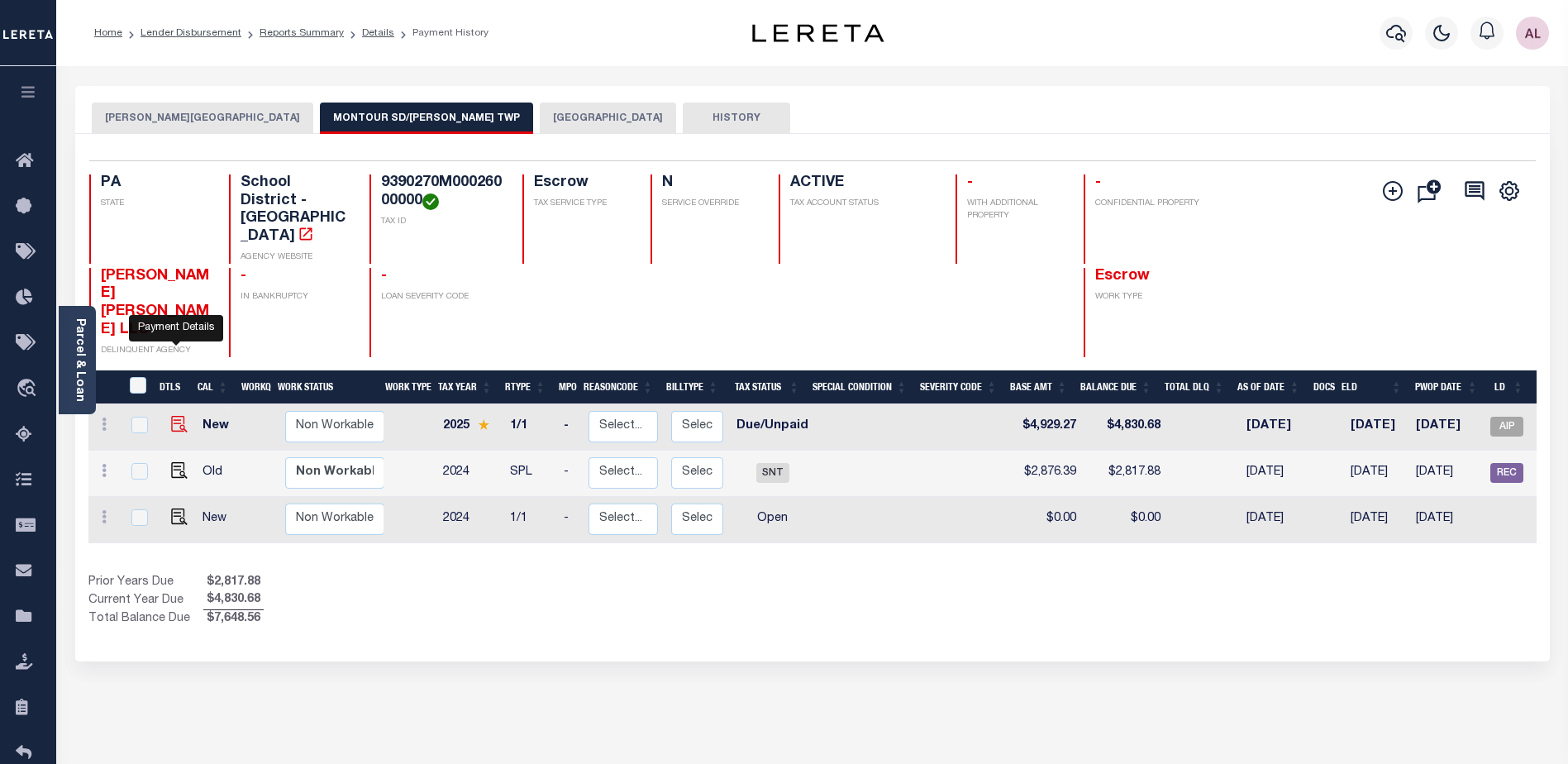
click at [176, 416] on img "" at bounding box center [179, 424] width 17 height 17
checkbox input "true"
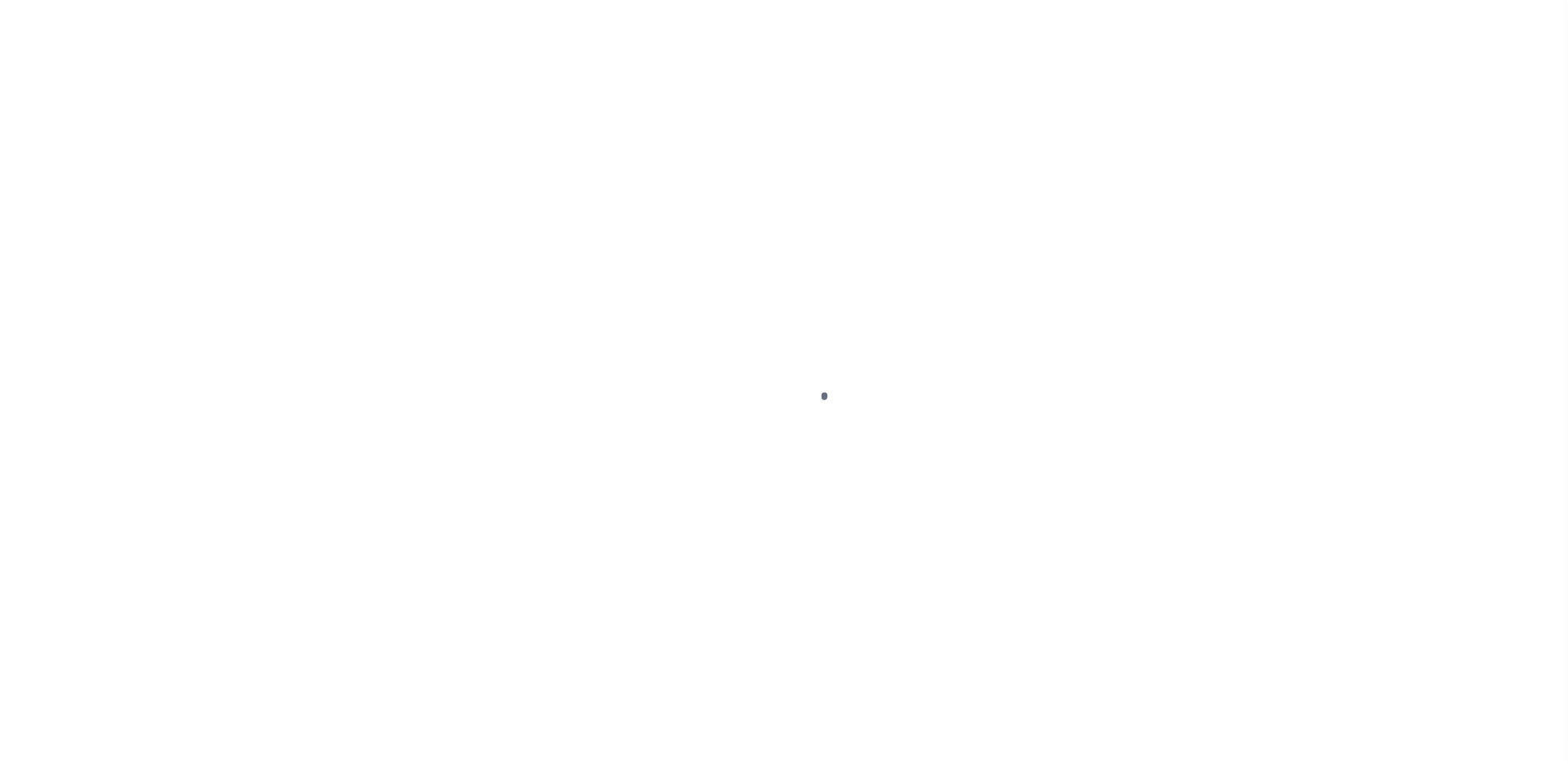
select select "DUE"
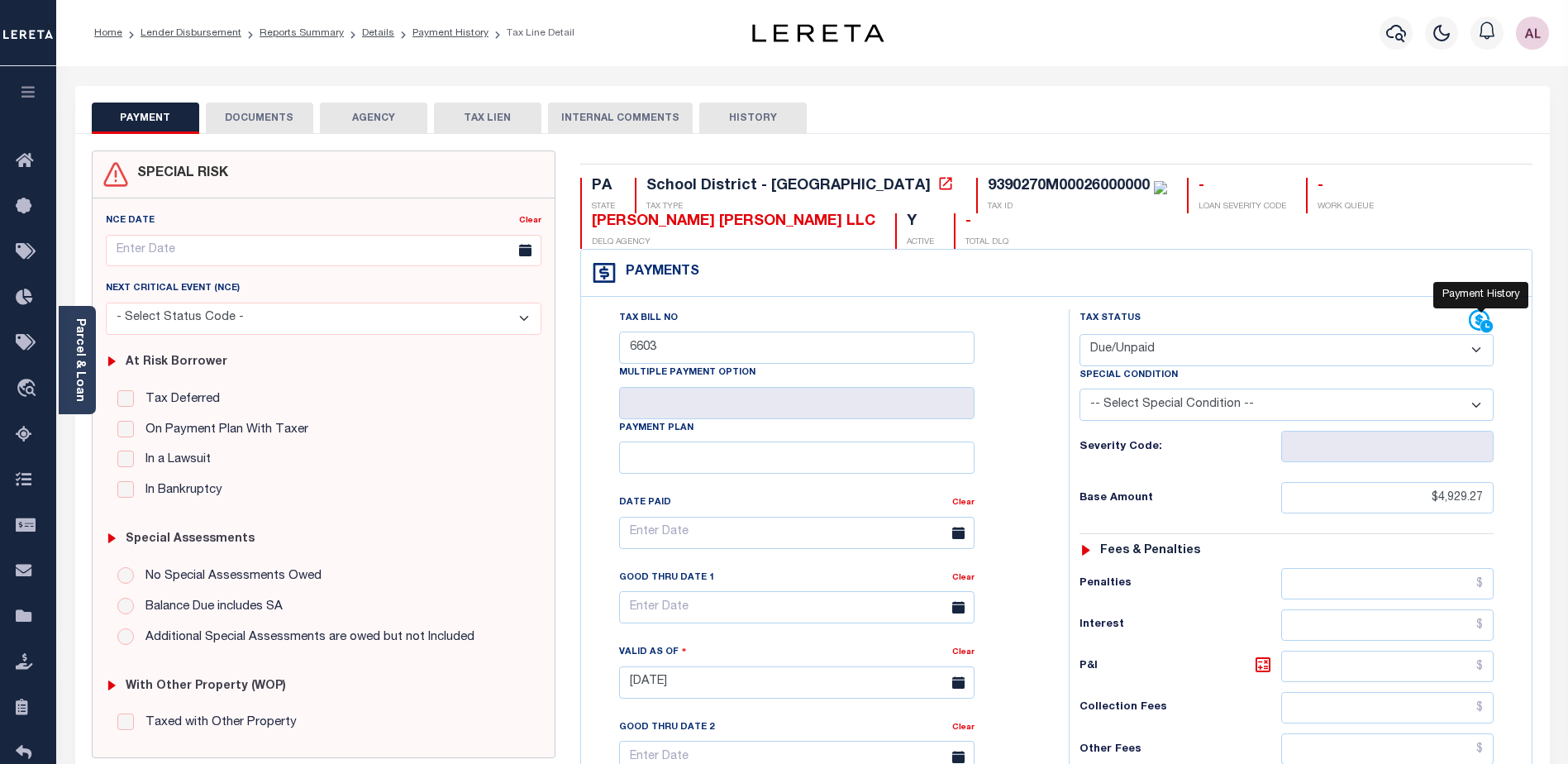
click at [1481, 317] on icon at bounding box center [1480, 320] width 21 height 21
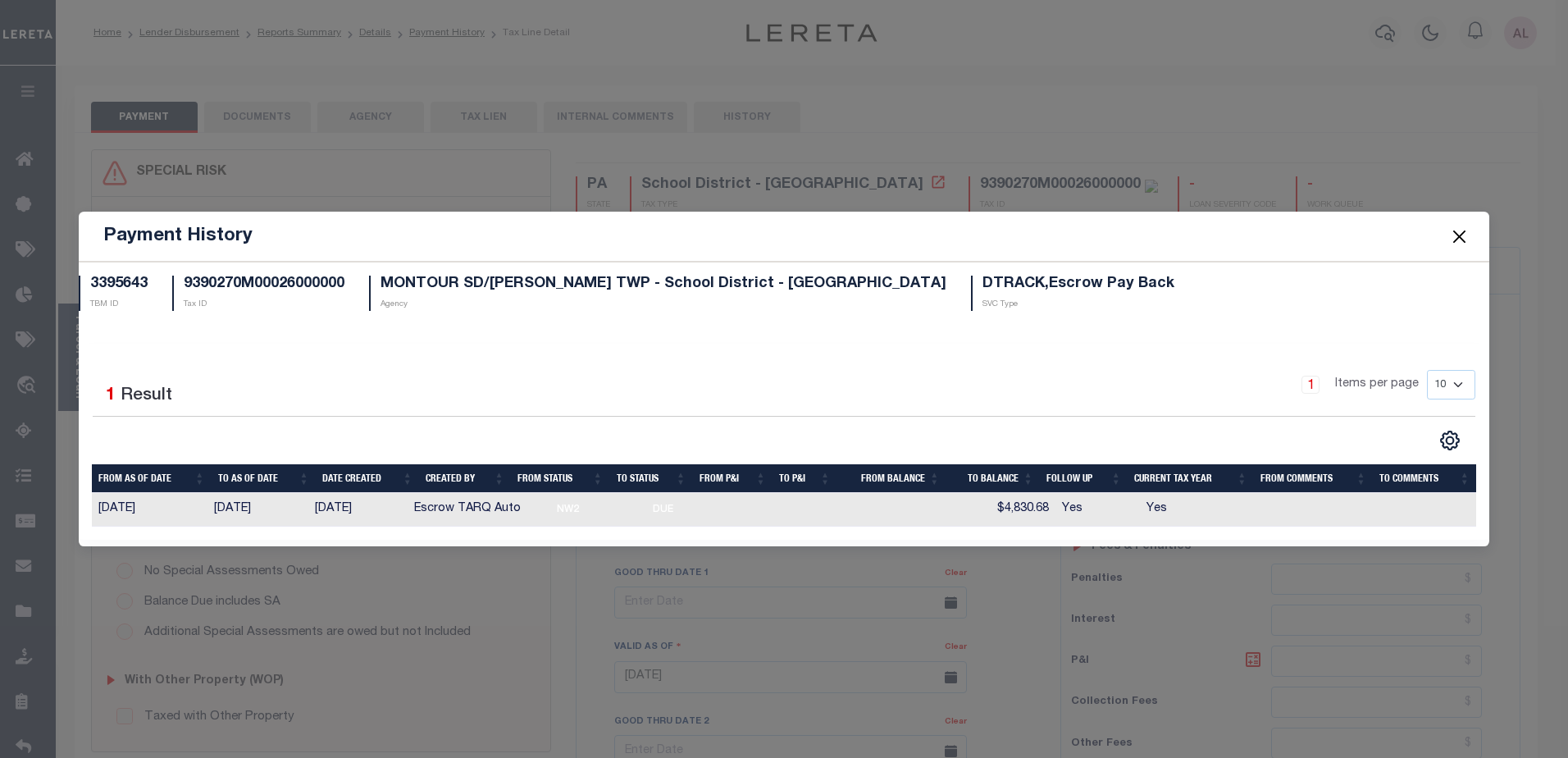
click at [1462, 238] on button "Close" at bounding box center [1458, 236] width 22 height 22
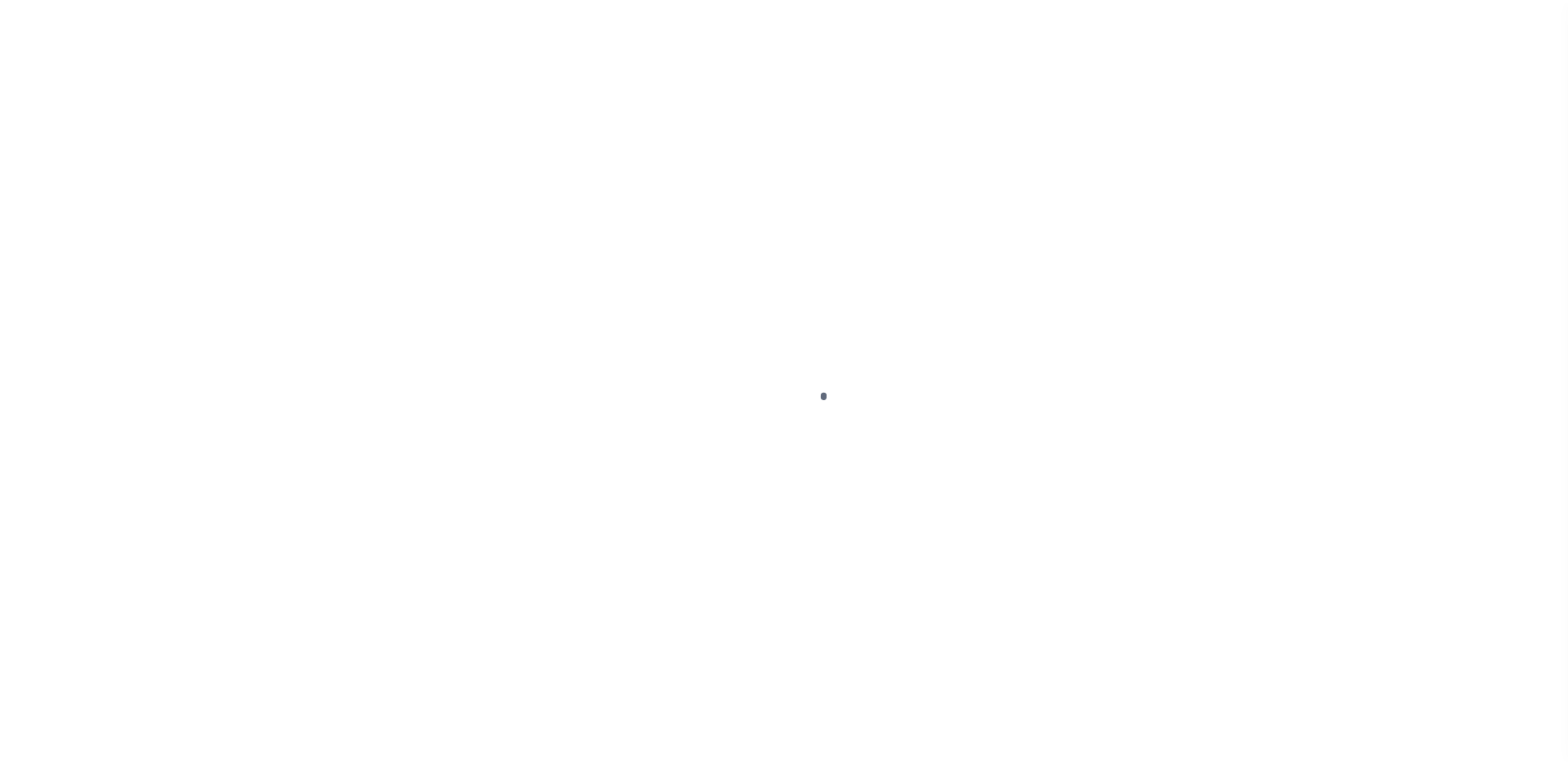
scroll to position [41, 0]
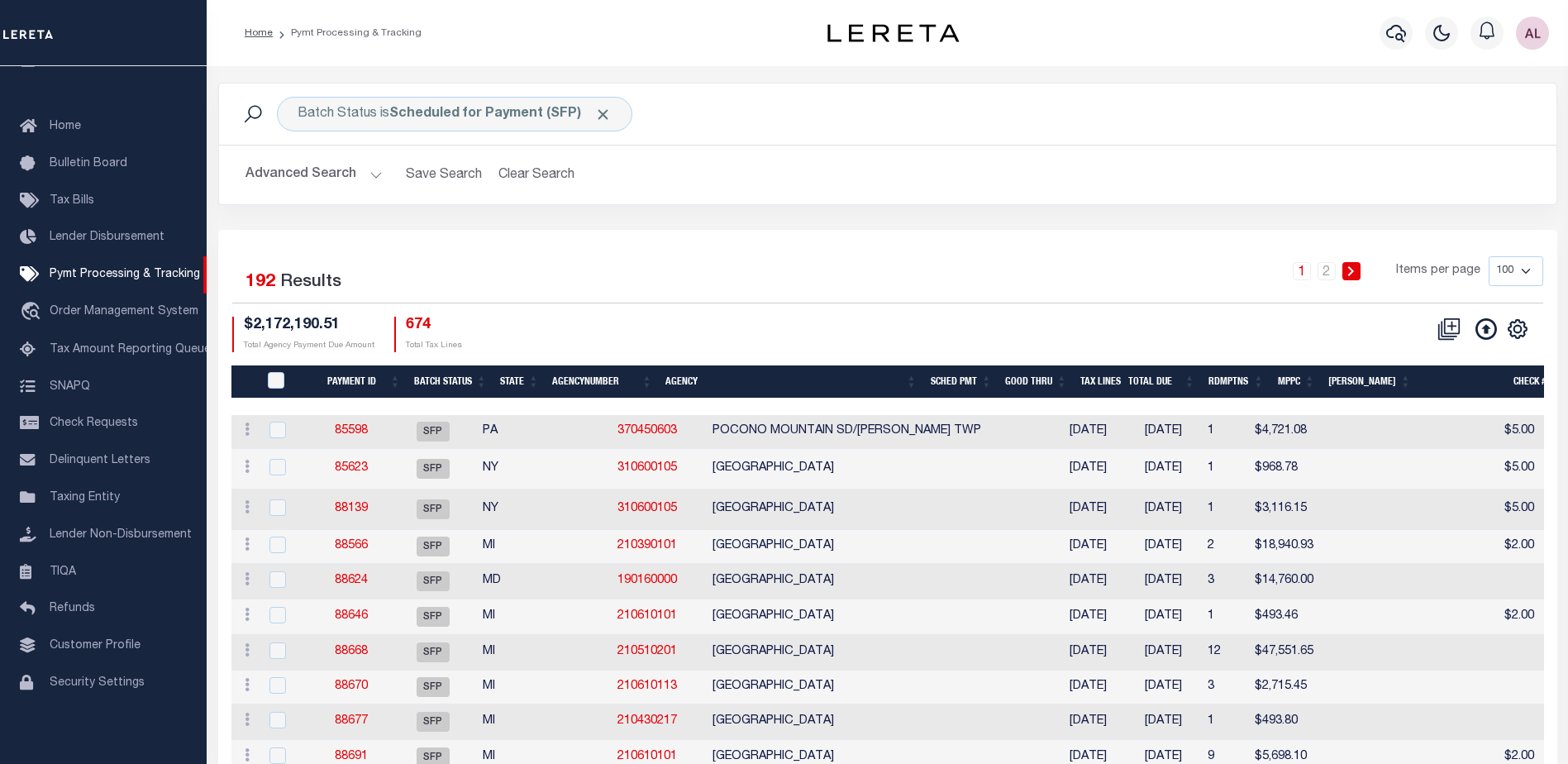
click at [1528, 269] on select "100 200 500 1000" at bounding box center [1516, 271] width 55 height 30
select select "1000"
click at [1489, 256] on select "100 200 500 1000" at bounding box center [1516, 271] width 55 height 30
click at [433, 379] on th "Batch Status" at bounding box center [450, 382] width 87 height 34
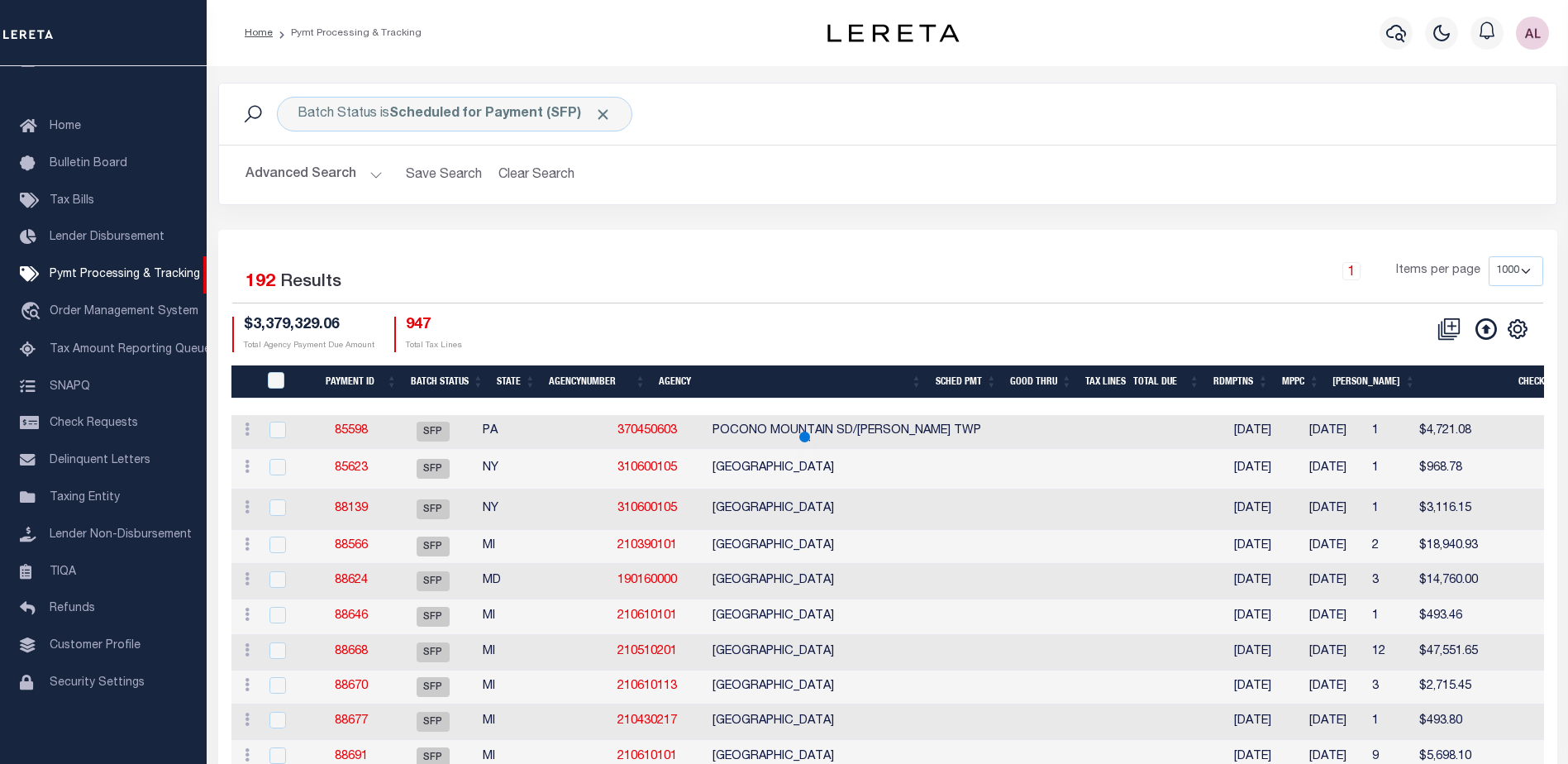
click at [518, 373] on th "State" at bounding box center [516, 382] width 52 height 34
select select
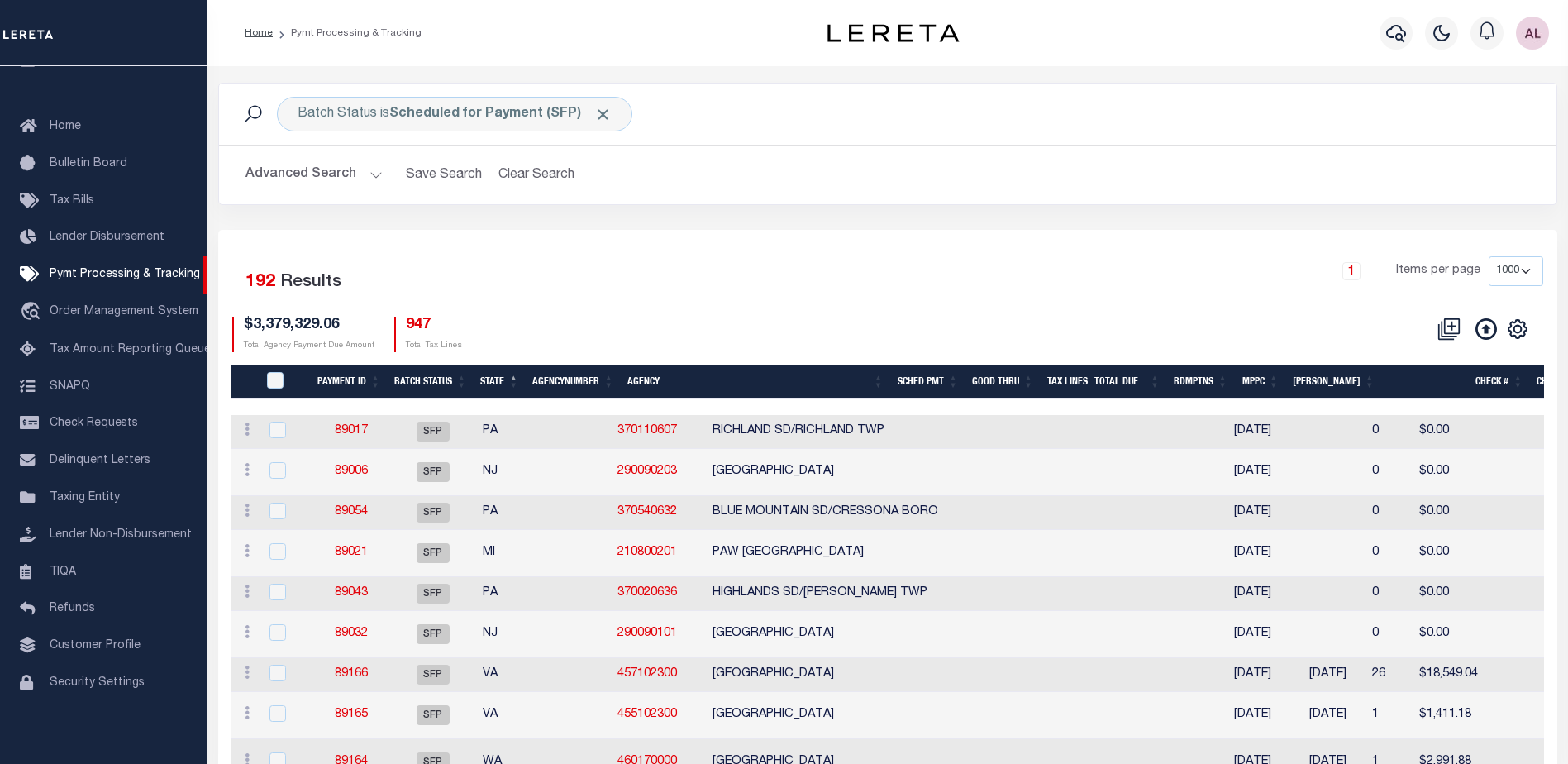
select select
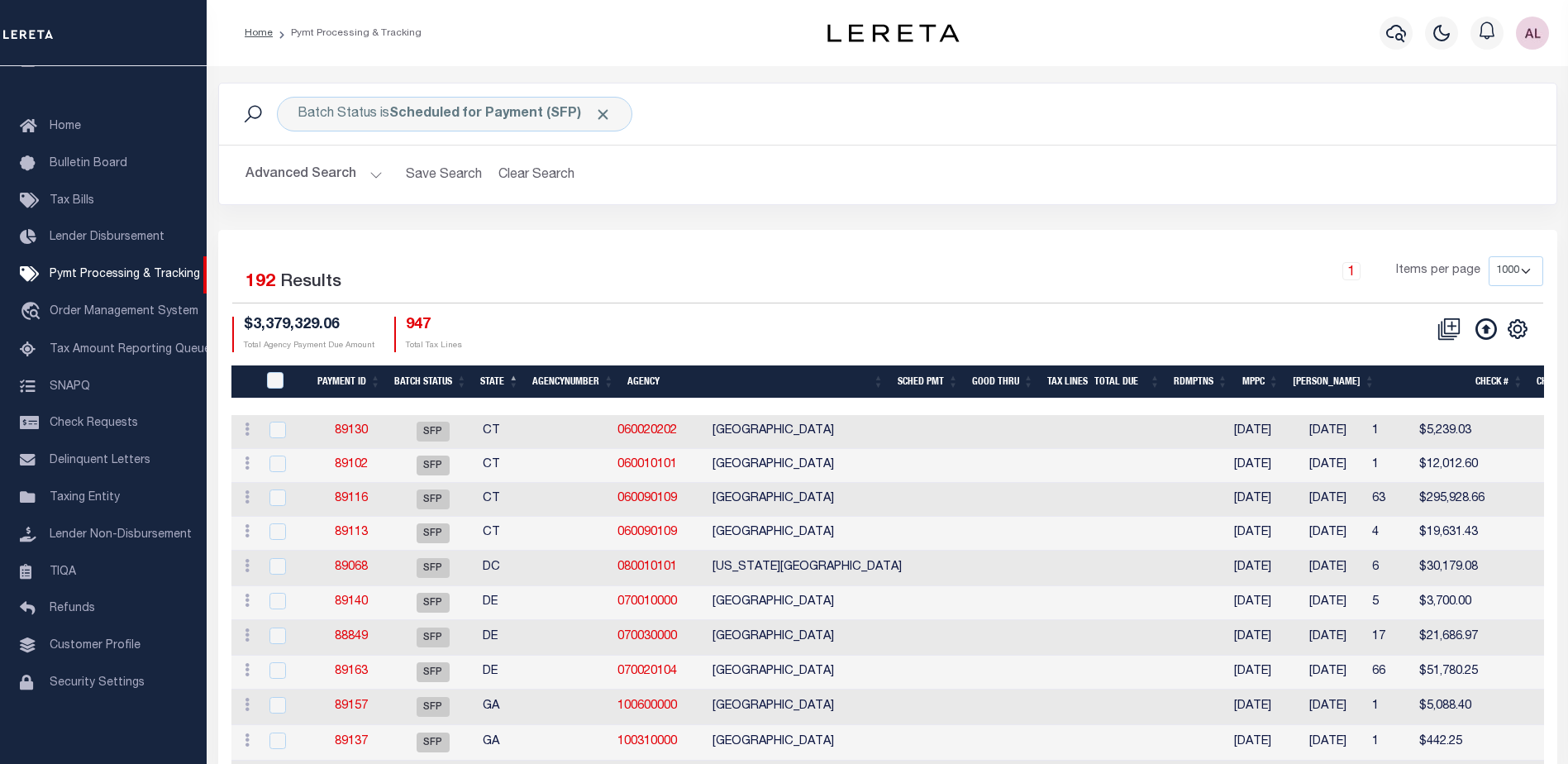
click at [508, 383] on th "State" at bounding box center [500, 382] width 52 height 34
click at [495, 387] on th "State" at bounding box center [500, 382] width 52 height 34
select select
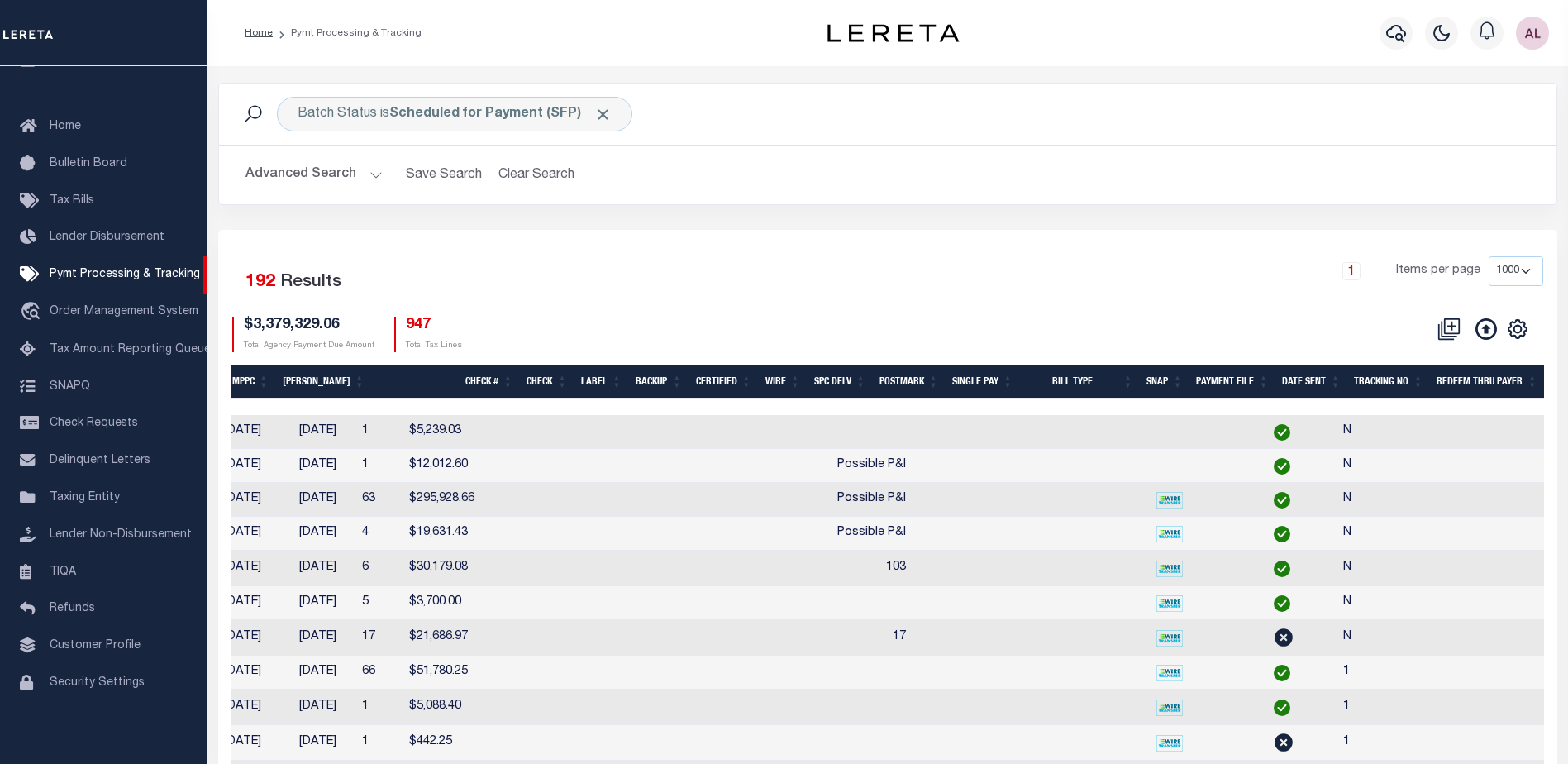
scroll to position [0, 1010]
click at [1515, 331] on icon "" at bounding box center [1517, 329] width 8 height 8
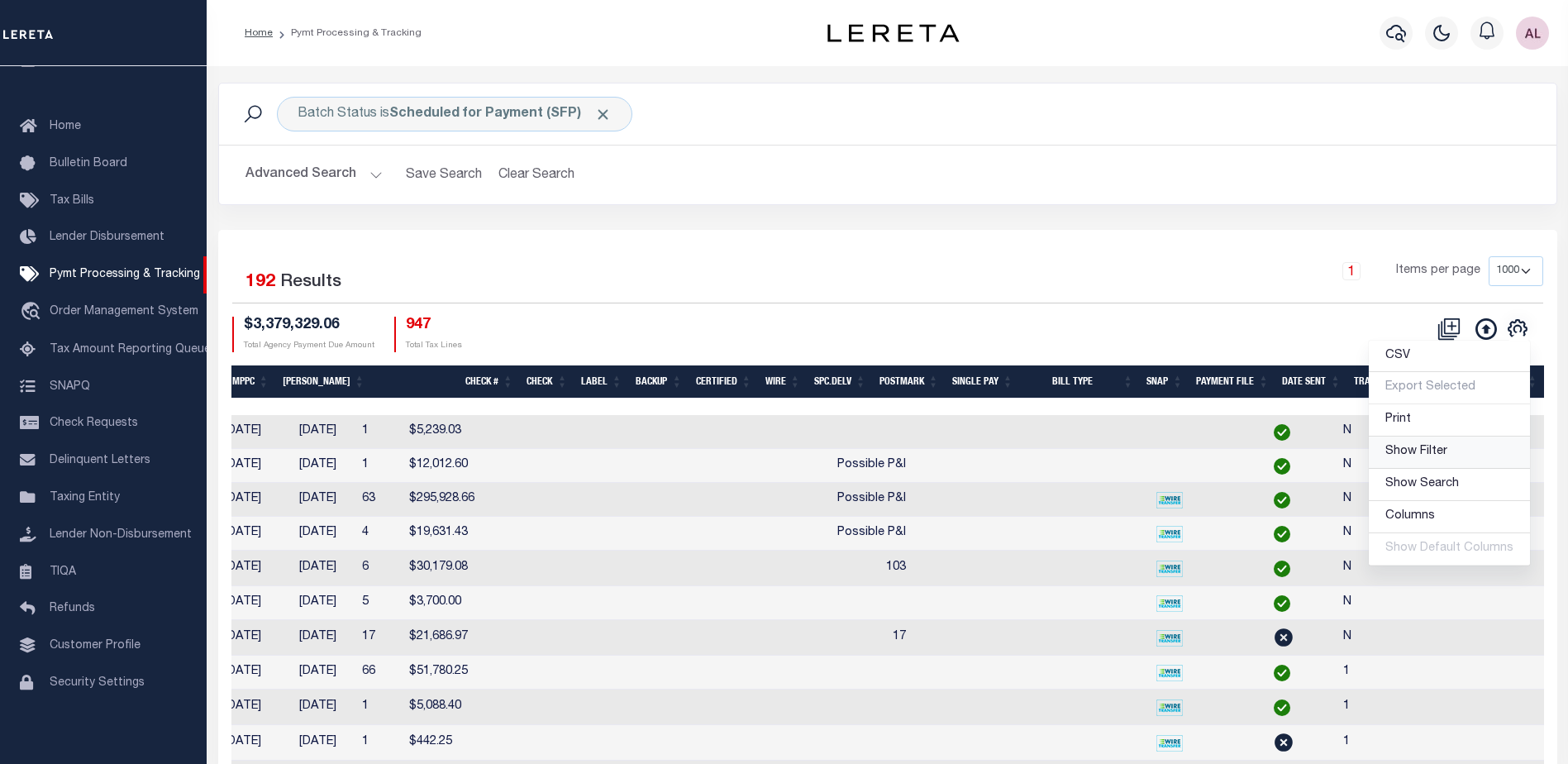
click at [1416, 452] on span "Show Filter" at bounding box center [1416, 451] width 62 height 11
select select
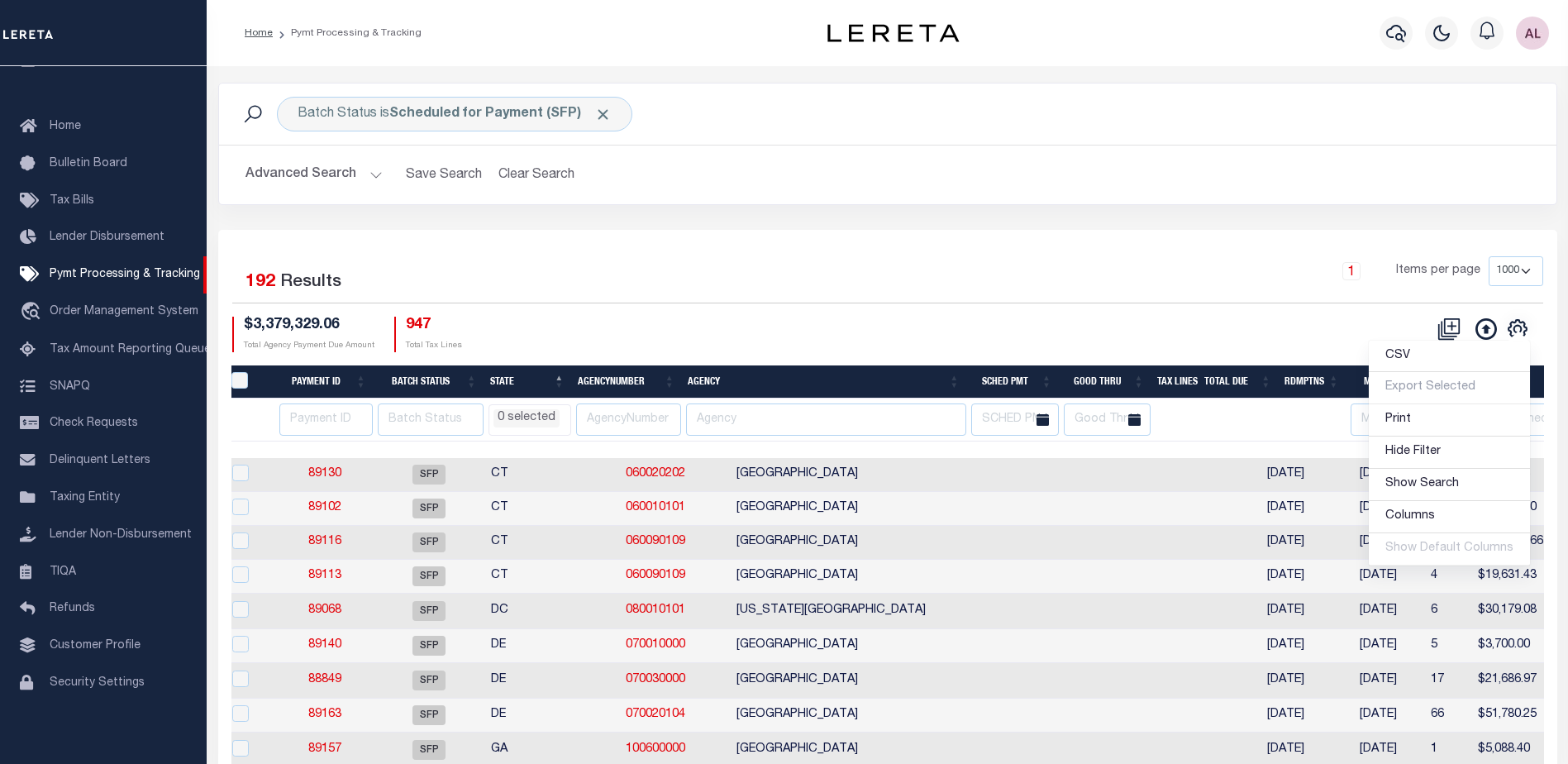
scroll to position [0, 0]
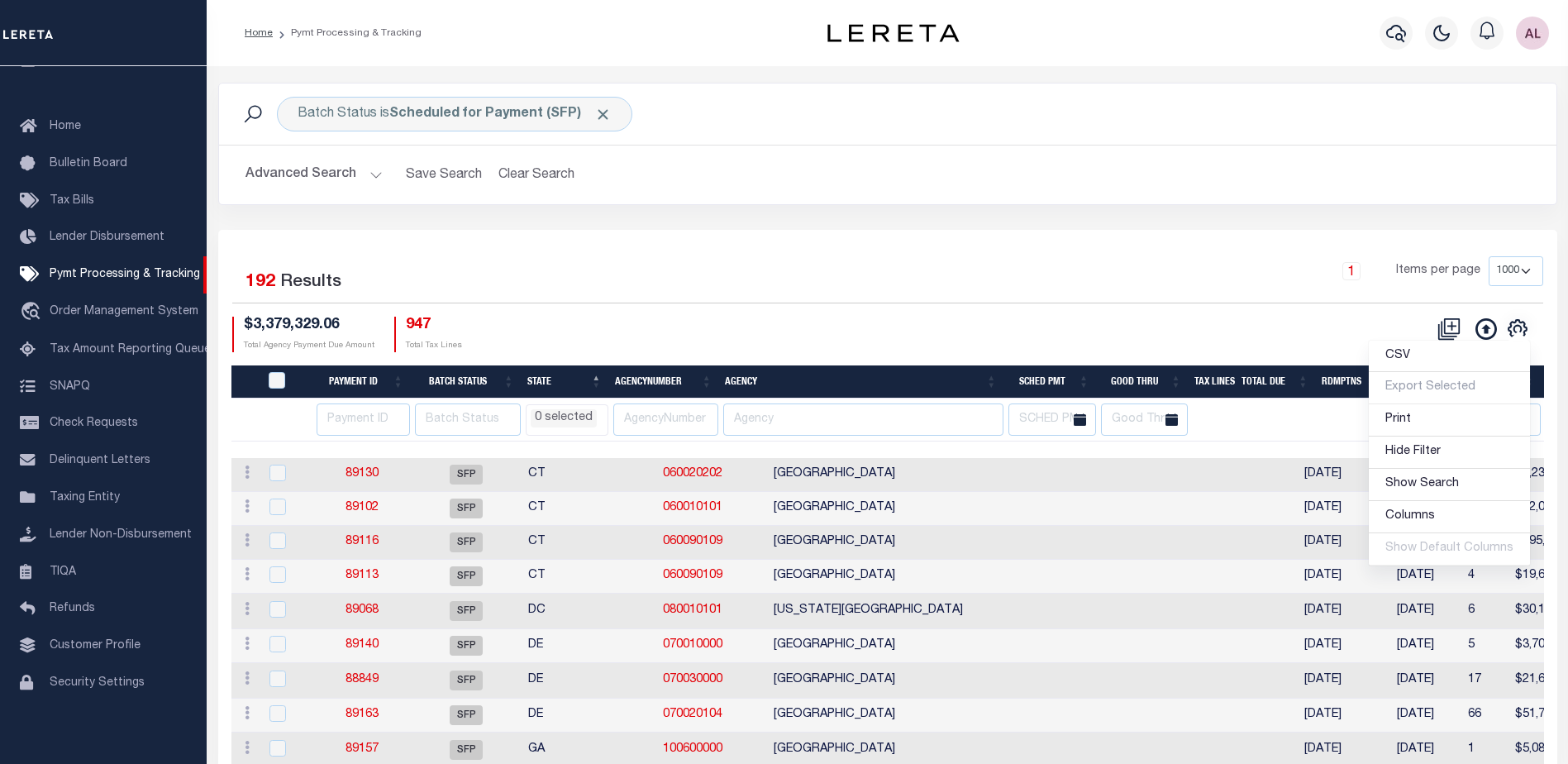
click at [556, 418] on li "0 selected" at bounding box center [564, 418] width 66 height 18
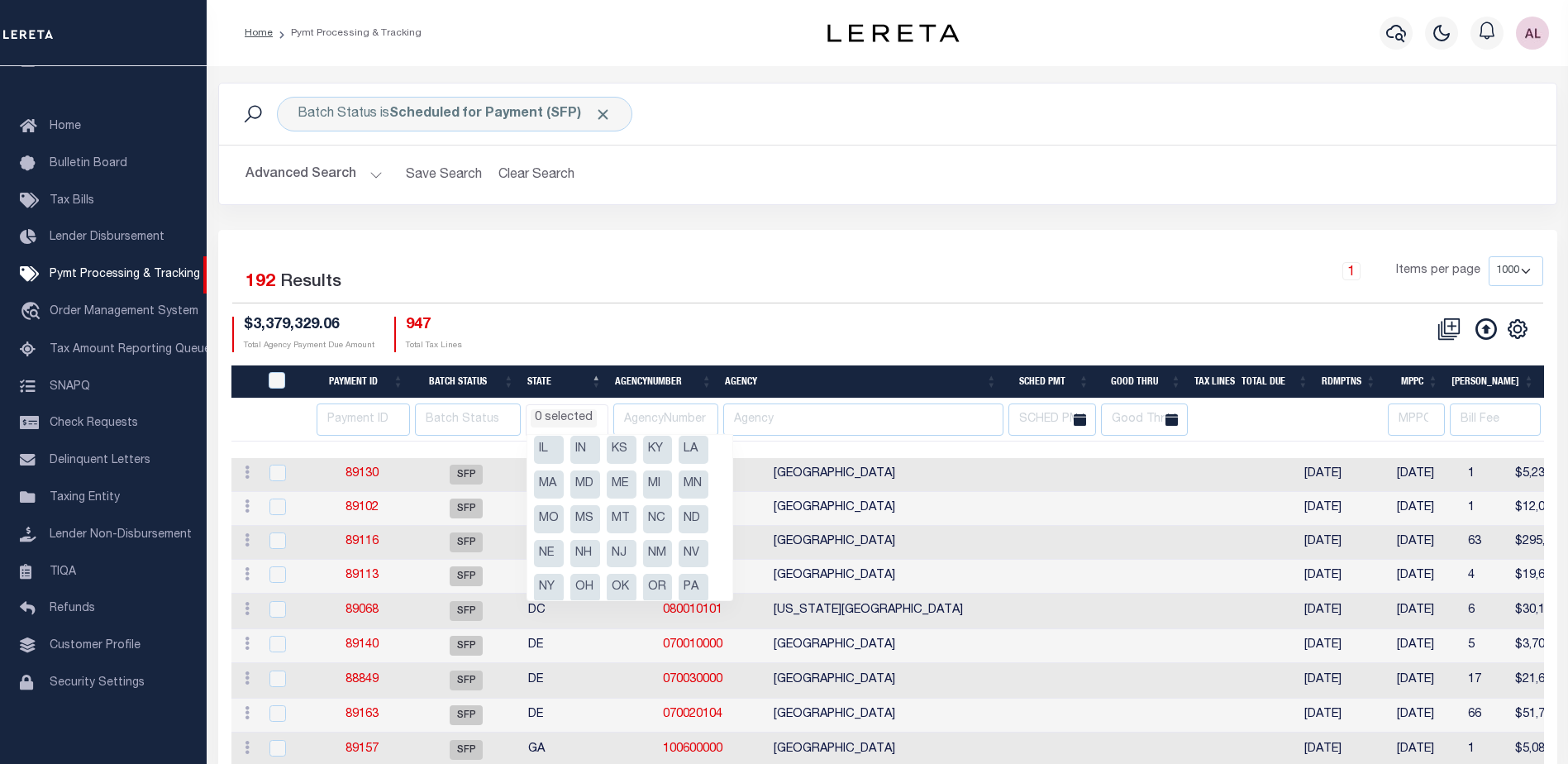
scroll to position [166, 0]
click at [616, 494] on li "NJ" at bounding box center [622, 499] width 30 height 28
select select "NJ"
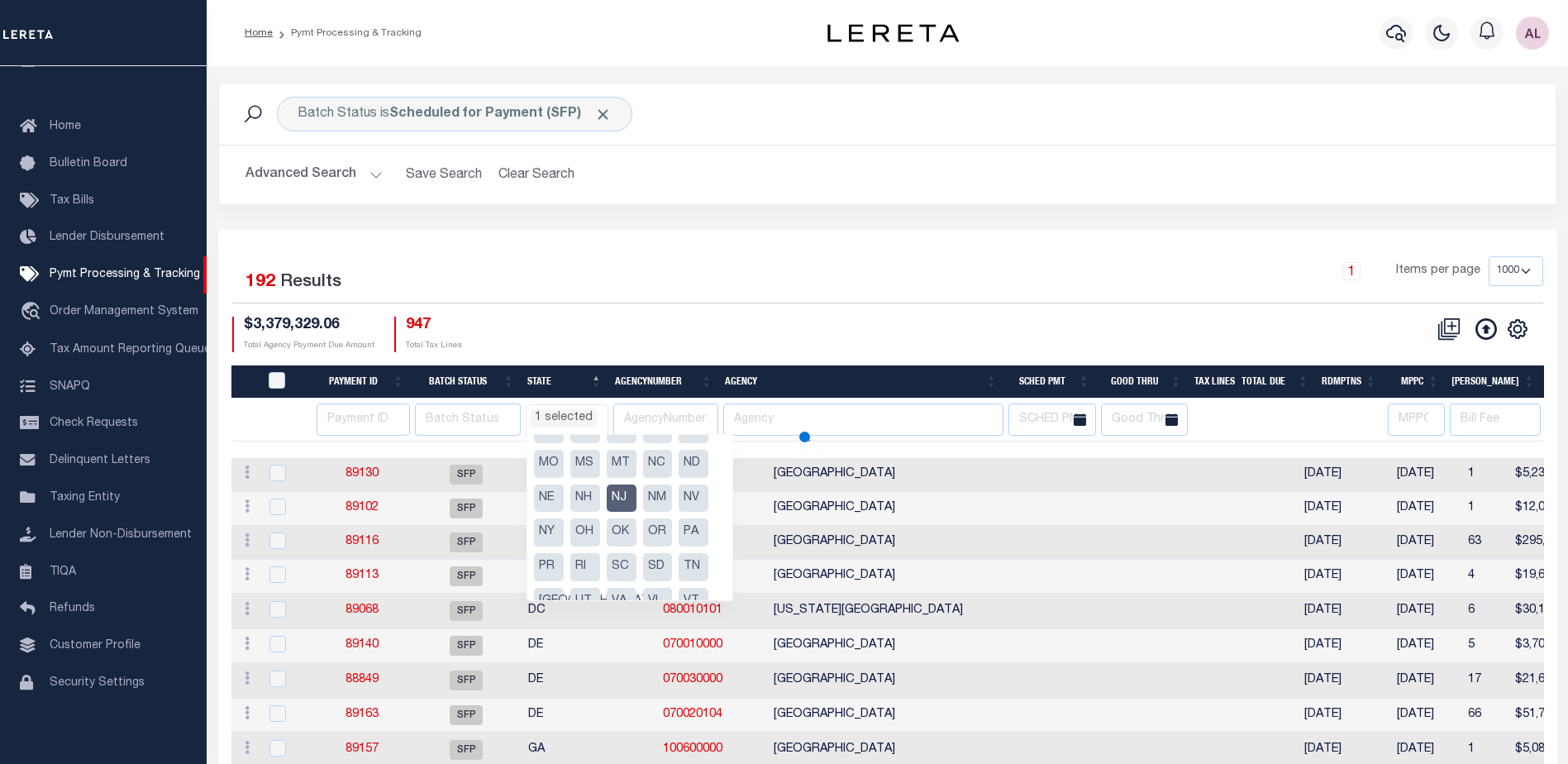
select select
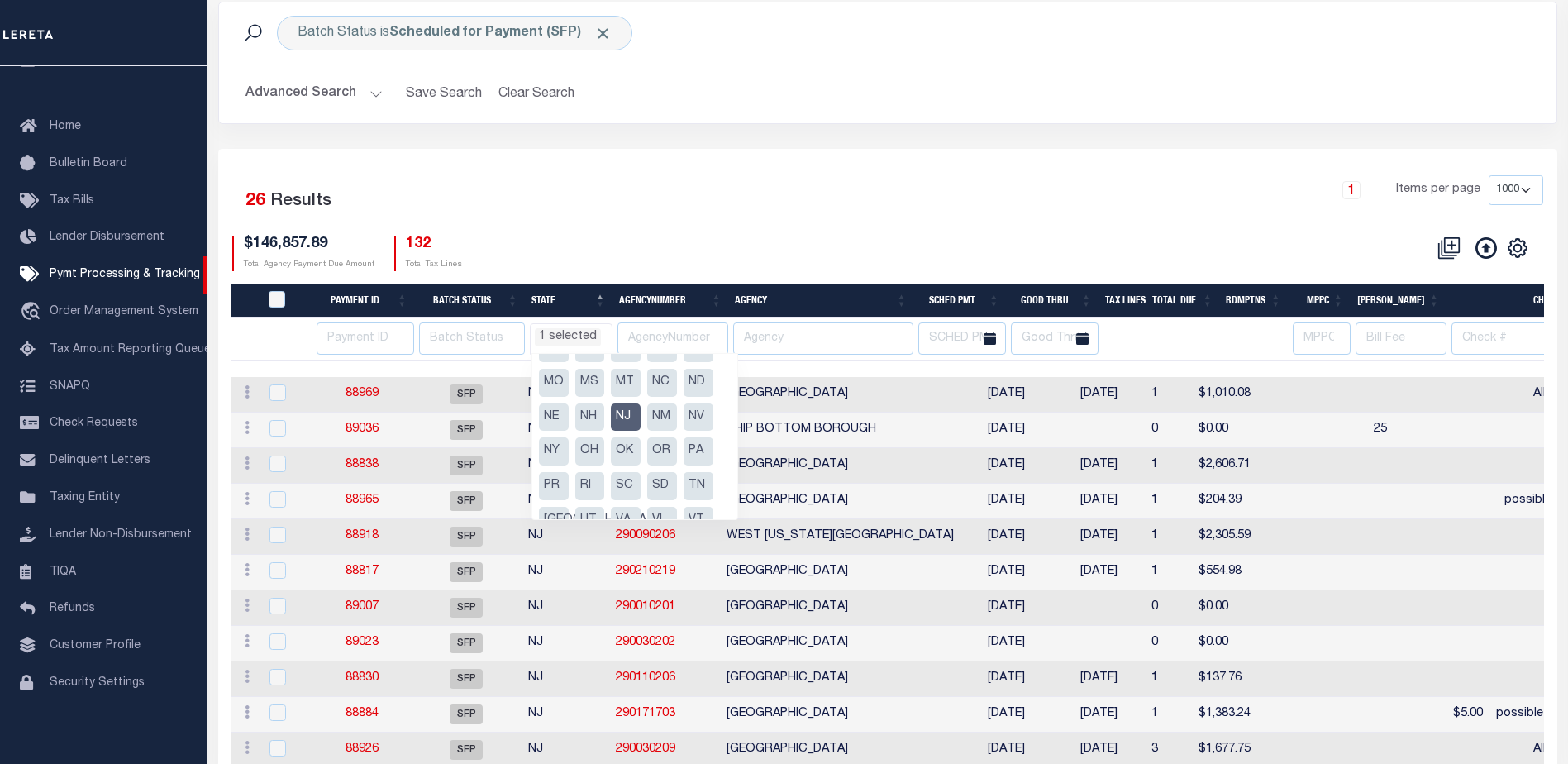
scroll to position [83, 0]
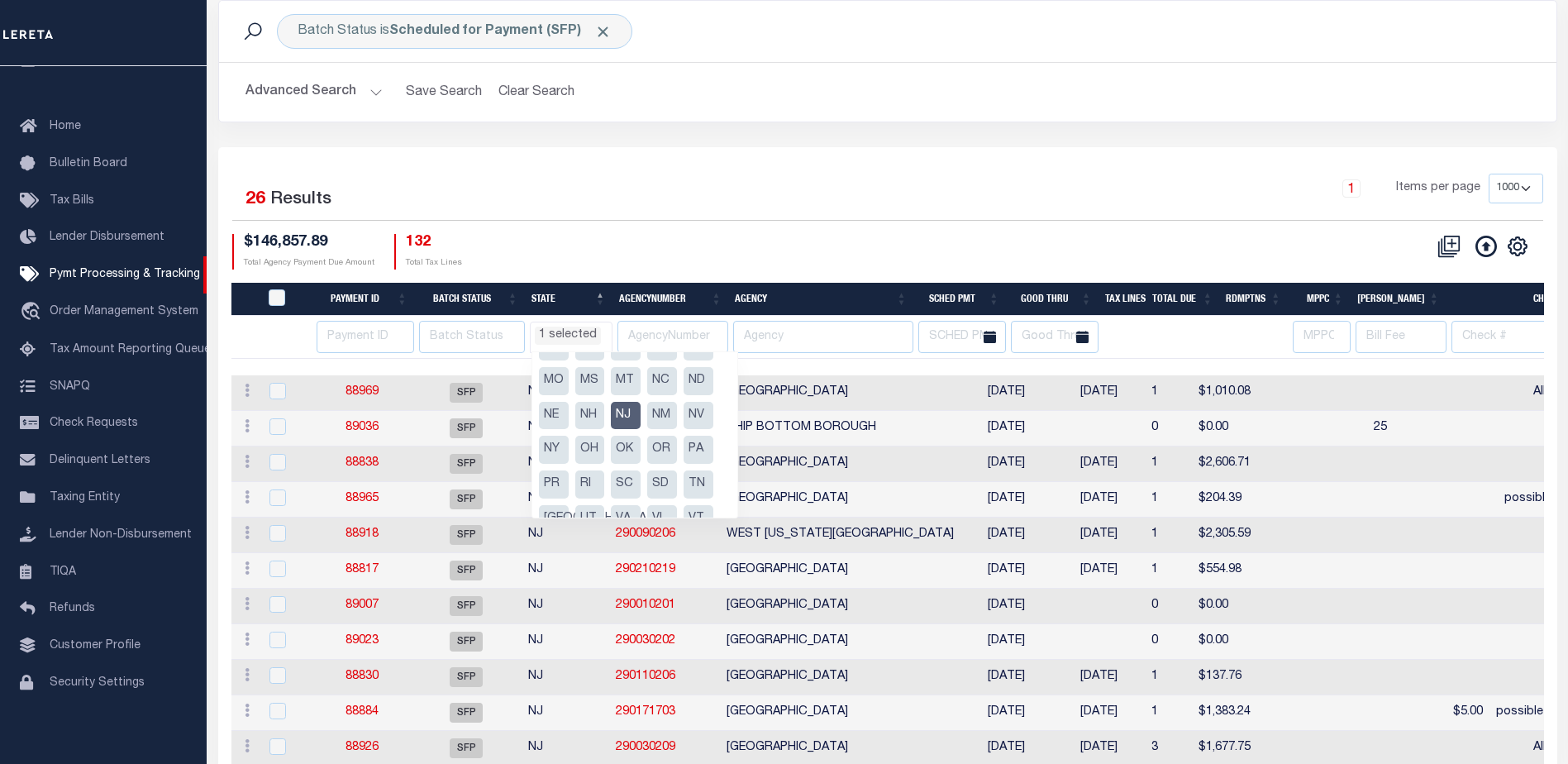
click at [837, 294] on th "Agency" at bounding box center [821, 299] width 185 height 34
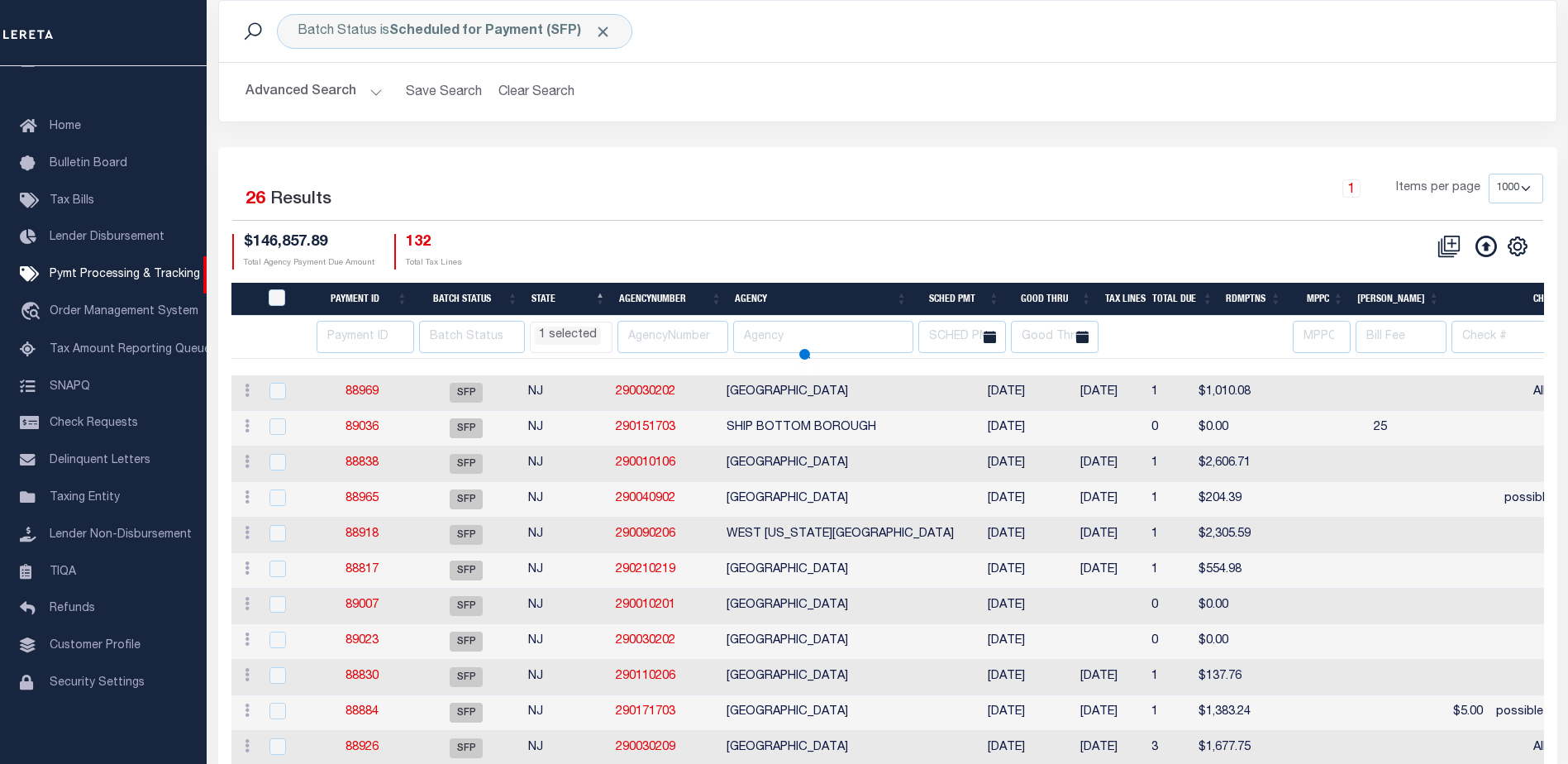
select select "NJ"
select select
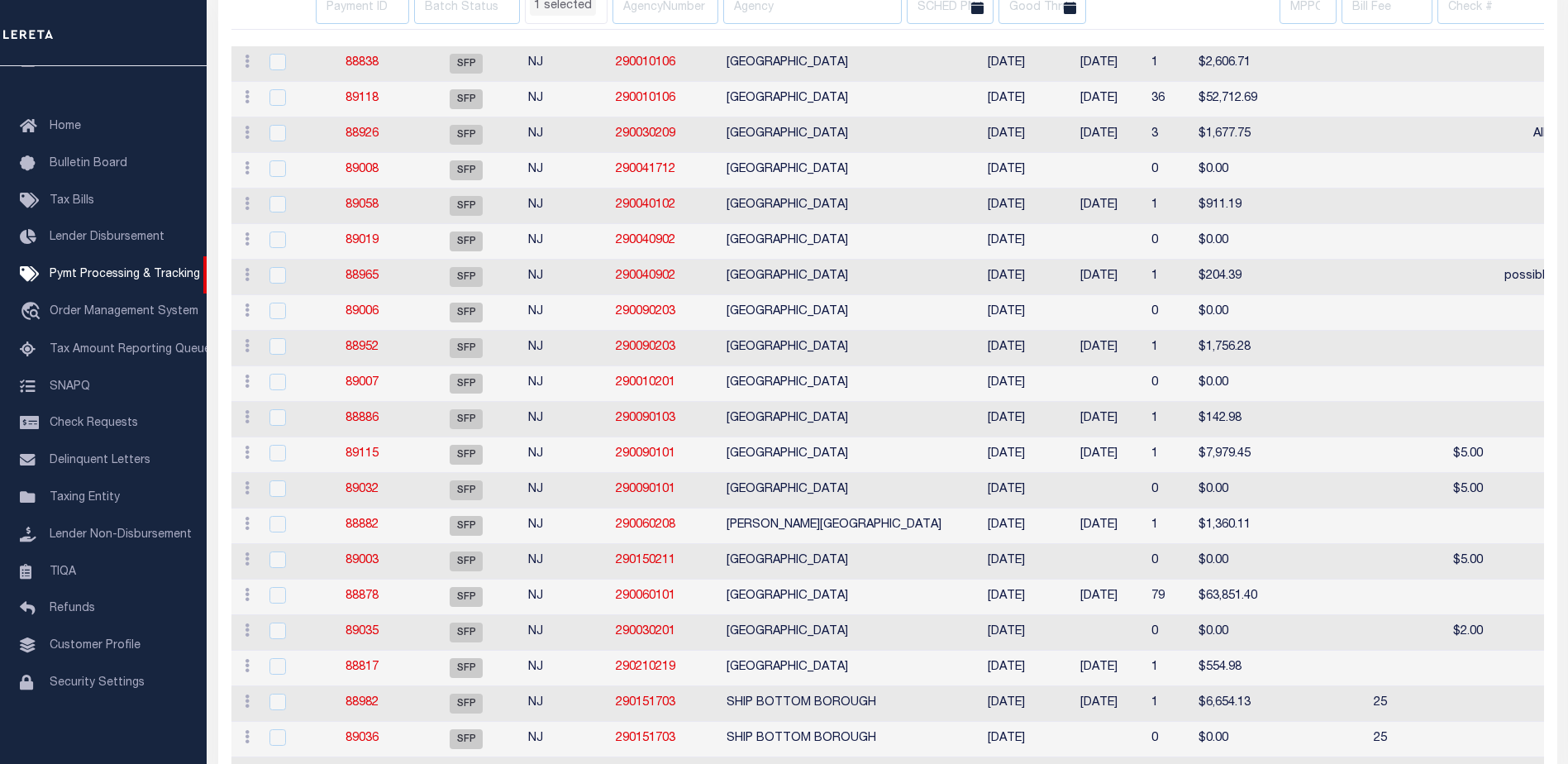
select select "NJ"
select select
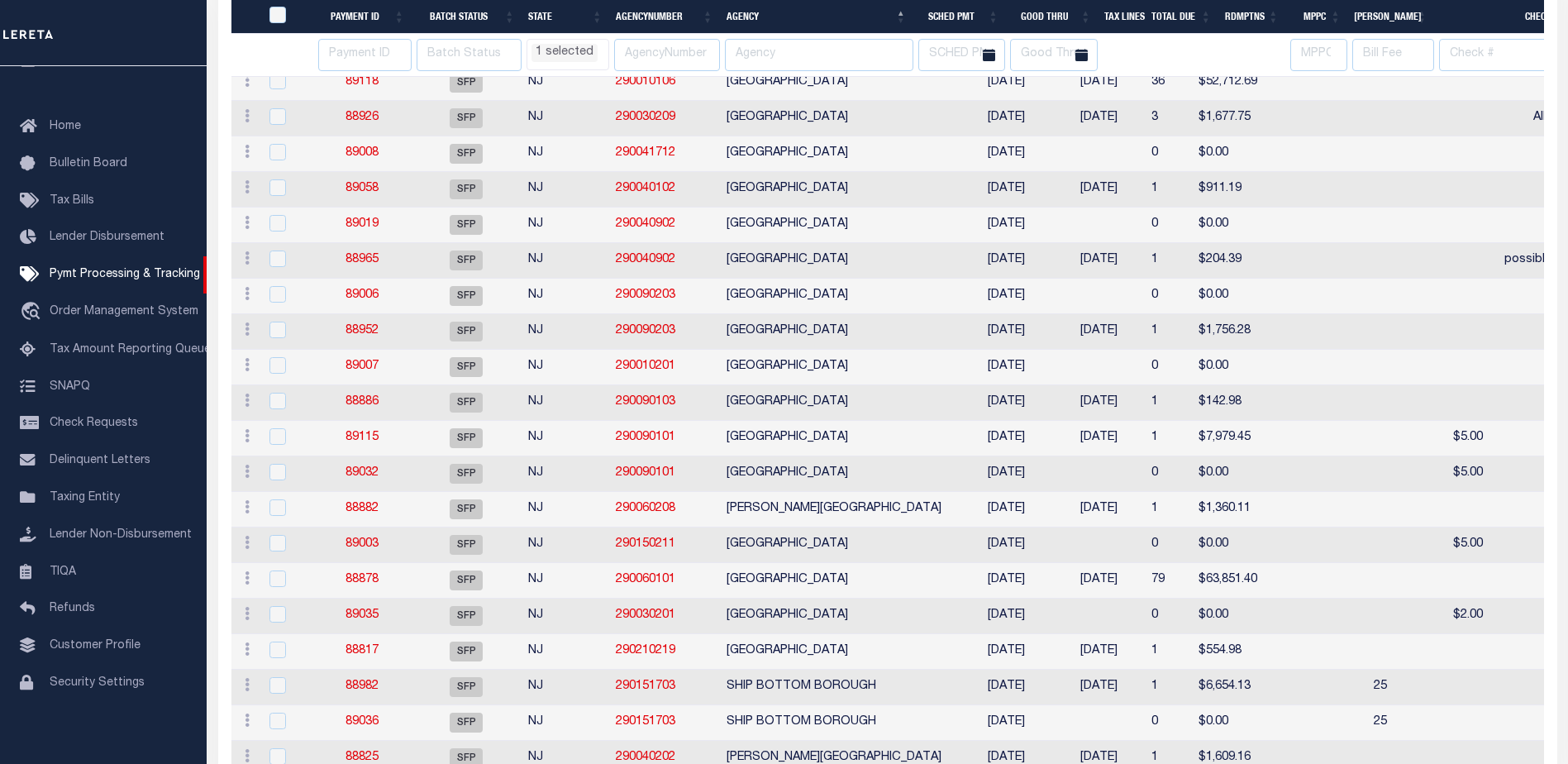
scroll to position [413, 0]
select select "NJ"
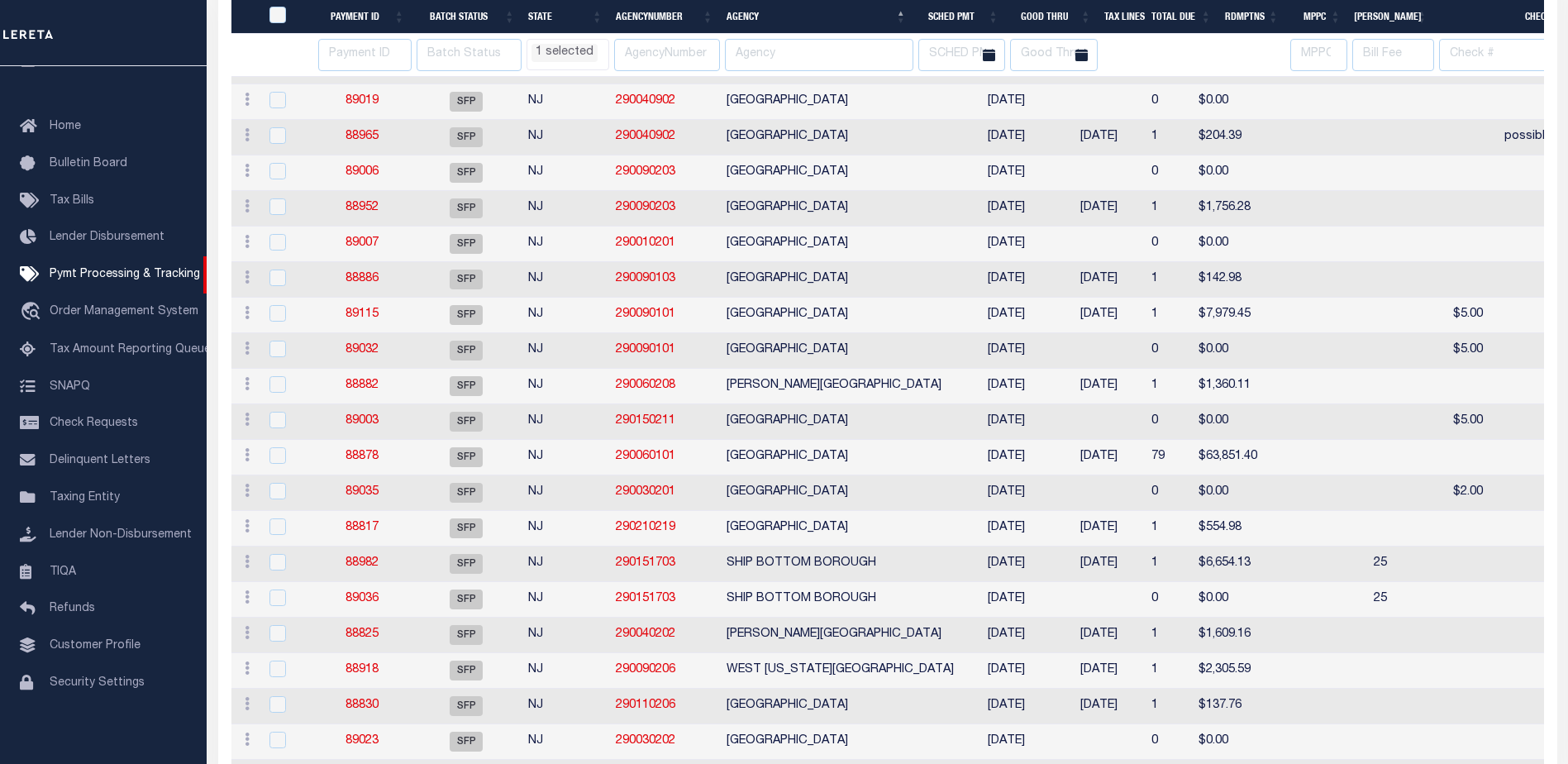
select select "NJ"
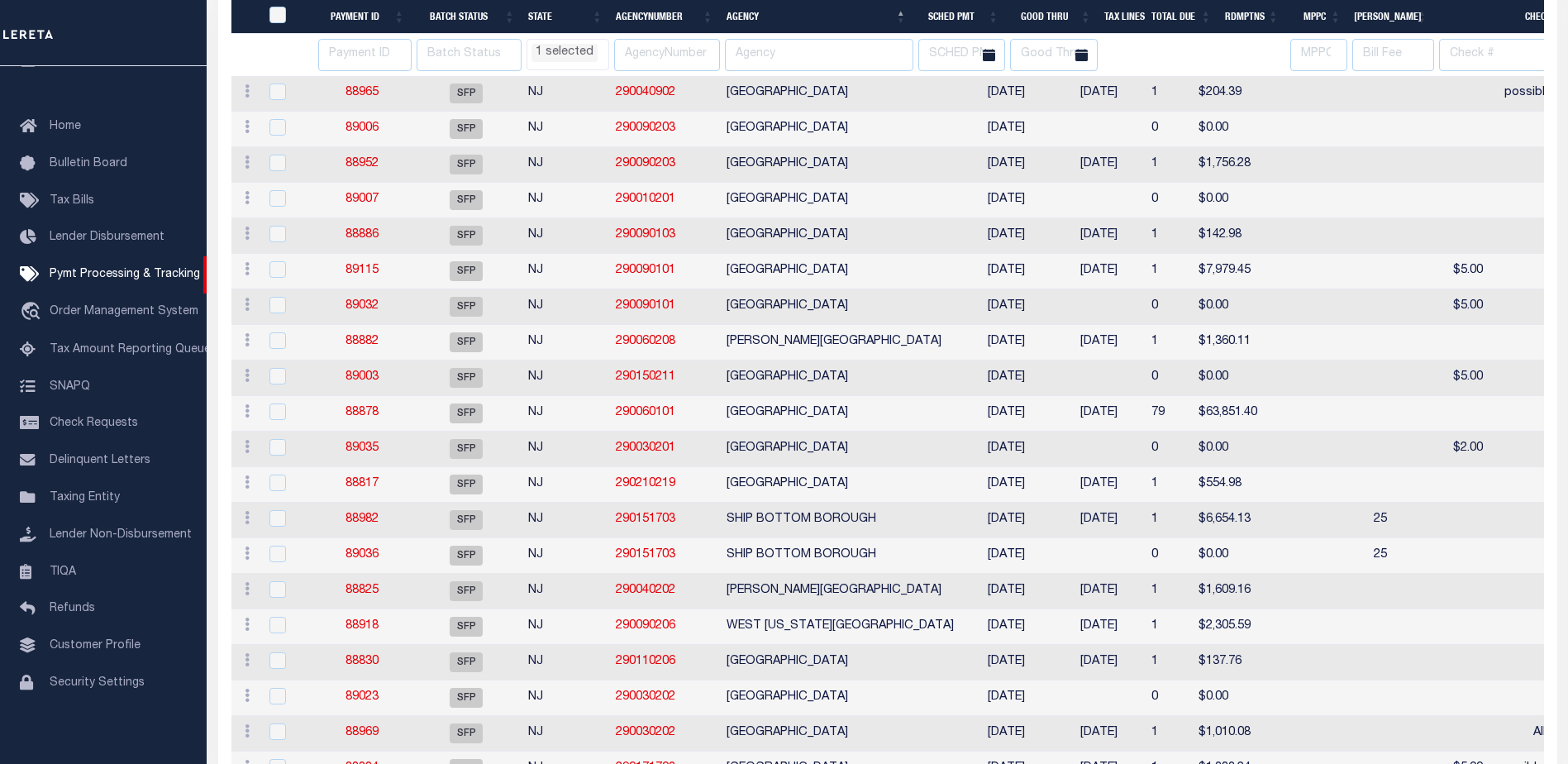
select select "NJ"
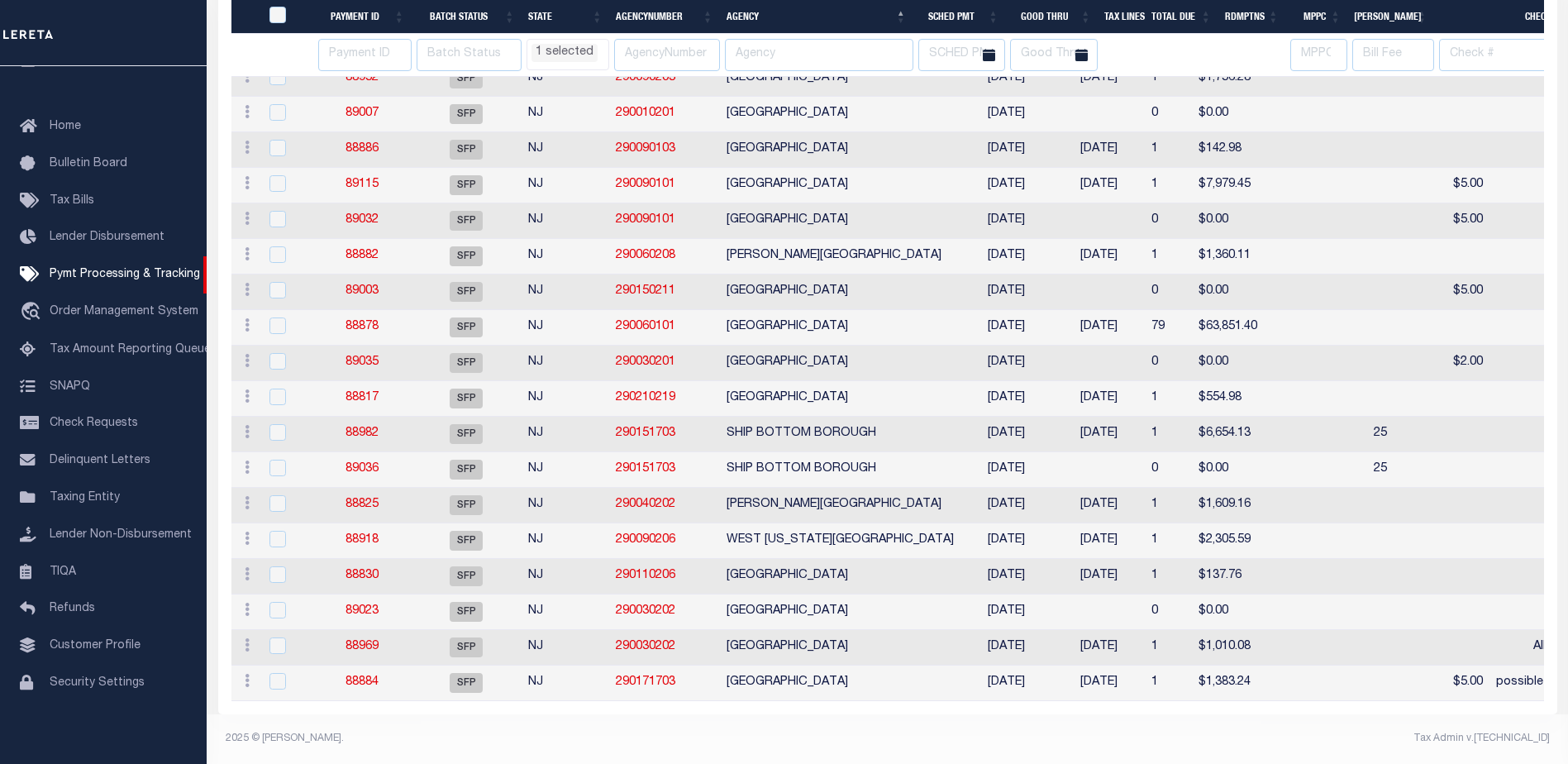
select select "NJ"
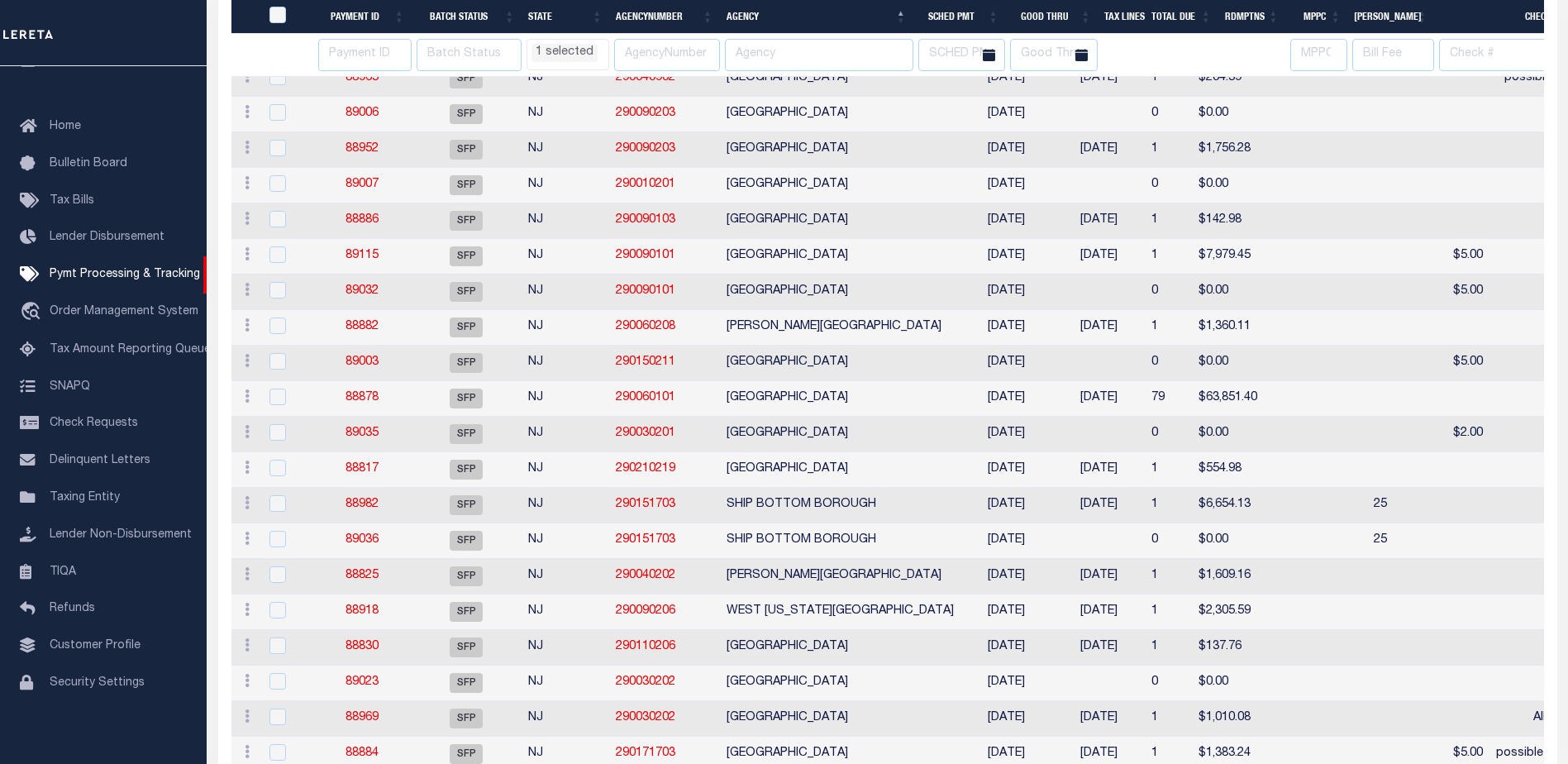
select select "NJ"
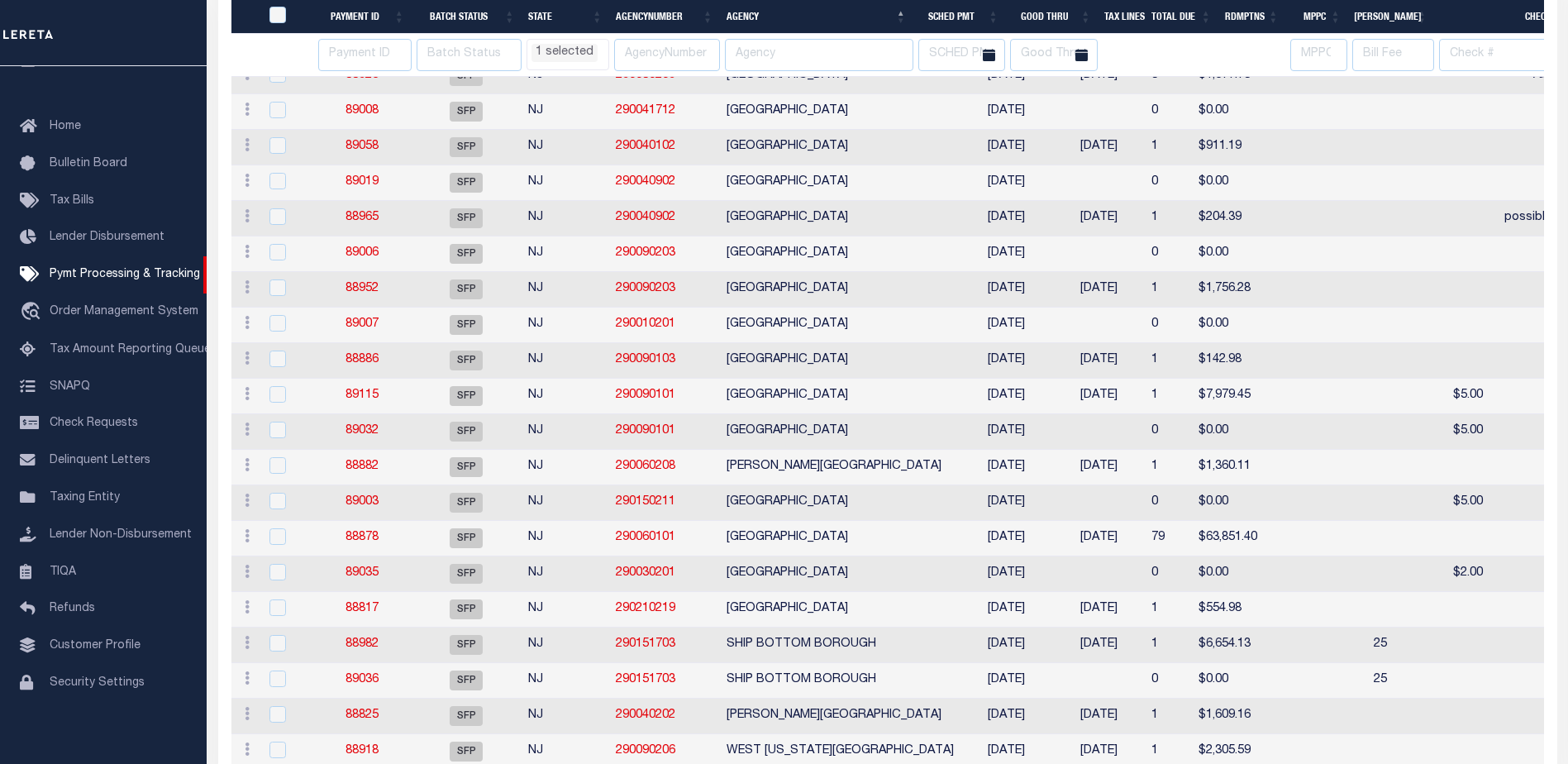
select select "NJ"
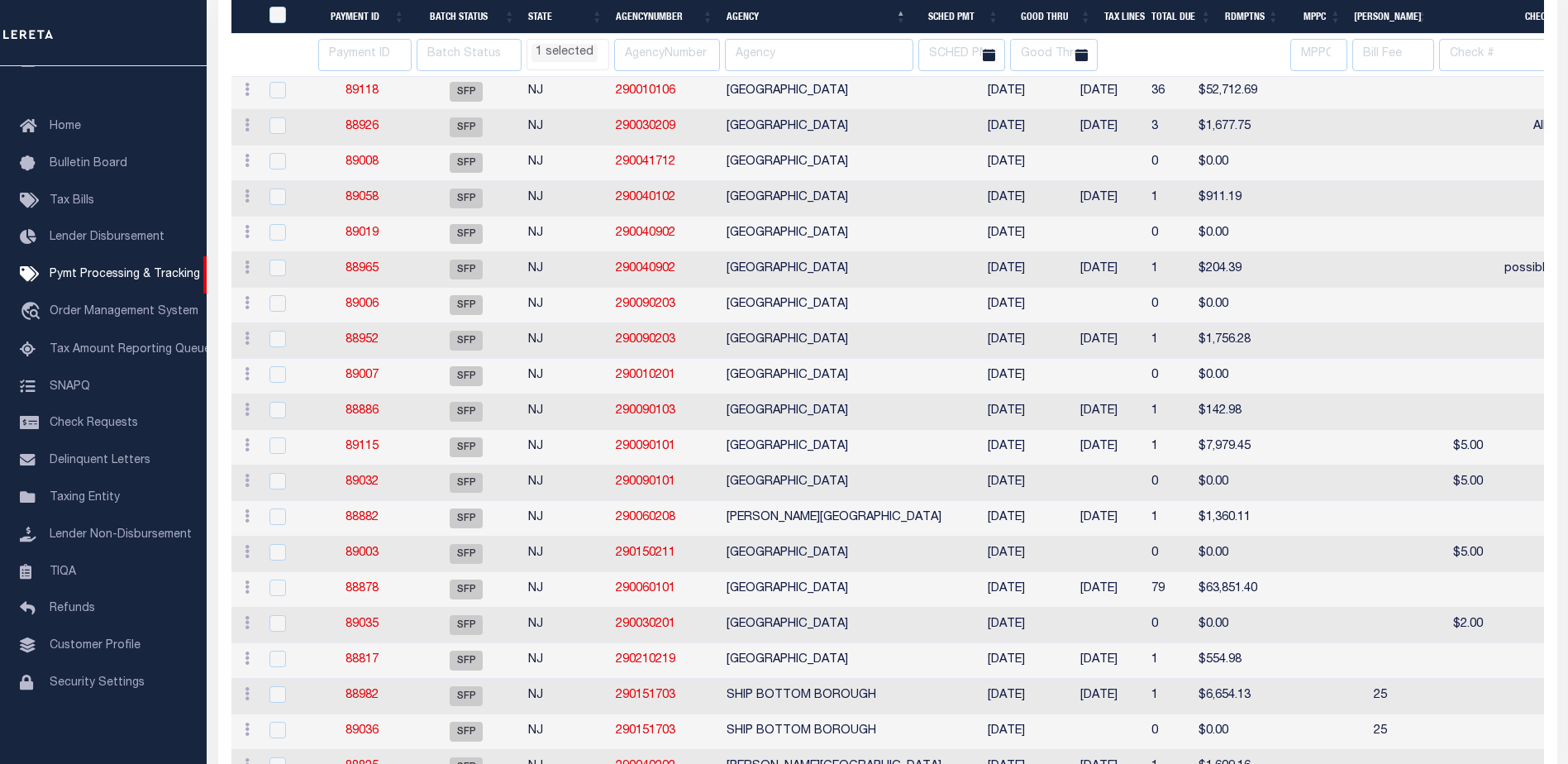
select select "NJ"
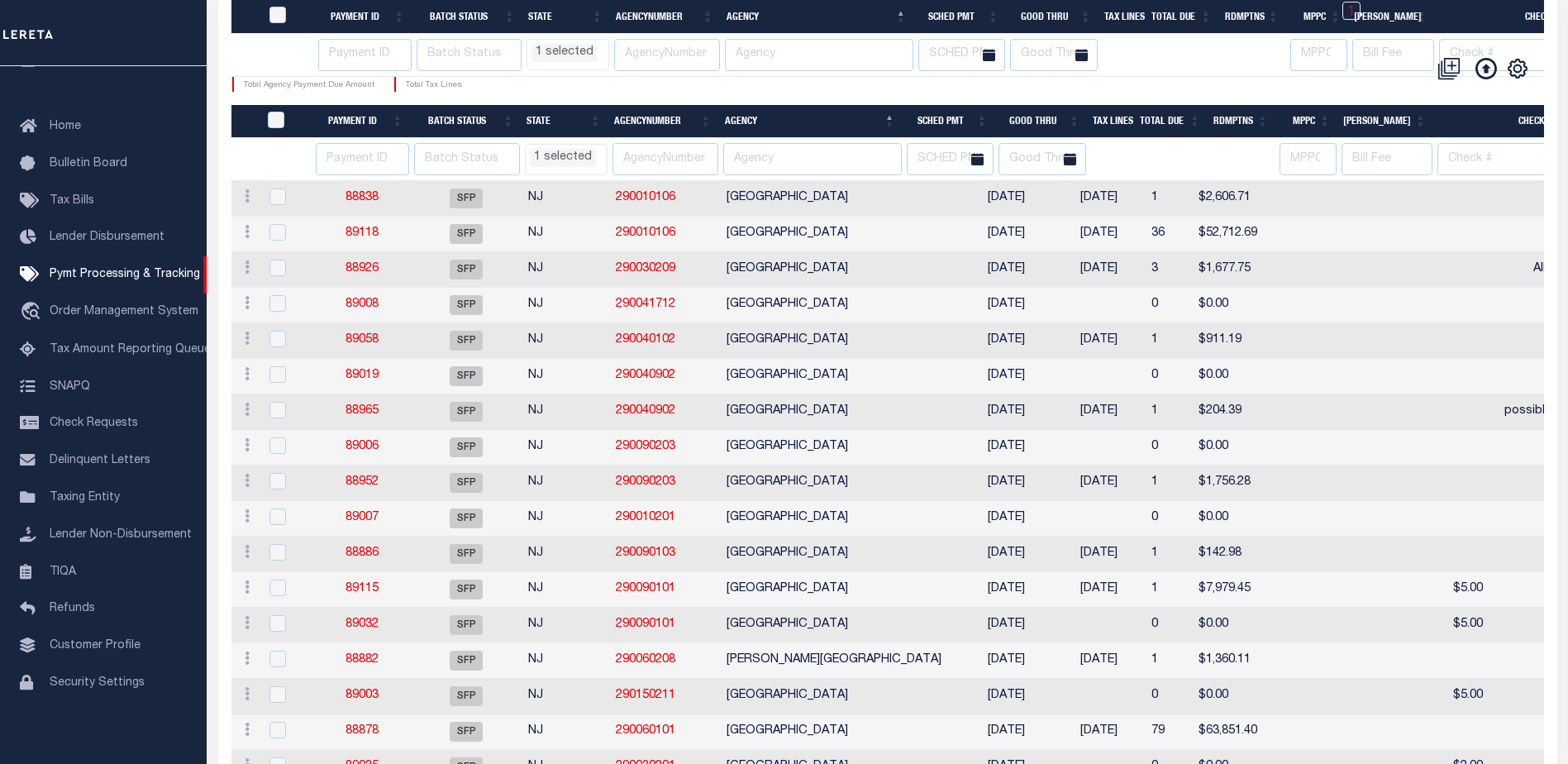
select select "NJ"
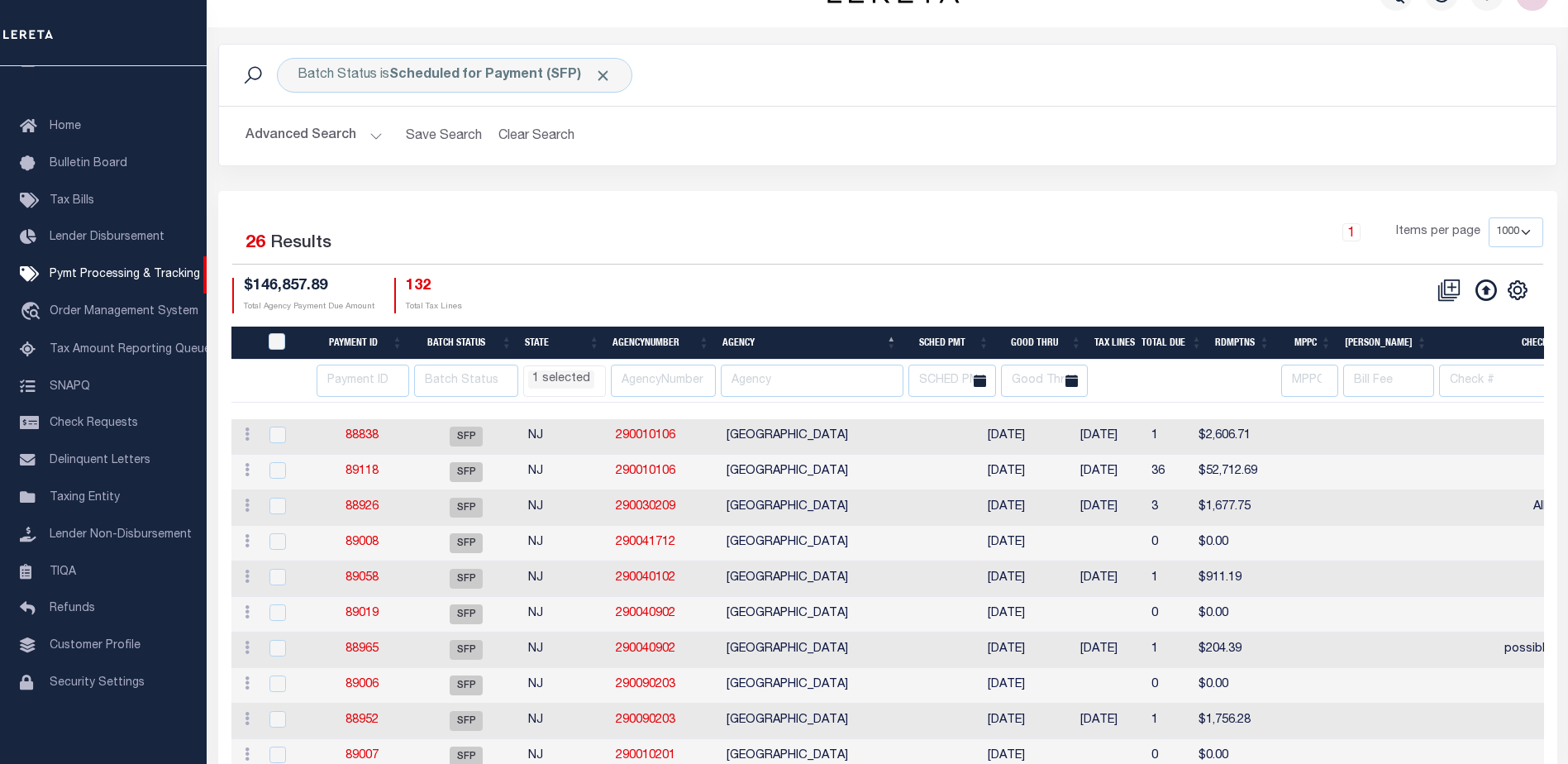
scroll to position [0, 0]
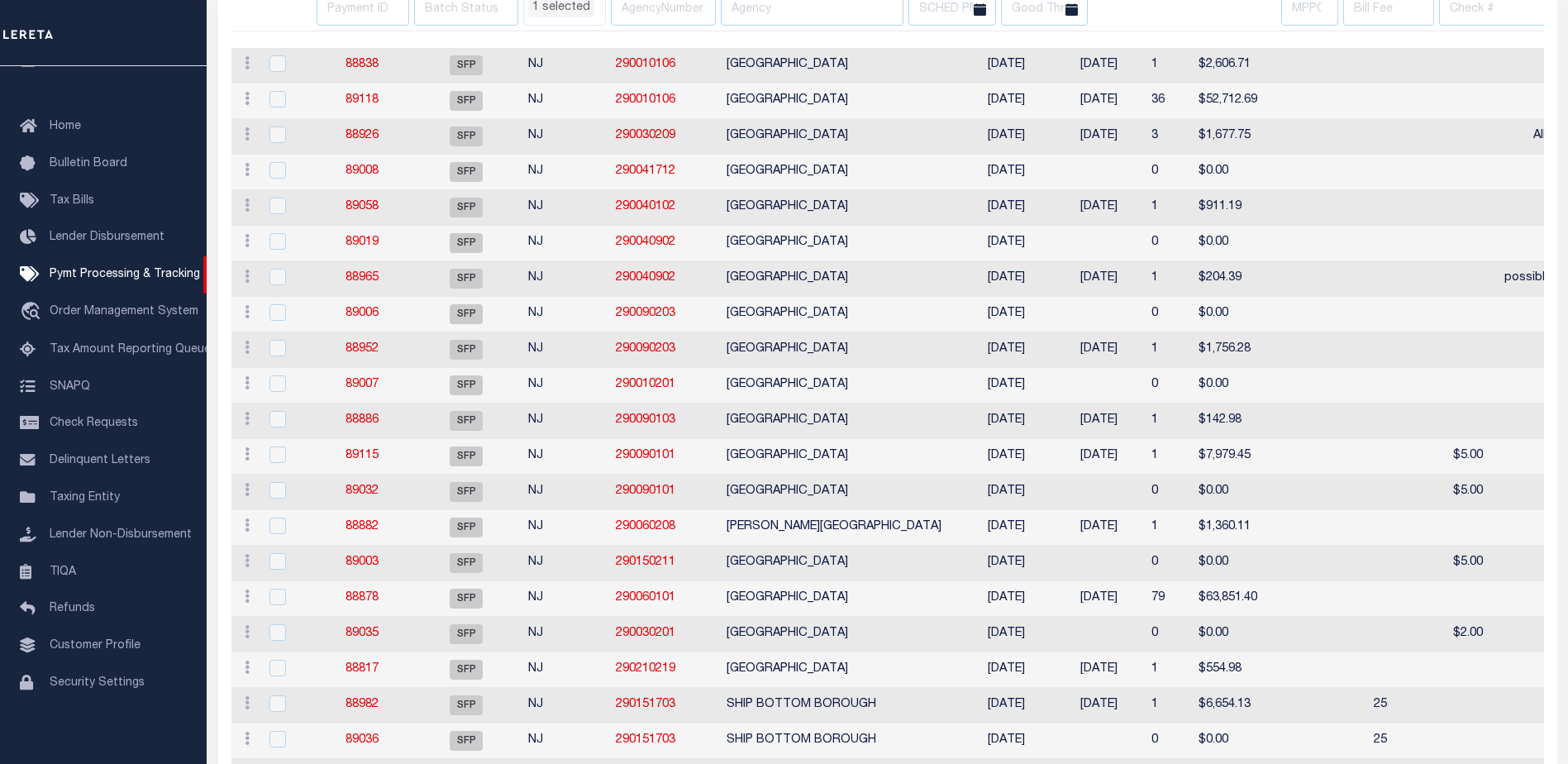
select select "NJ"
select select
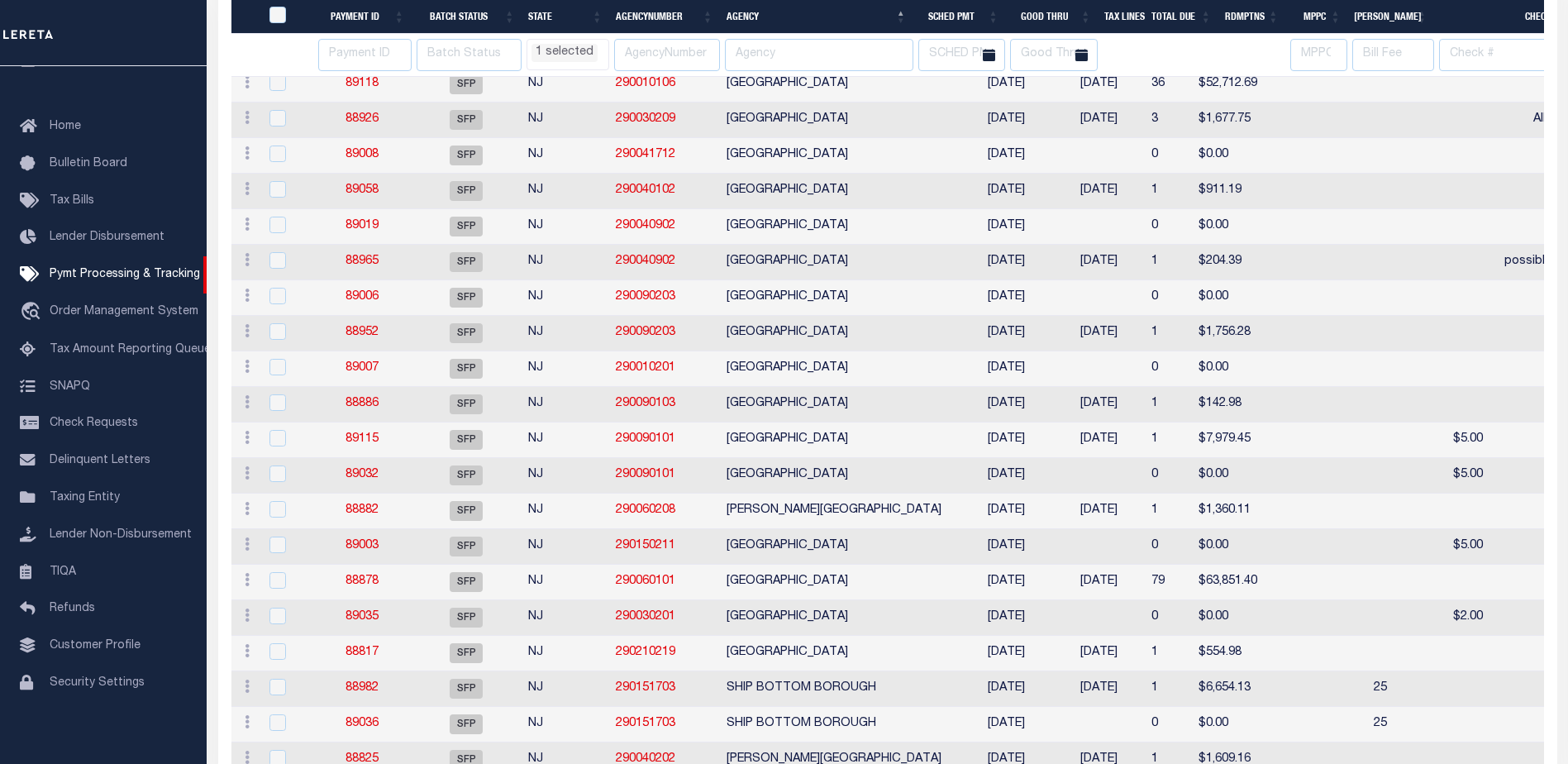
scroll to position [413, 0]
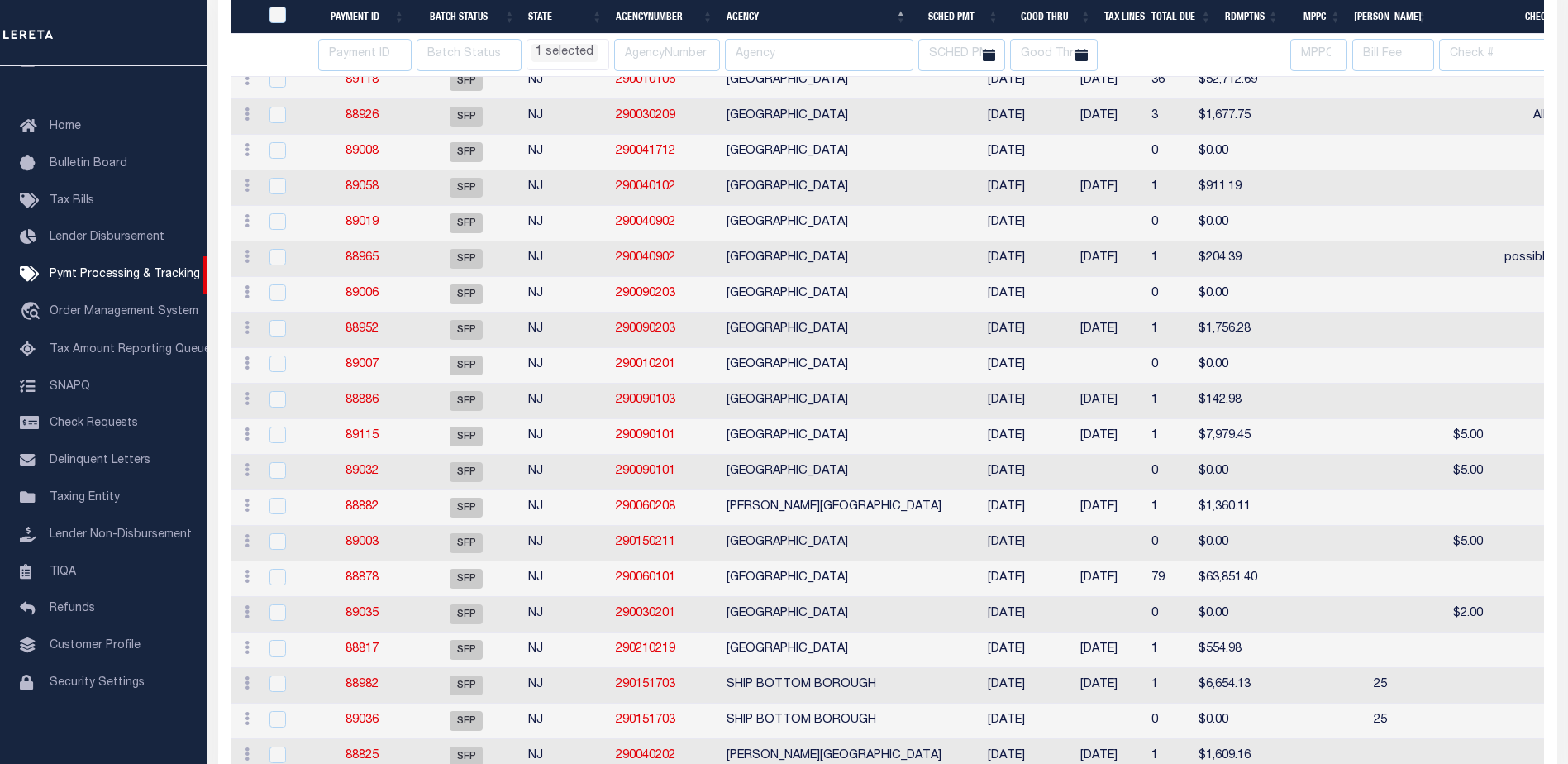
select select "NJ"
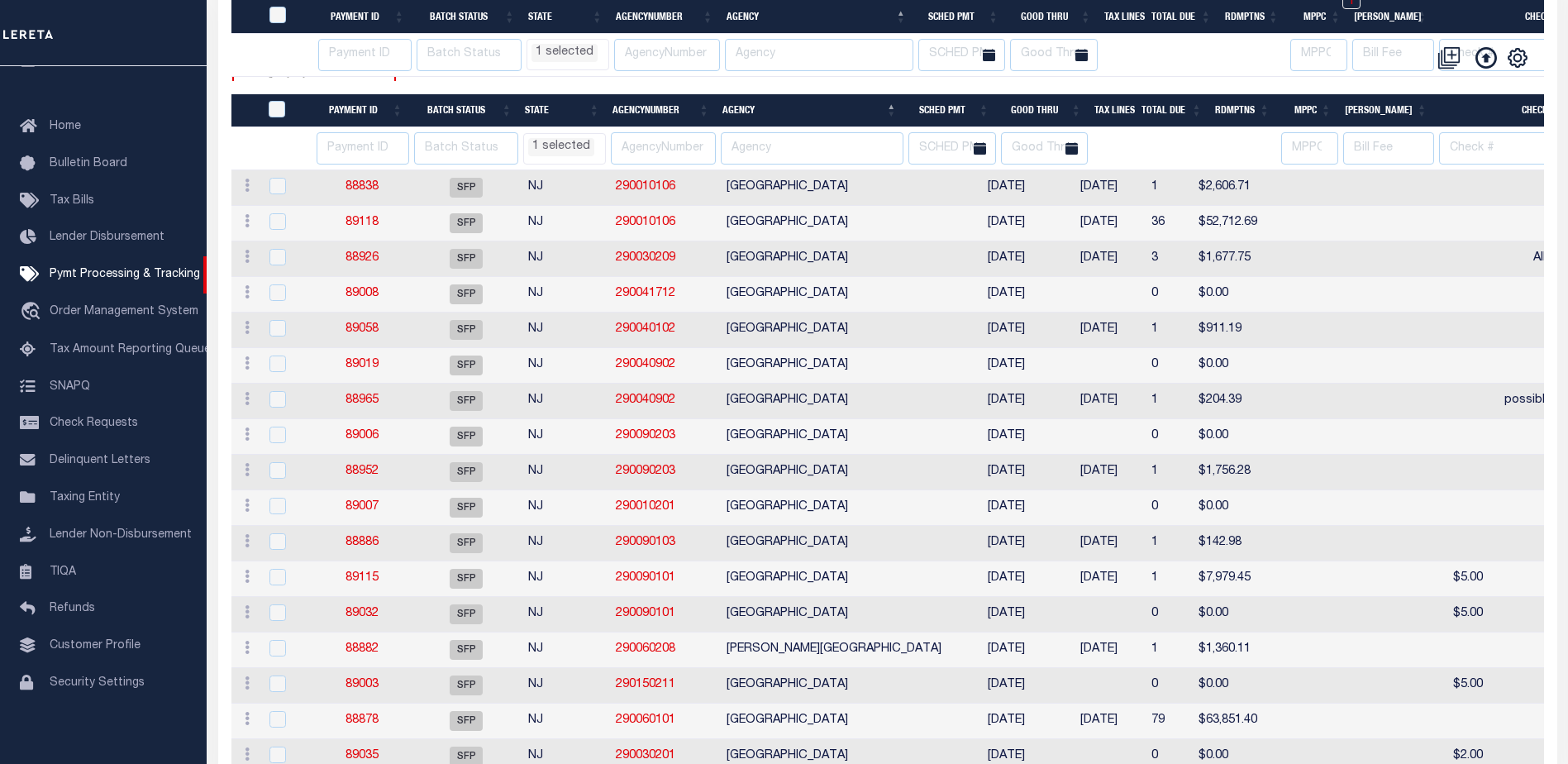
select select "NJ"
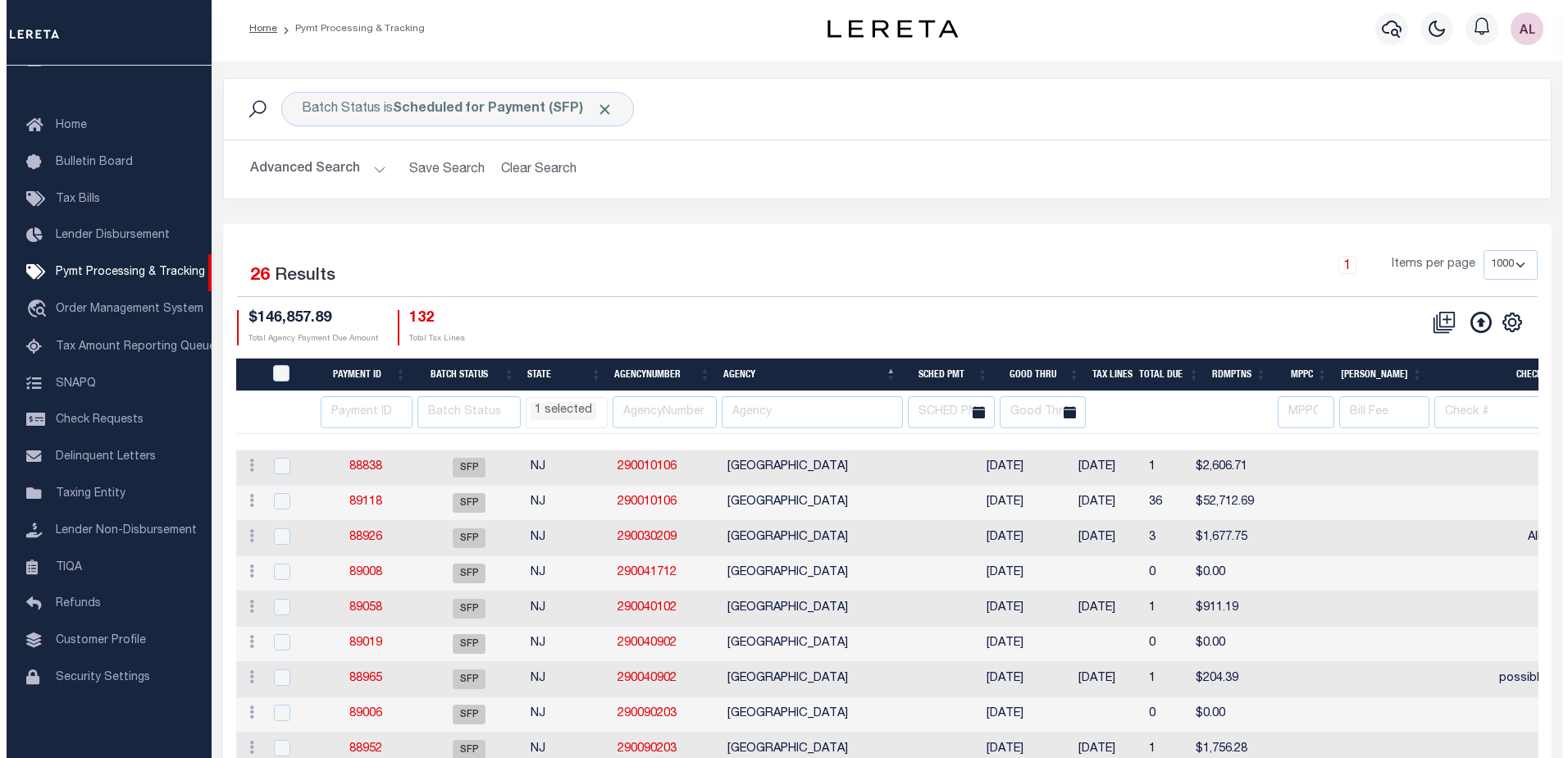
scroll to position [0, 0]
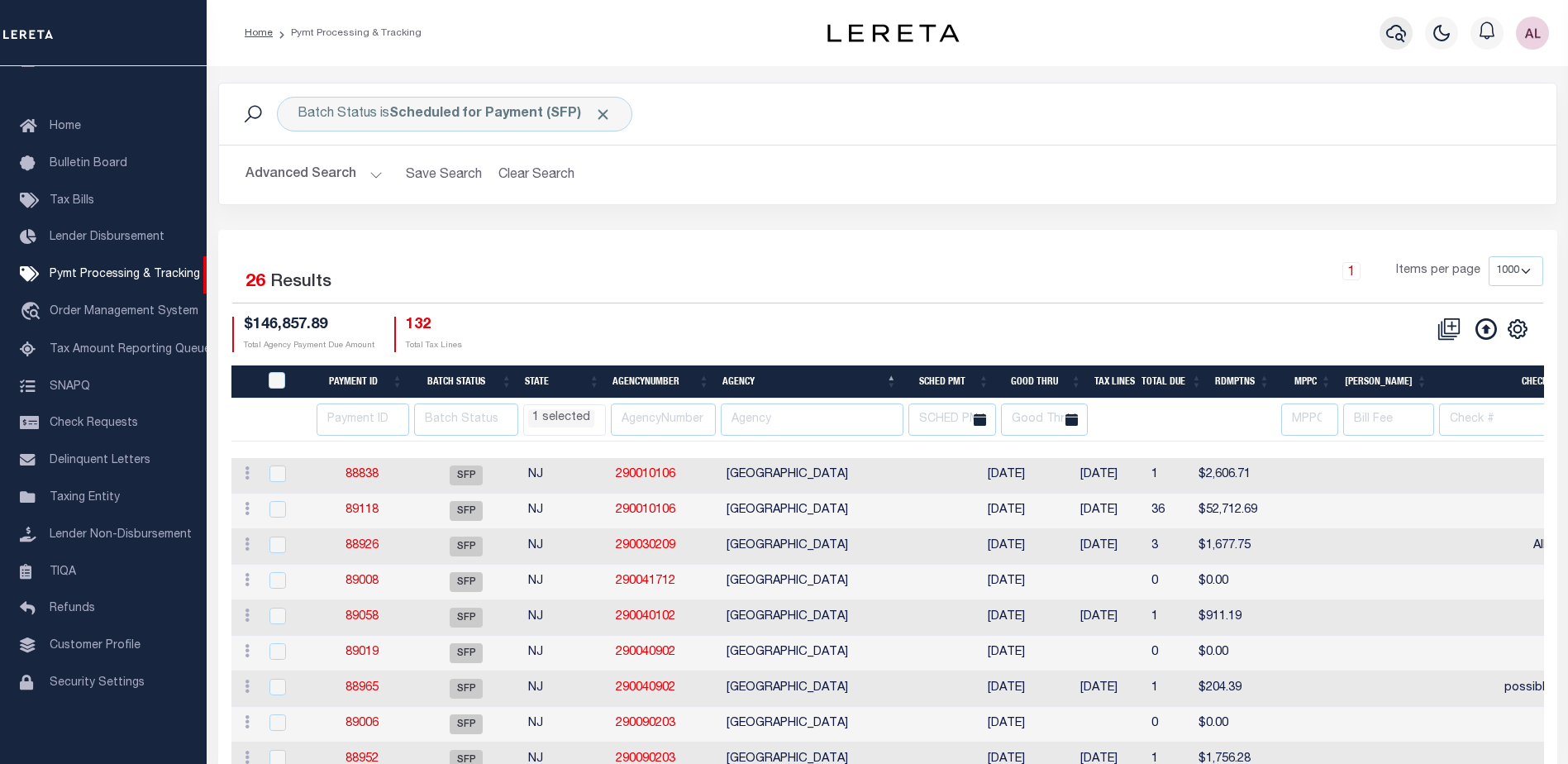
click at [1396, 38] on icon "button" at bounding box center [1396, 33] width 20 height 17
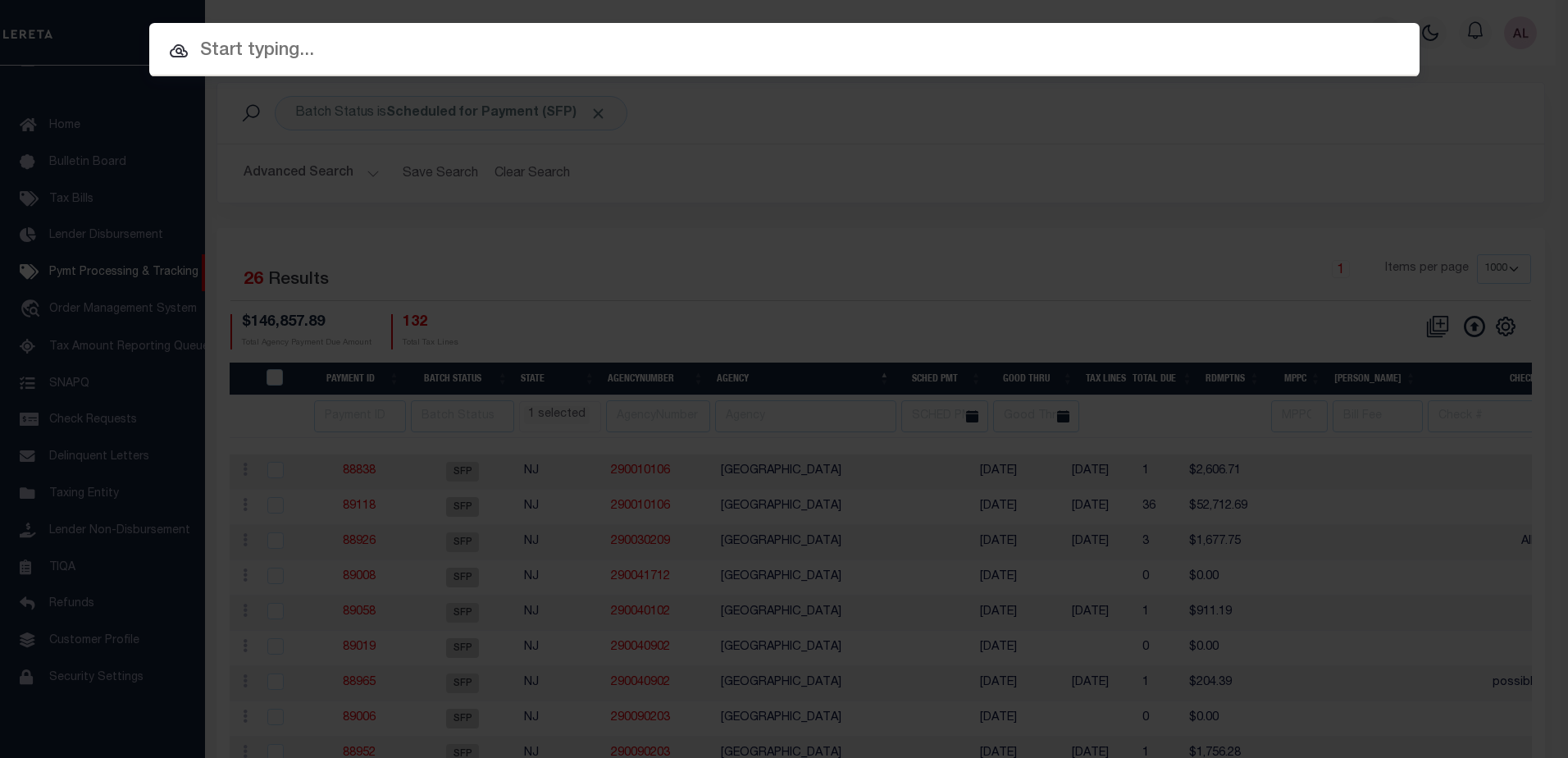
click at [285, 39] on input "text" at bounding box center [784, 51] width 1270 height 29
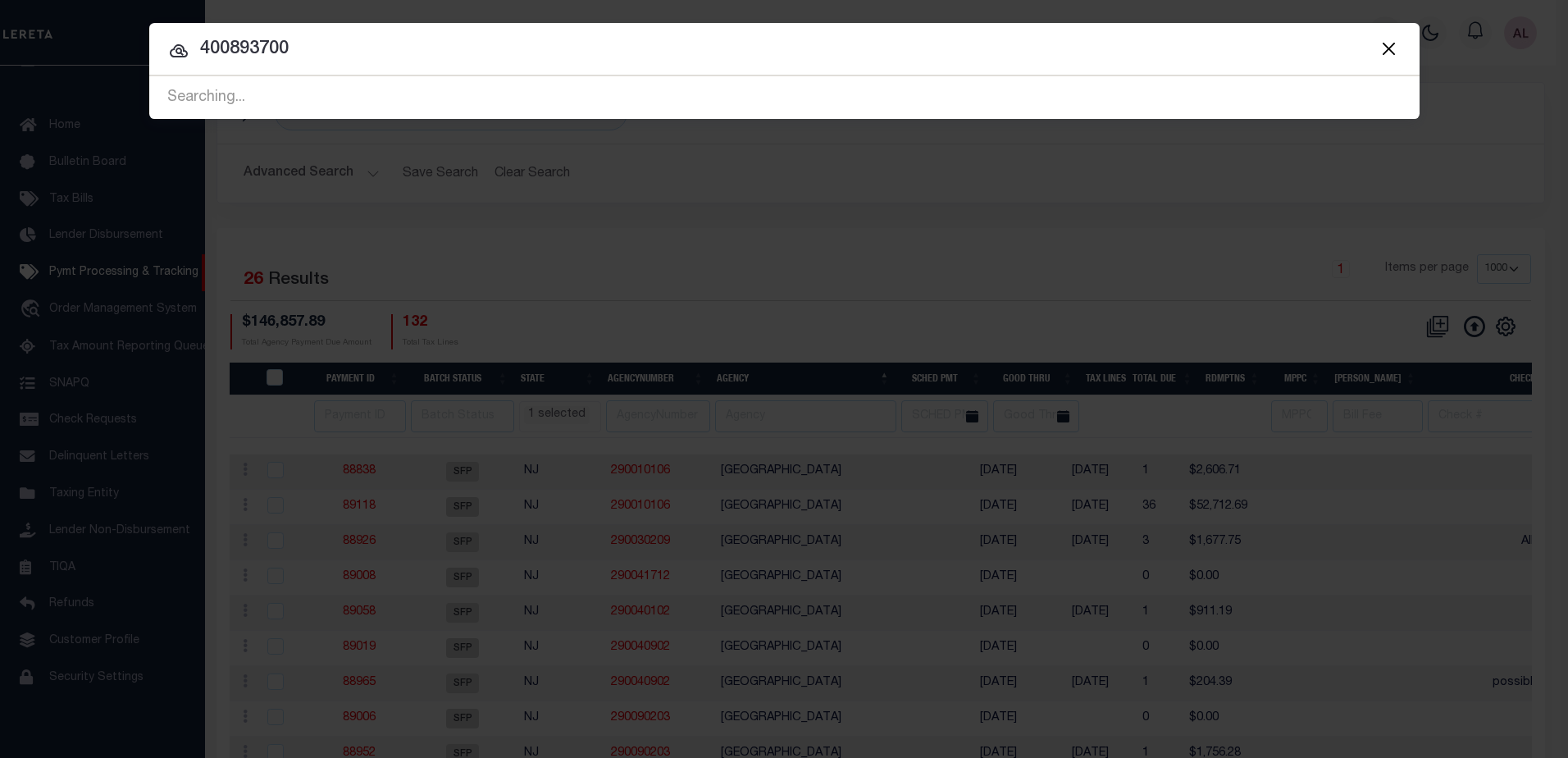
type input "400893700"
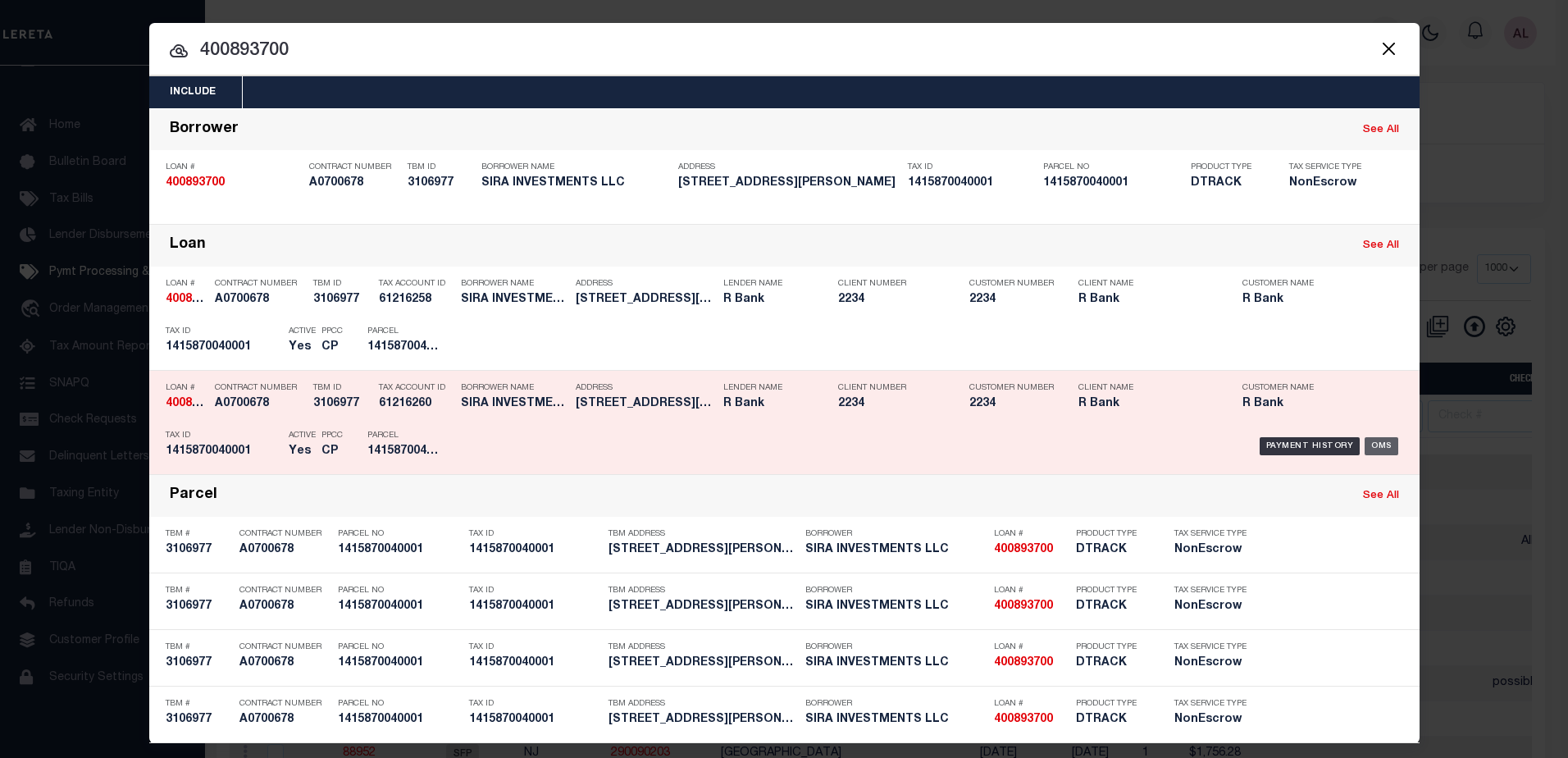
click at [1376, 446] on div "OMS" at bounding box center [1380, 446] width 34 height 18
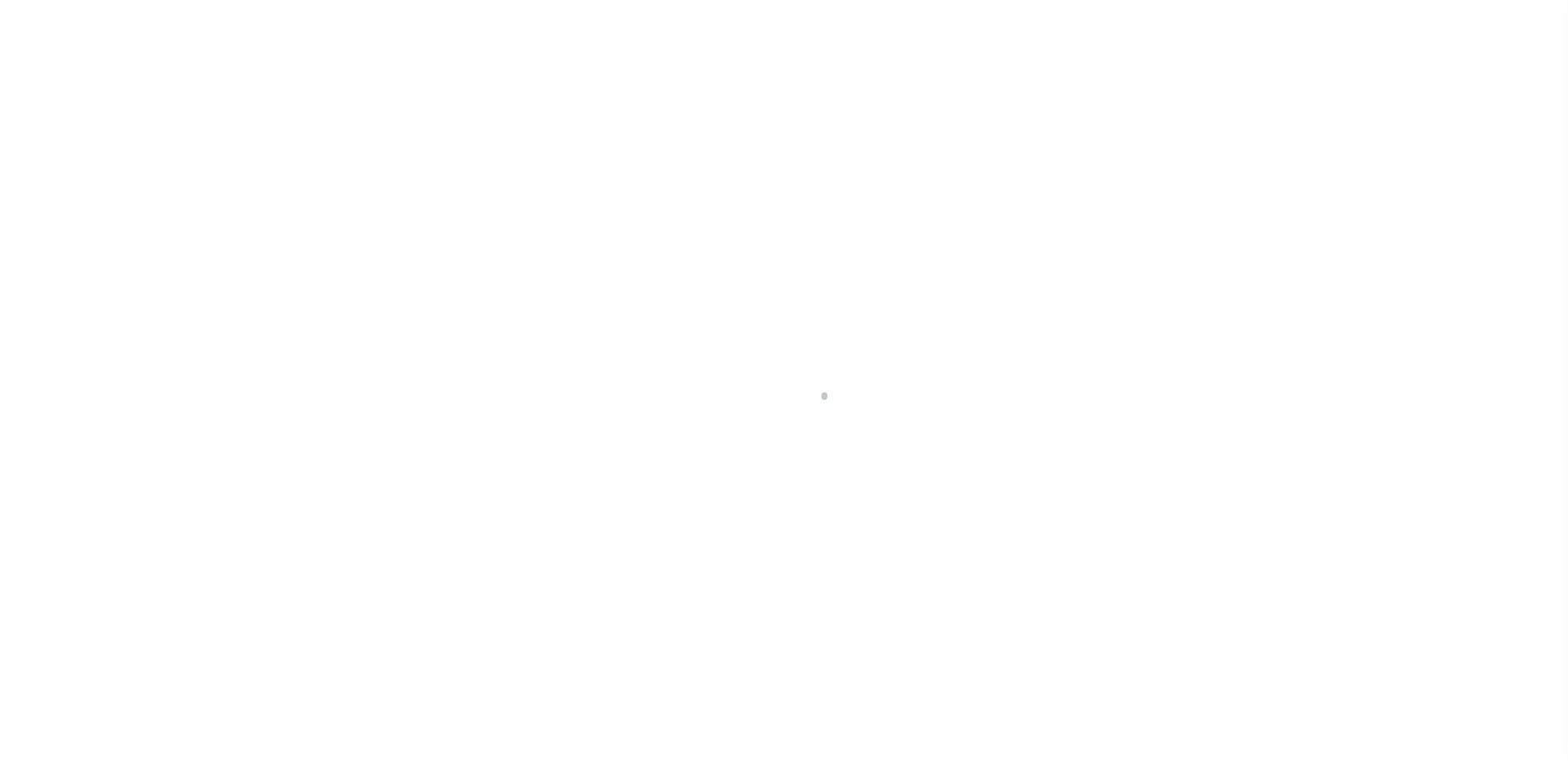
select select "NonEscrow"
type input "[STREET_ADDRESS][PERSON_NAME]"
type input "1415870040001"
select select
type input "KATY TX 77449"
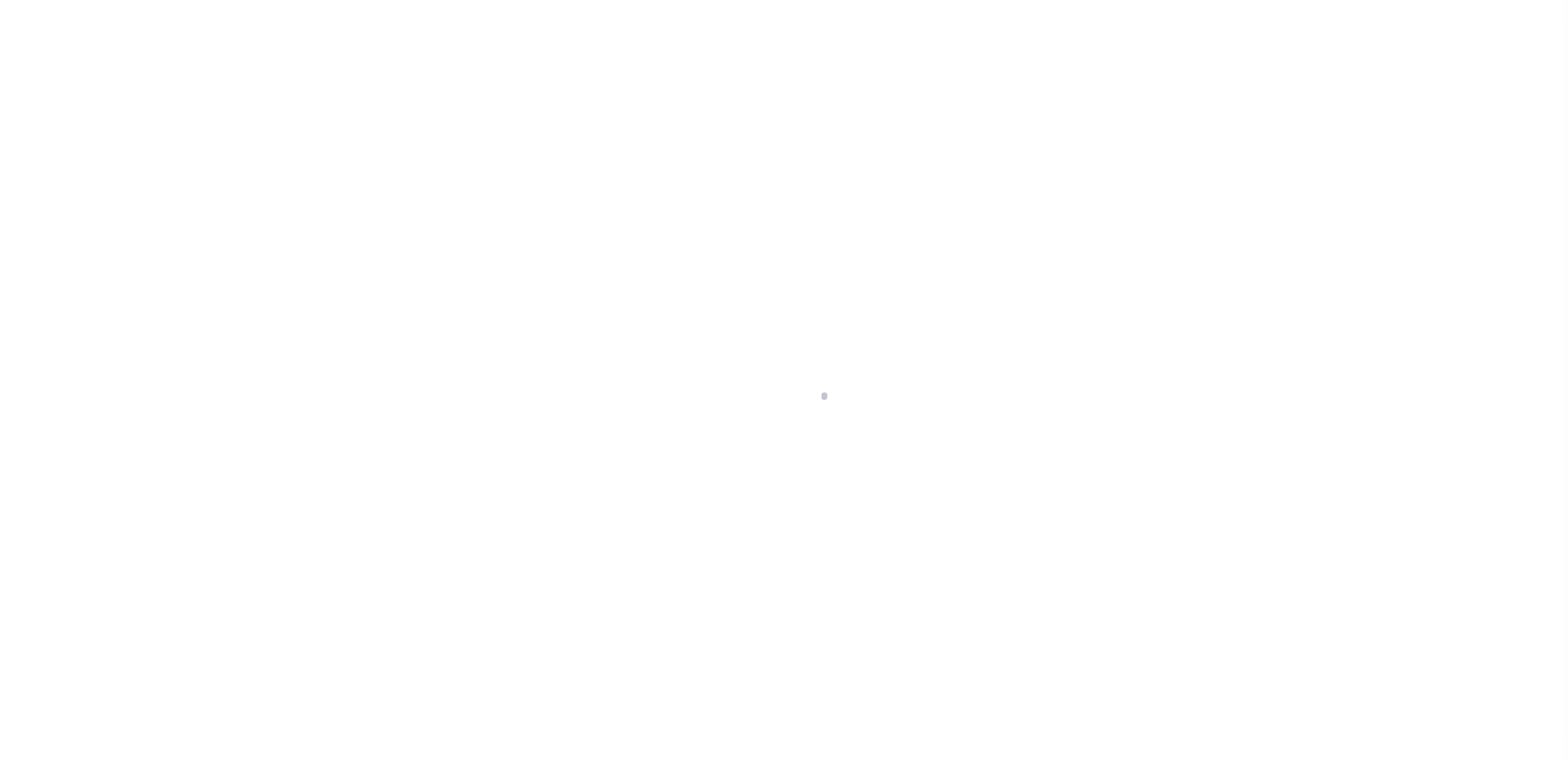
type input "[GEOGRAPHIC_DATA]"
select select
type textarea "Liability subject to parcel provided"
